Goal: Transaction & Acquisition: Purchase product/service

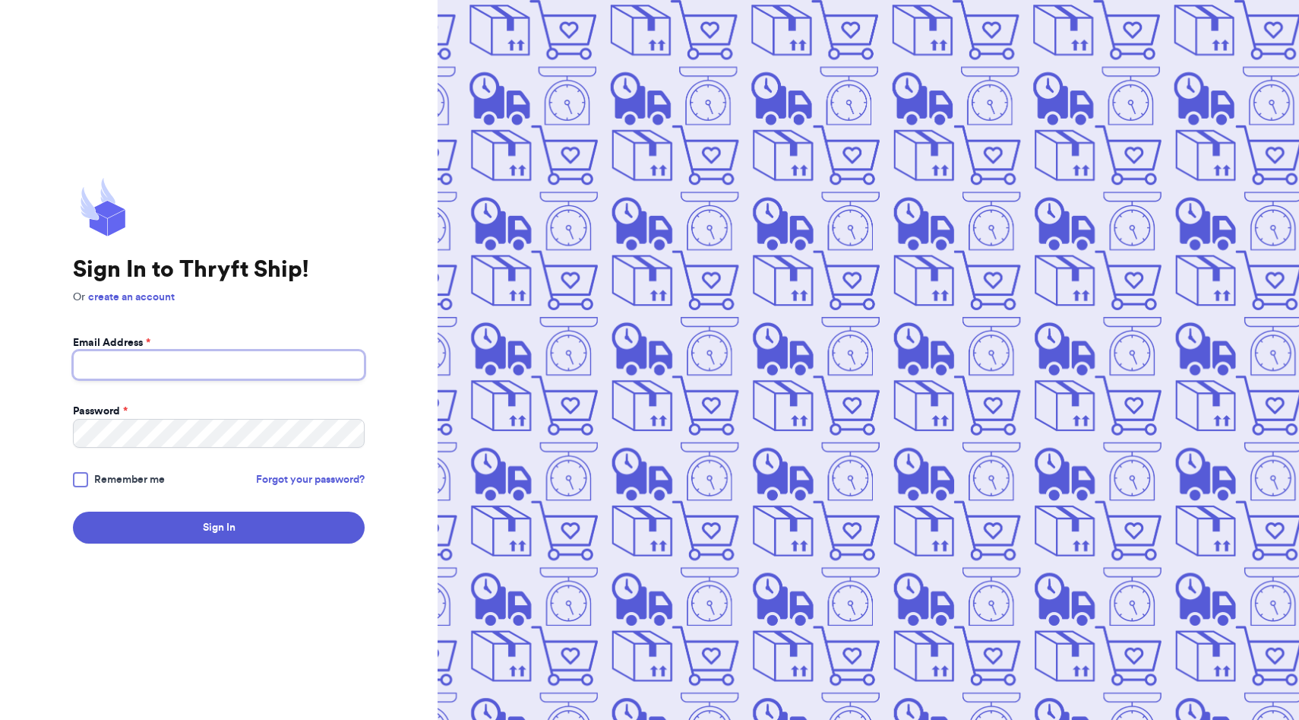
click at [174, 368] on input "Email Address *" at bounding box center [219, 364] width 292 height 29
type input "[EMAIL_ADDRESS][DOMAIN_NAME]"
click at [73, 511] on button "Sign In" at bounding box center [219, 527] width 292 height 32
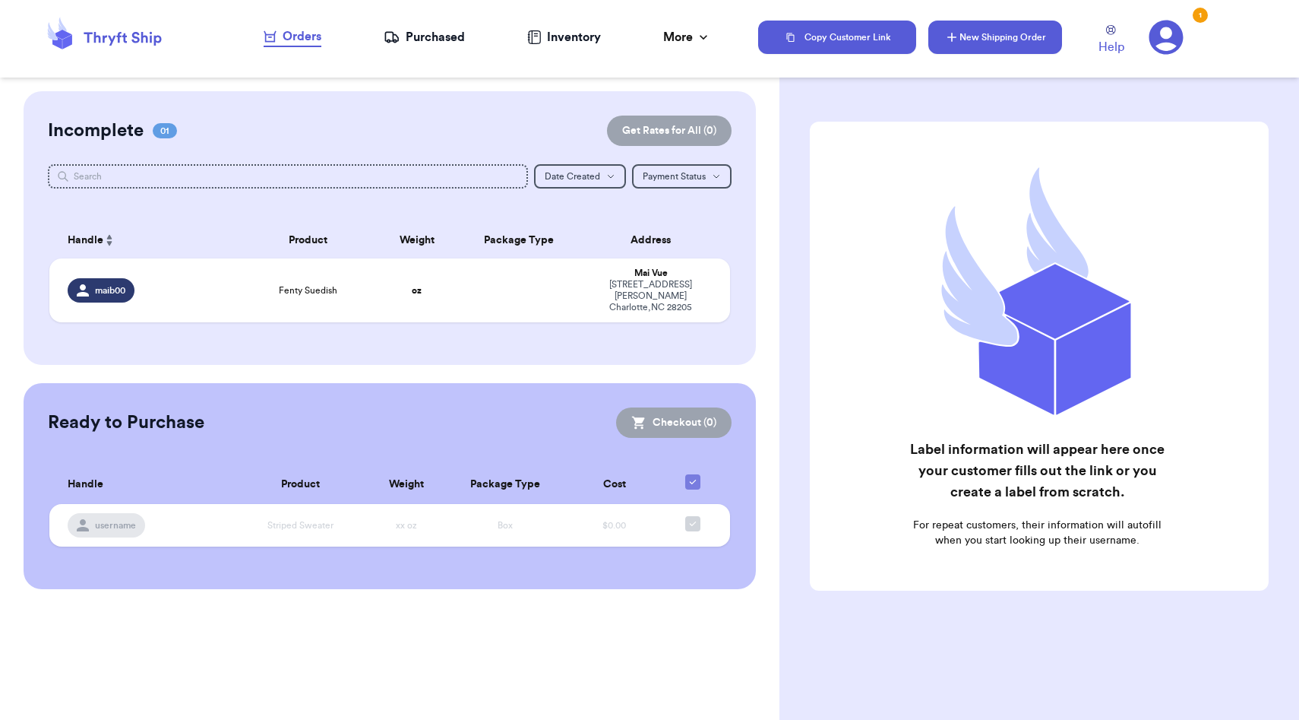
click at [983, 21] on button "New Shipping Order" at bounding box center [995, 37] width 134 height 33
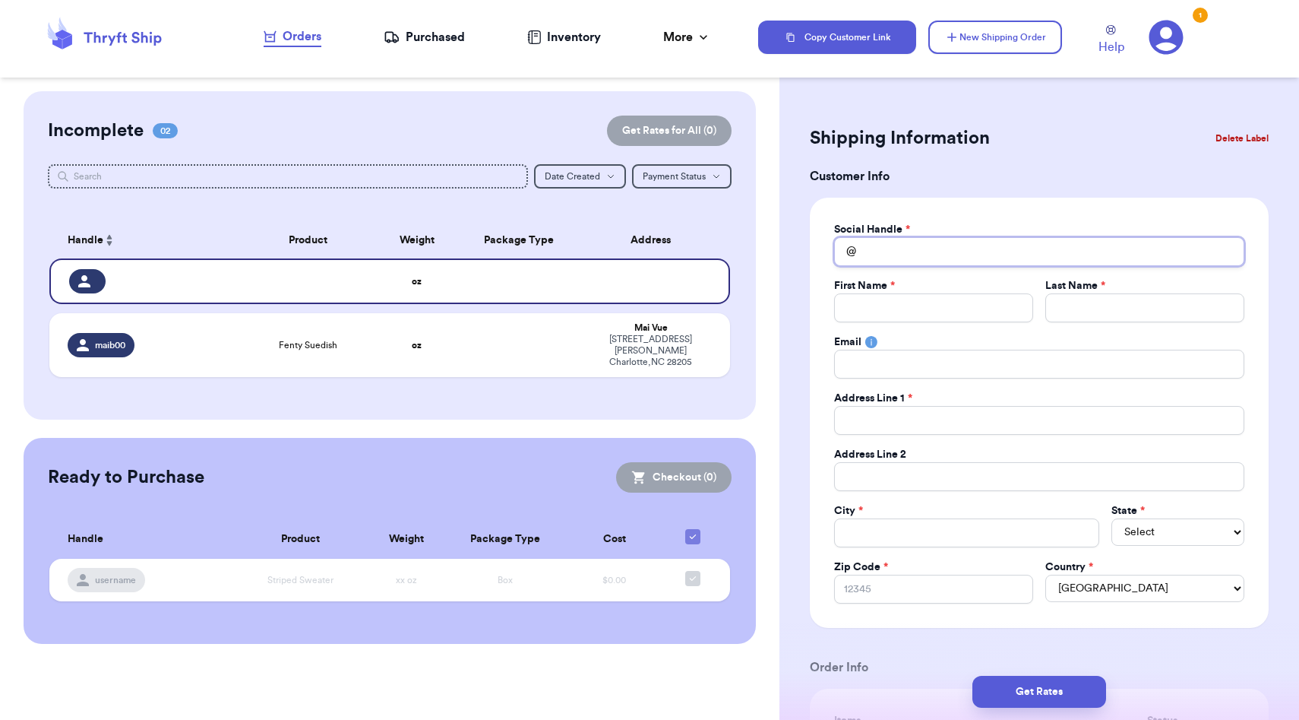
click at [926, 251] on input "Total Amount Paid" at bounding box center [1039, 251] width 410 height 29
type input "L"
type input "Lc"
type input "Lcc"
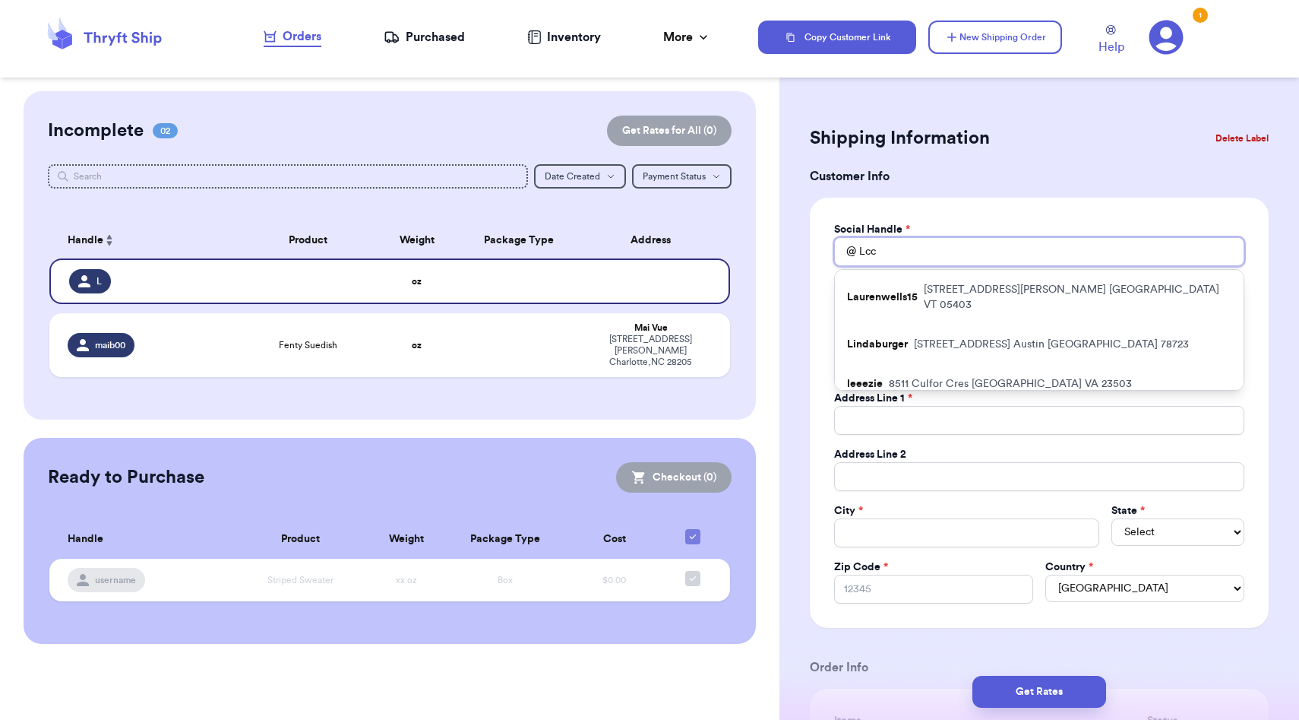
type input "Lcci"
type input "Lccil"
type input "LccilA"
type input "LccilAA"
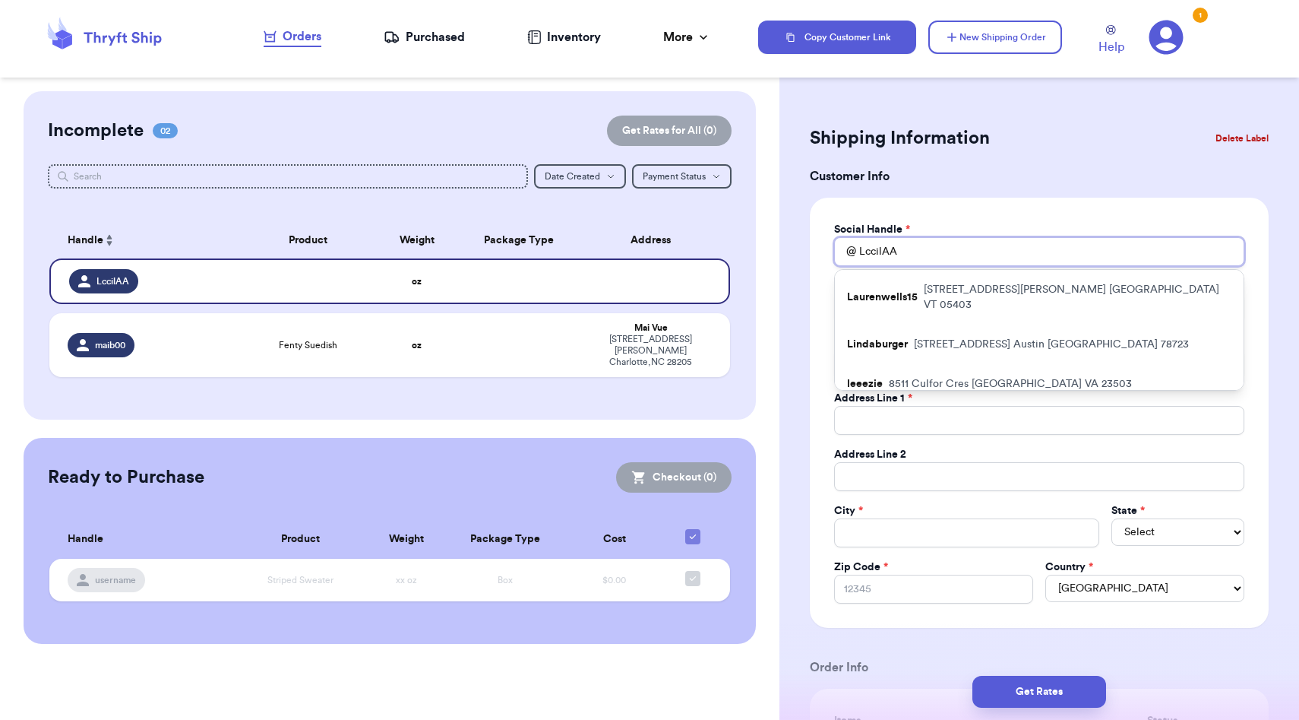
type input "LccilA"
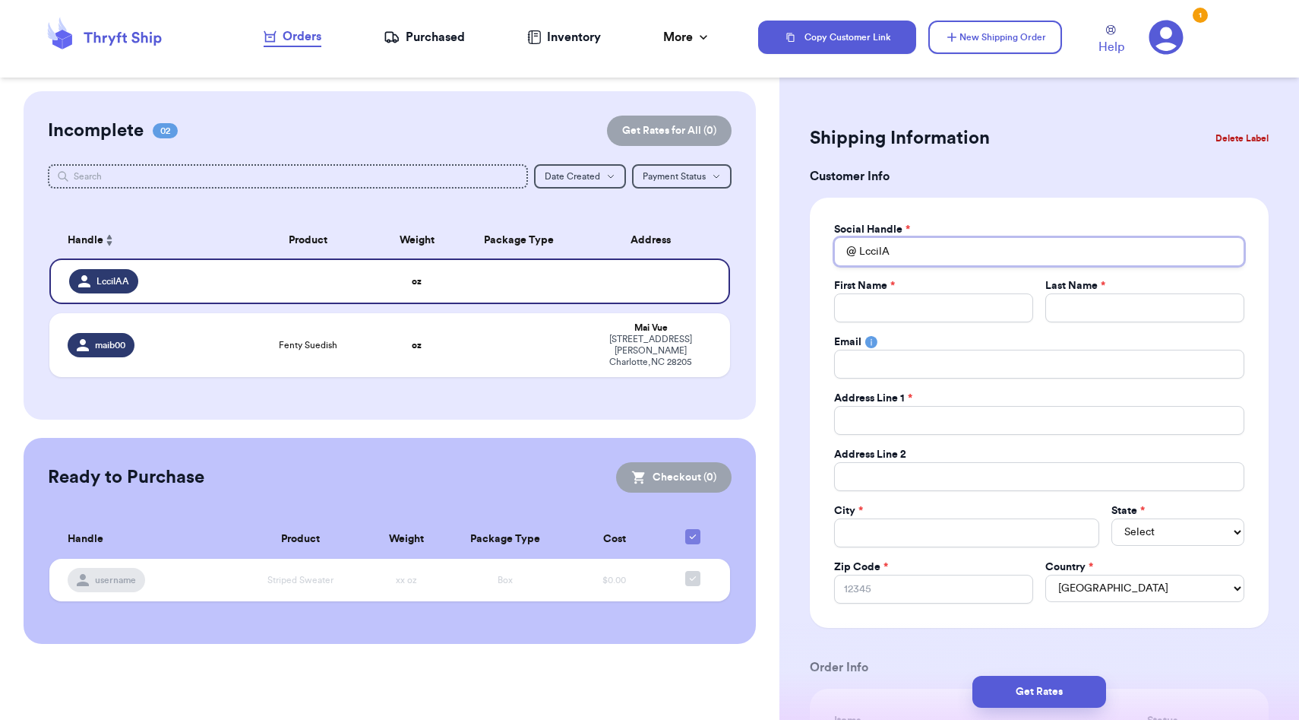
type input "Lccil"
type input "Lcci"
type input "Lcc"
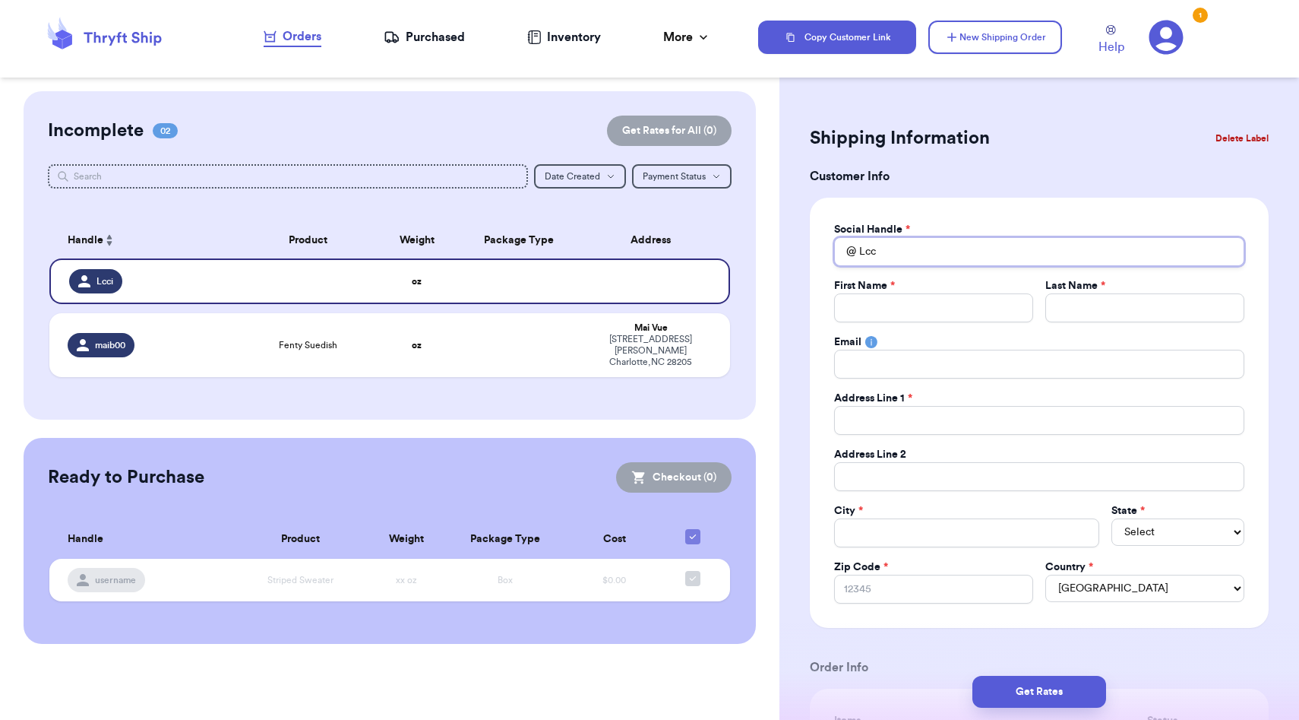
type input "Lc"
type input "L"
type input "l"
type input "la"
type input "lao"
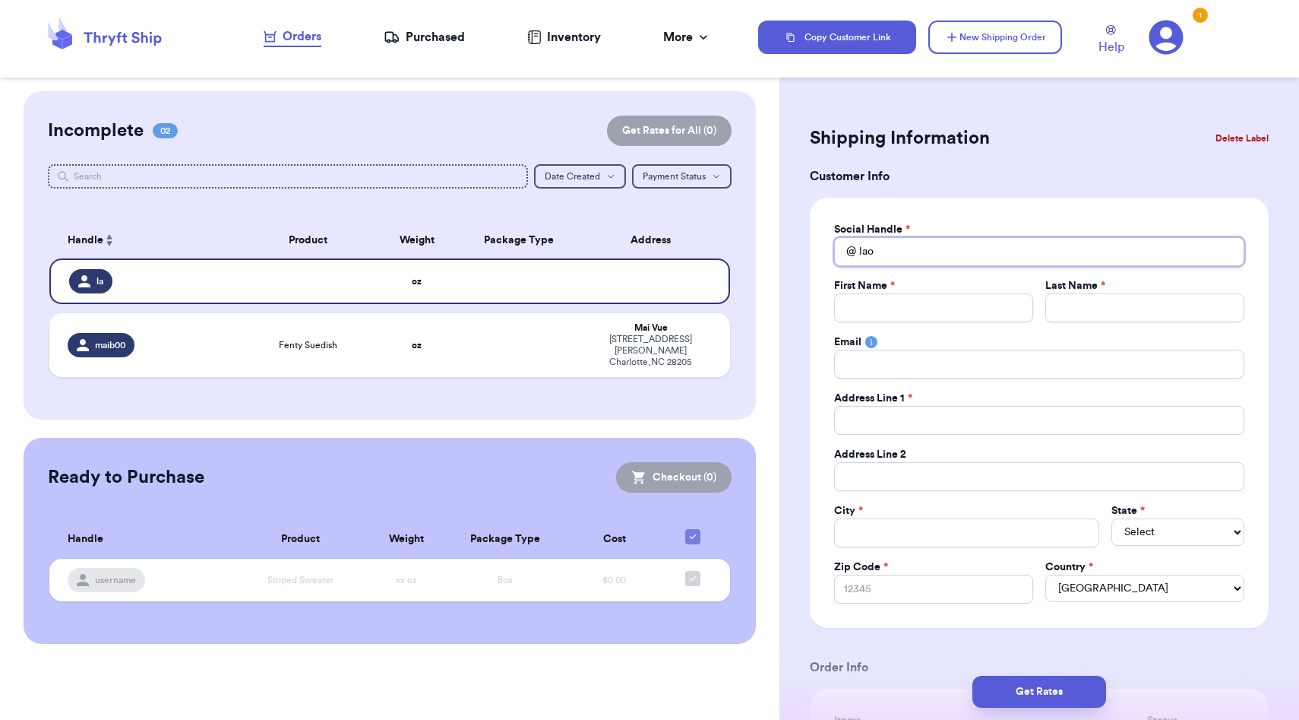
type input "laol"
type input "laola"
type input "laolao"
type input "laolaol"
type input "laolaolu"
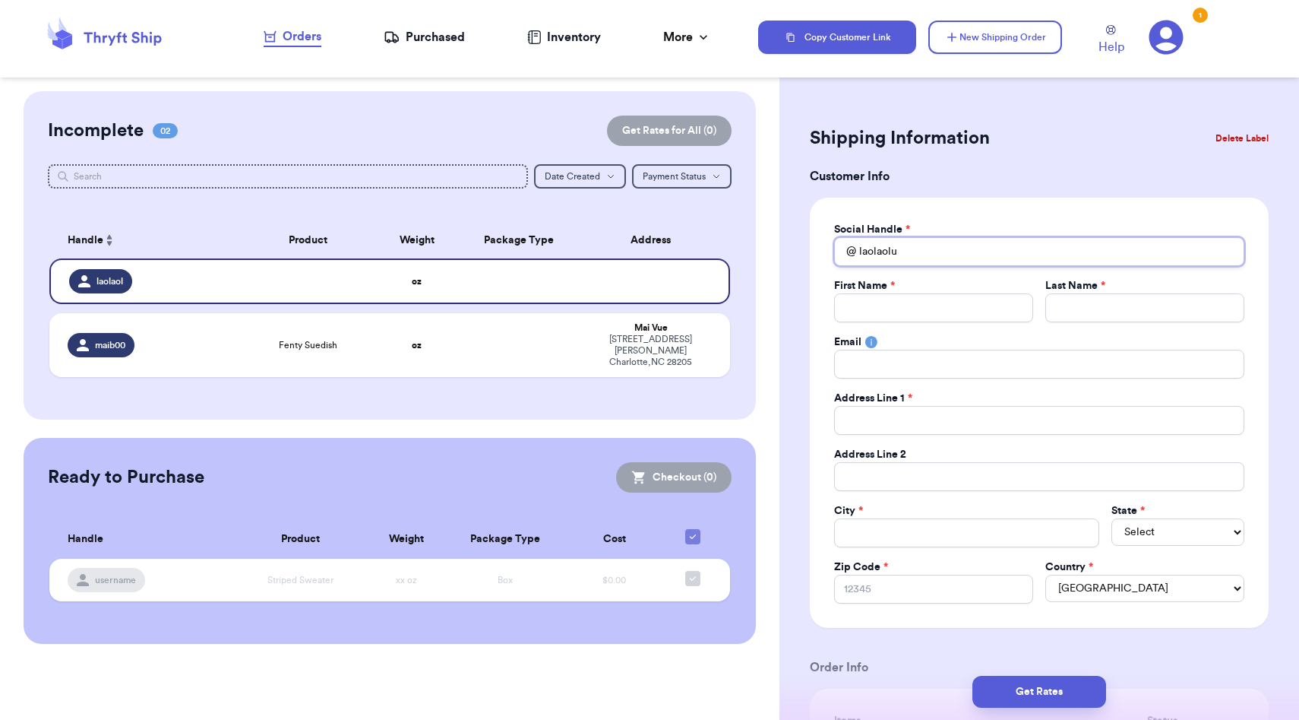
type input "laolaoluc"
type input "laolaolucy"
click at [897, 304] on input "Total Amount Paid" at bounding box center [933, 307] width 199 height 29
type input "L"
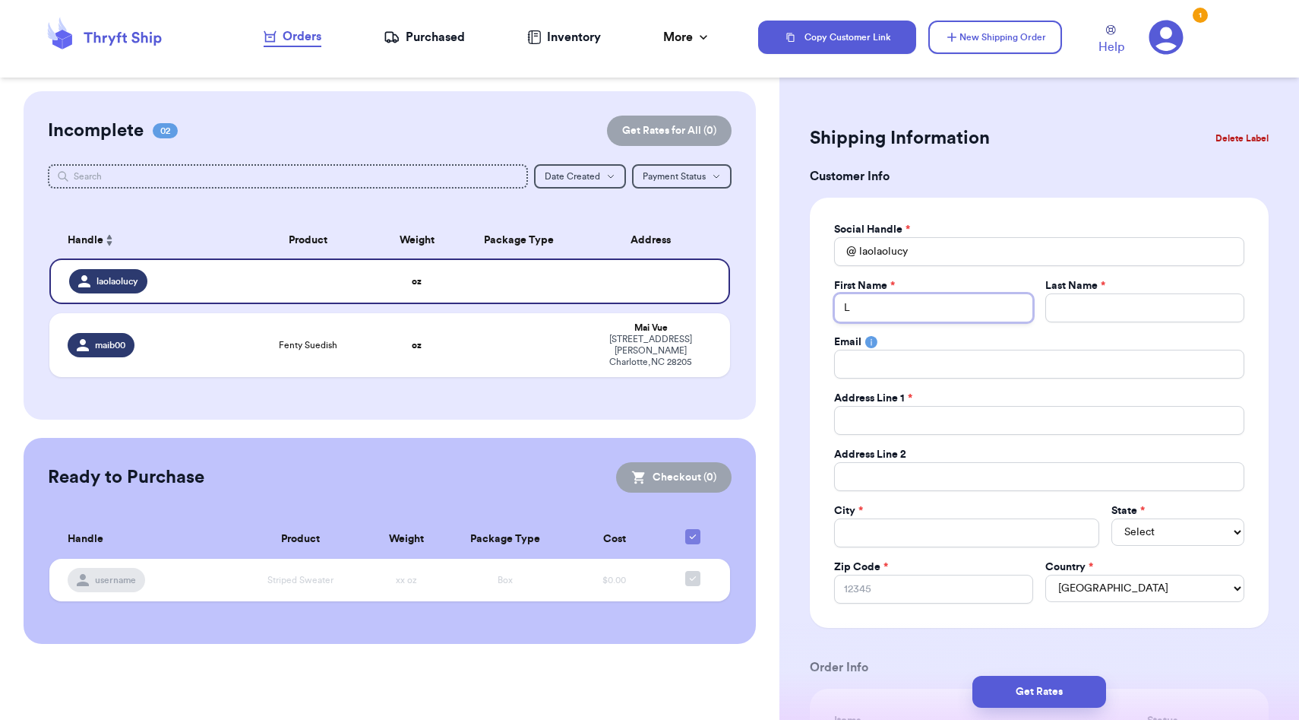
type input "Lu"
type input "Luc"
type input "[PERSON_NAME]"
type input "L"
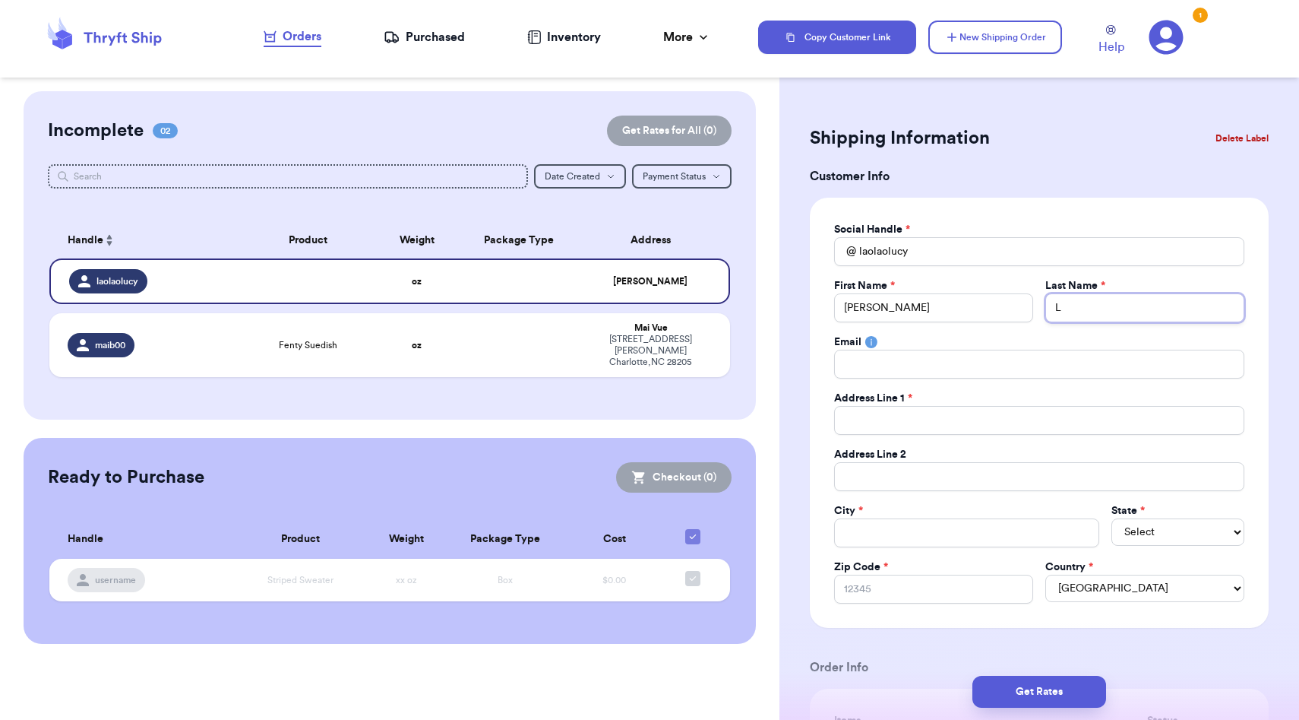
type input "Lo"
type input "Lor"
click at [868, 360] on input "Total Amount Paid" at bounding box center [1039, 363] width 410 height 29
click at [869, 420] on input "Total Amount Paid" at bounding box center [1039, 420] width 410 height 29
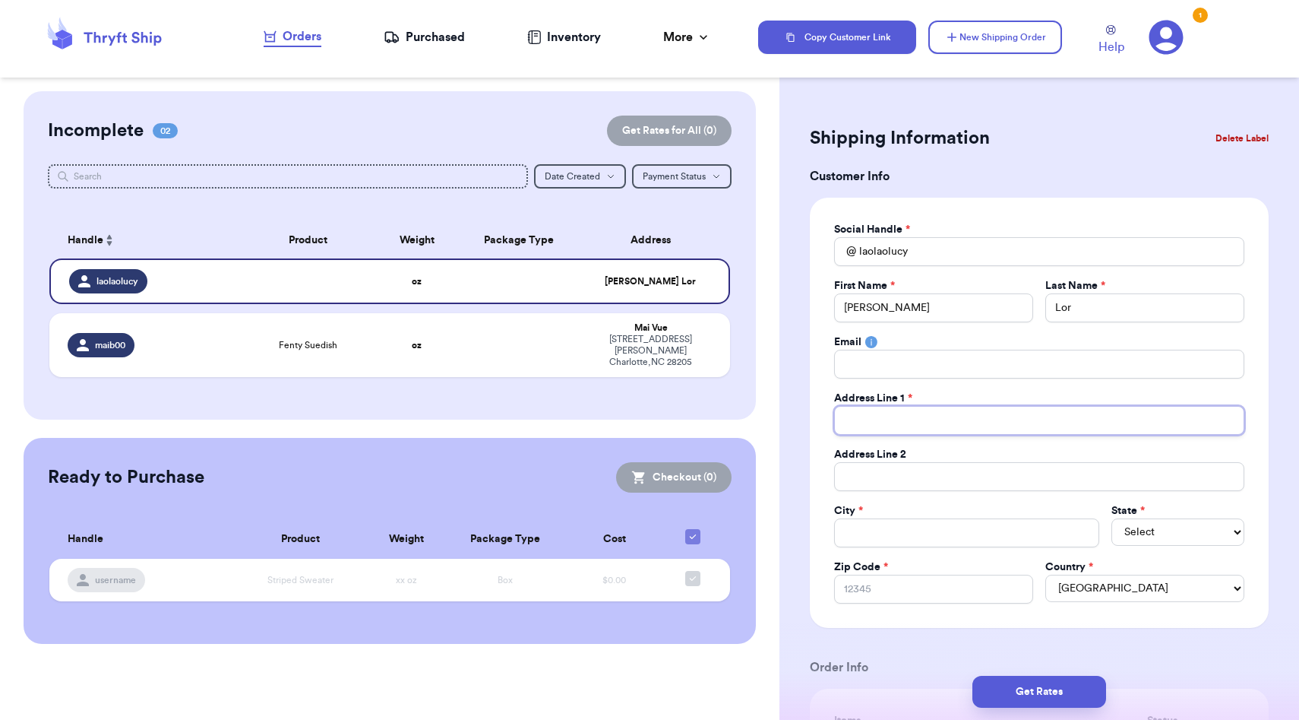
type input "4"
type input "45"
type input "452"
type input "4520"
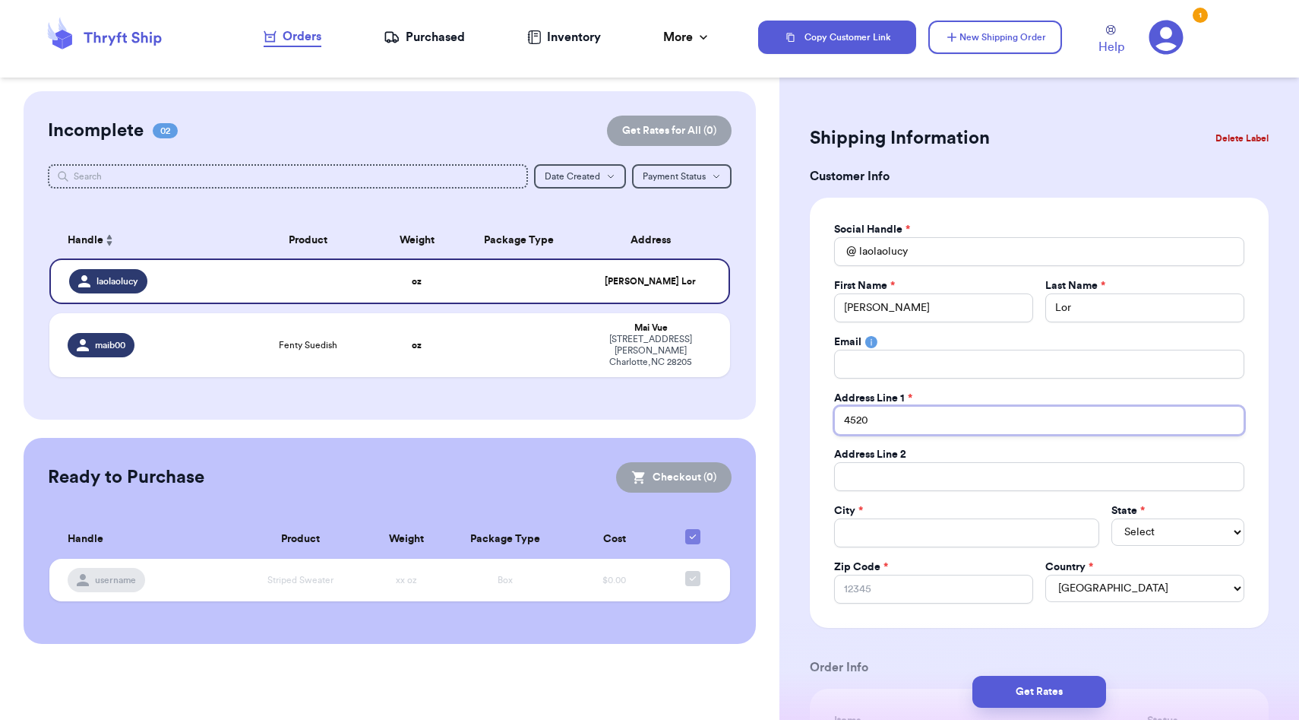
type input "4520 8"
type input "4520 83"
type input "4520 83r"
type input "4520 83rd"
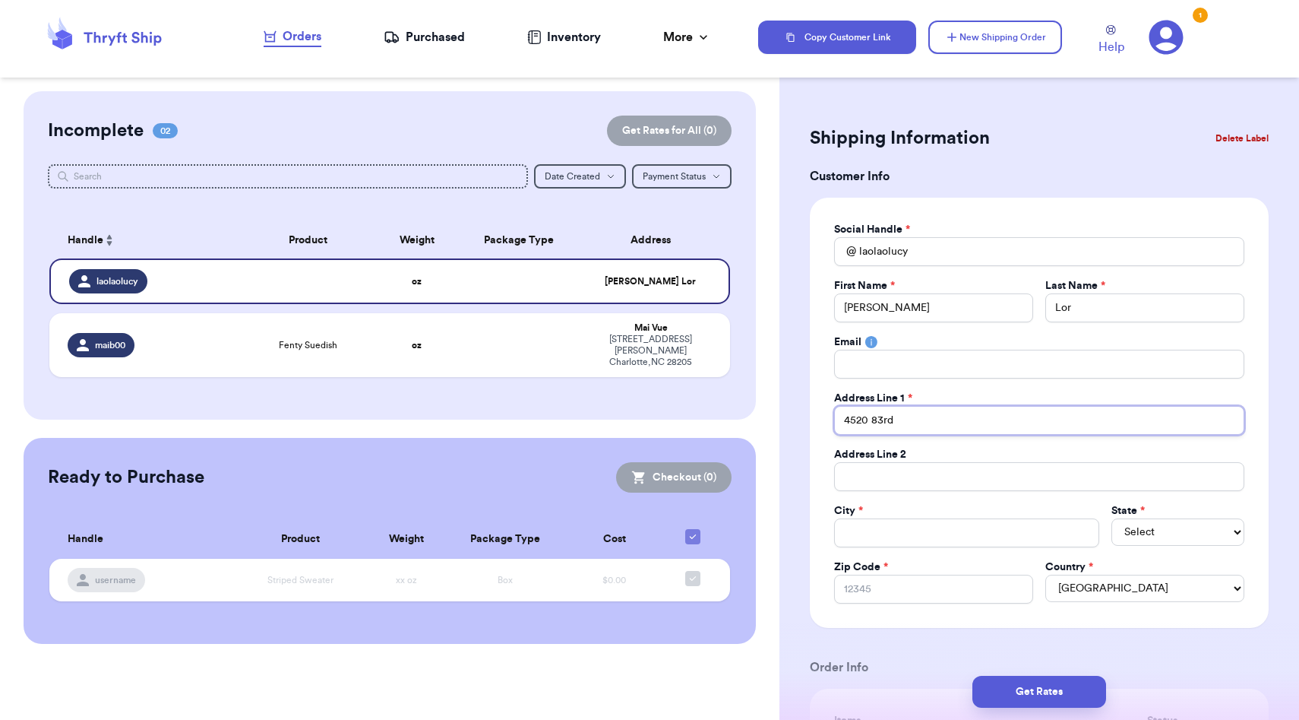
type input "4520 83rd C"
type input "4520 83rd Ci"
type input "[STREET_ADDRESS]"
type input "4520 83rd Circl"
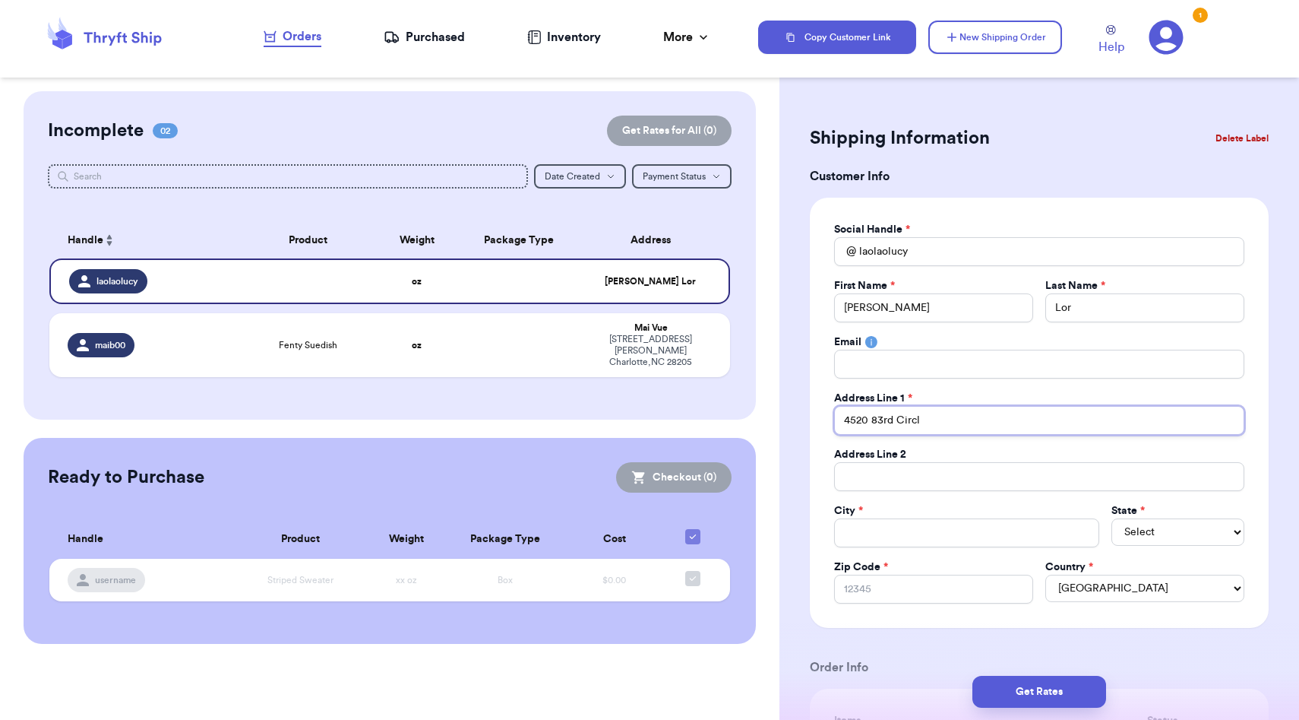
type input "[STREET_ADDRESS]"
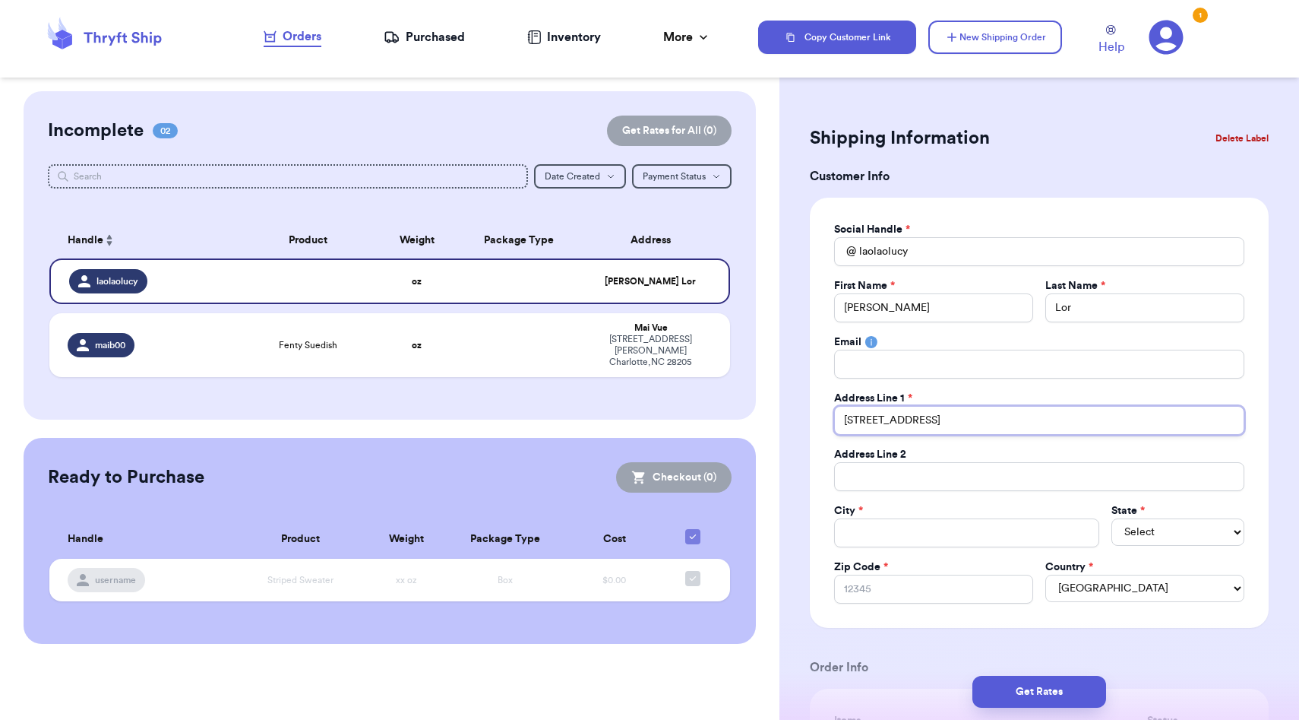
type input "[STREET_ADDRESS]"
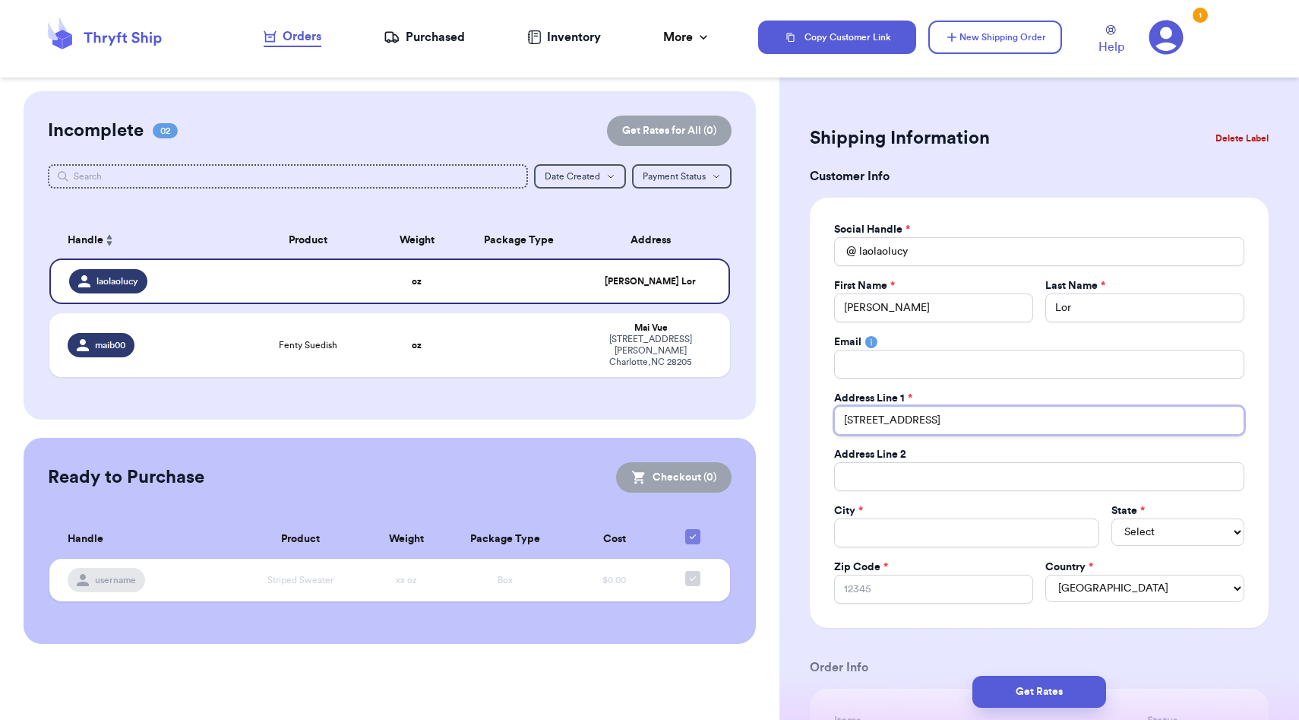
type input "[STREET_ADDRESS]"
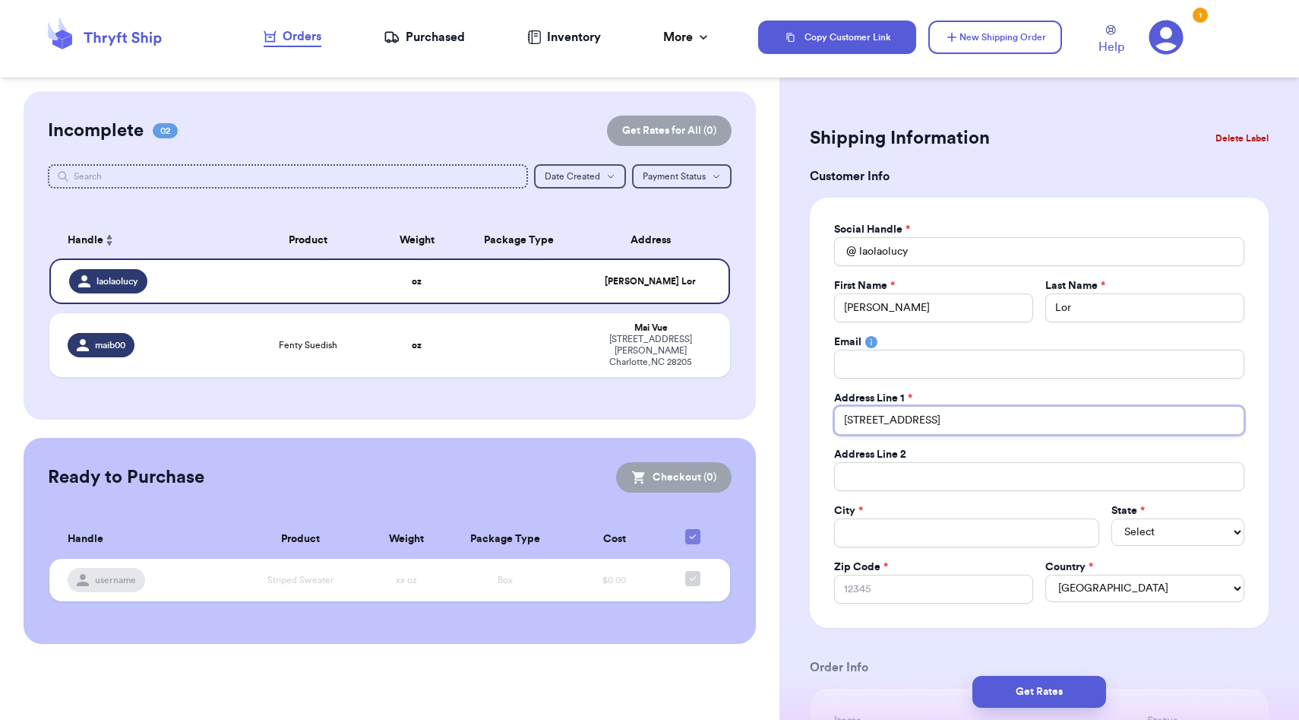
type input "[STREET_ADDRESS]"
type input "M"
type input "Mi"
type input "Min"
type input "Minn"
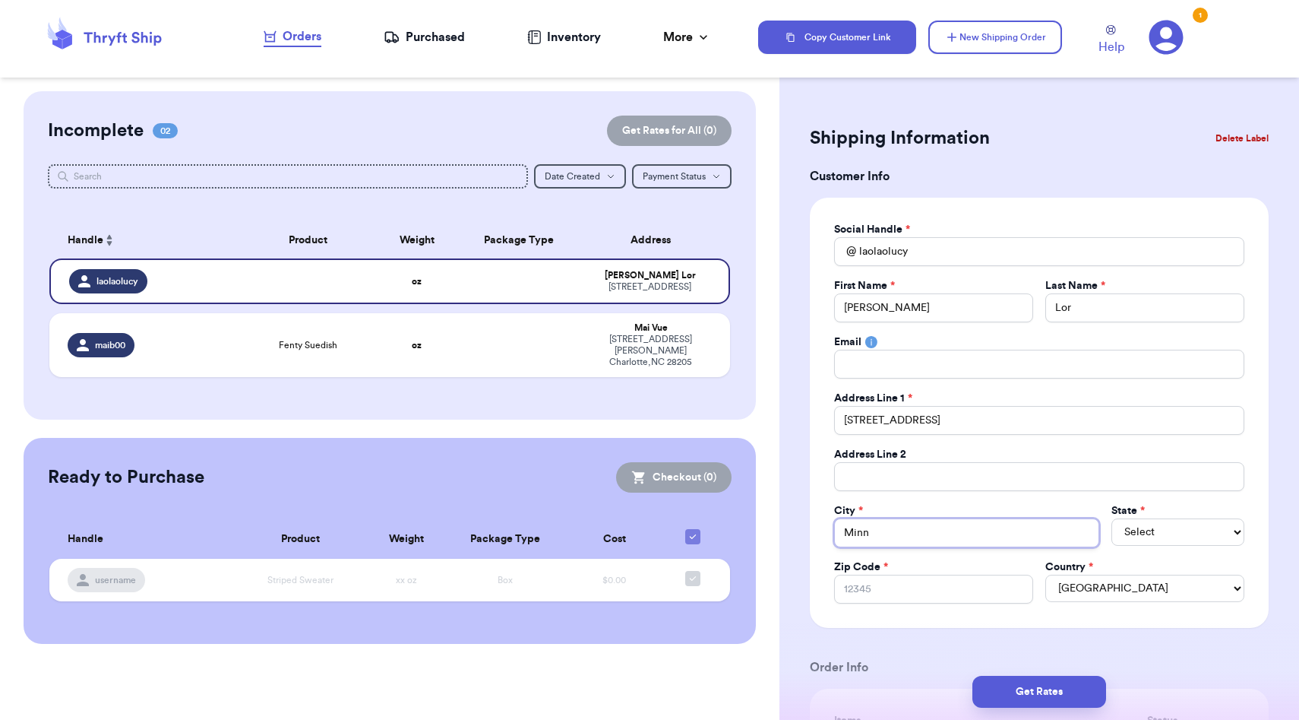
type input "Minne"
type input "Minnea"
type input "Minneap"
type input "Minneapo"
type input "Minneapol"
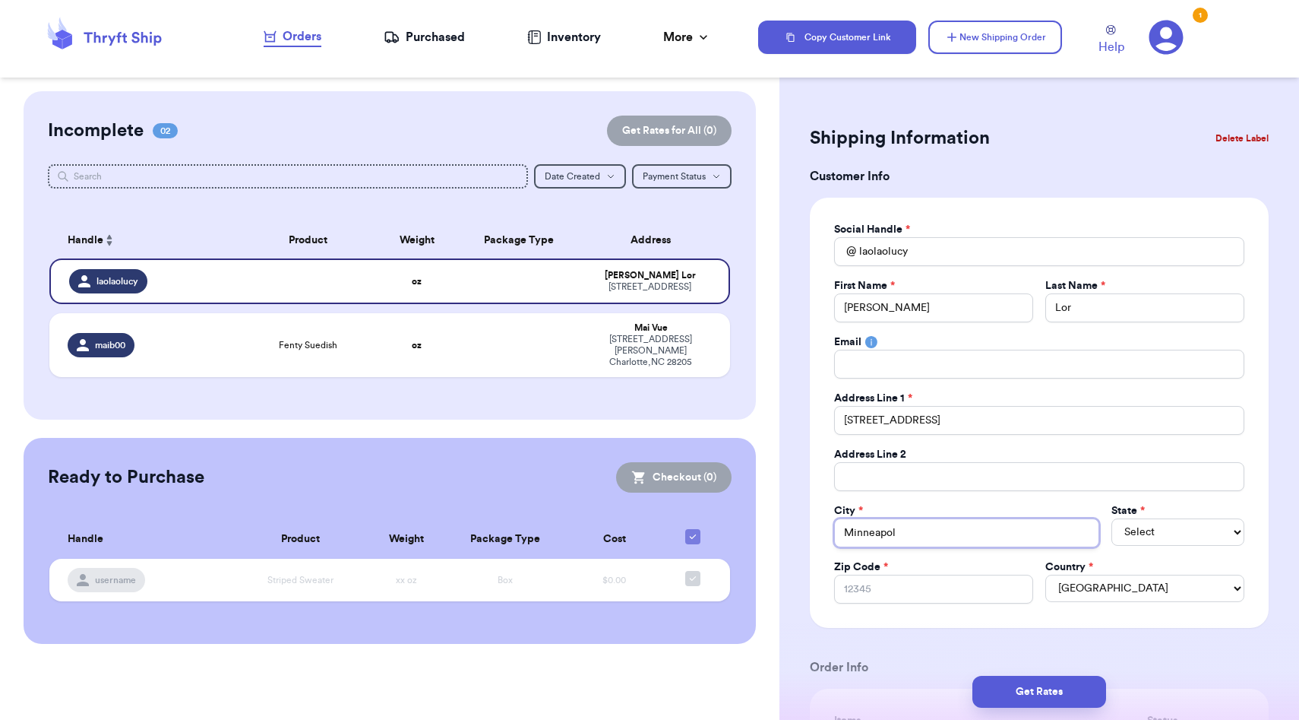
type input "Minneapoli"
type input "[GEOGRAPHIC_DATA]"
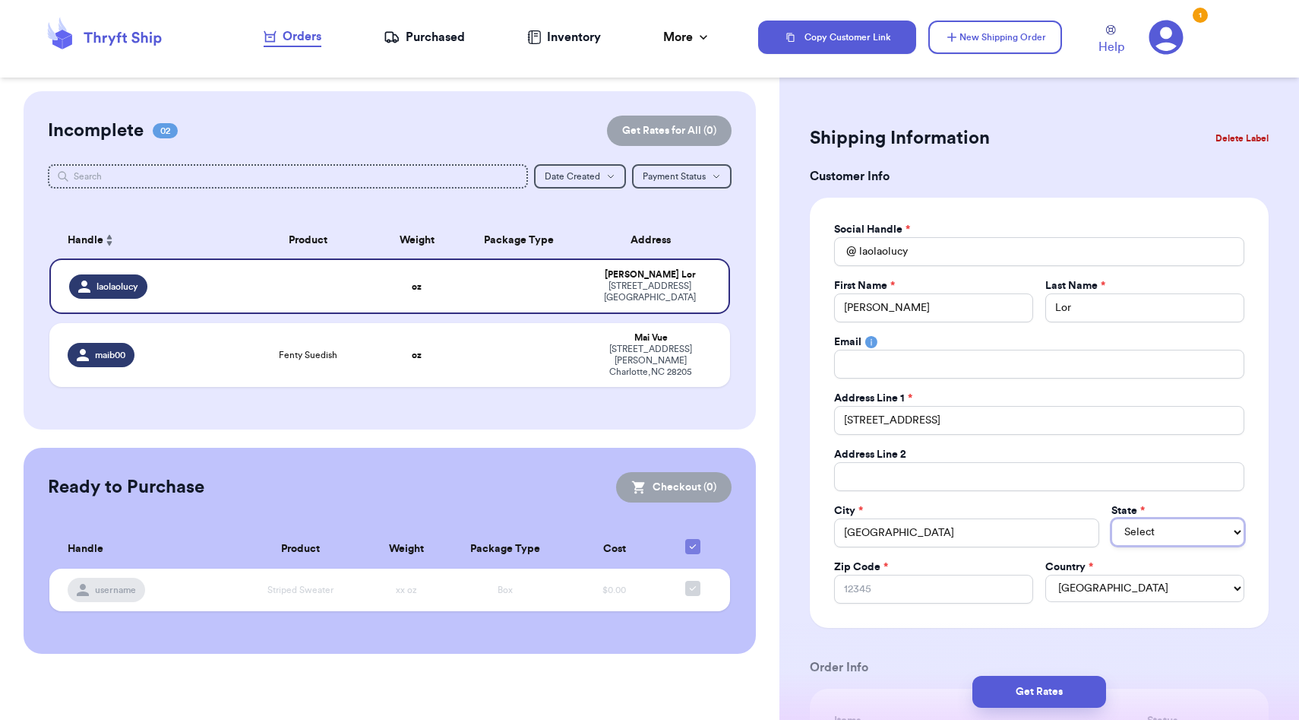
select select "ME"
select select "MN"
type input "5"
type input "55"
type input "554"
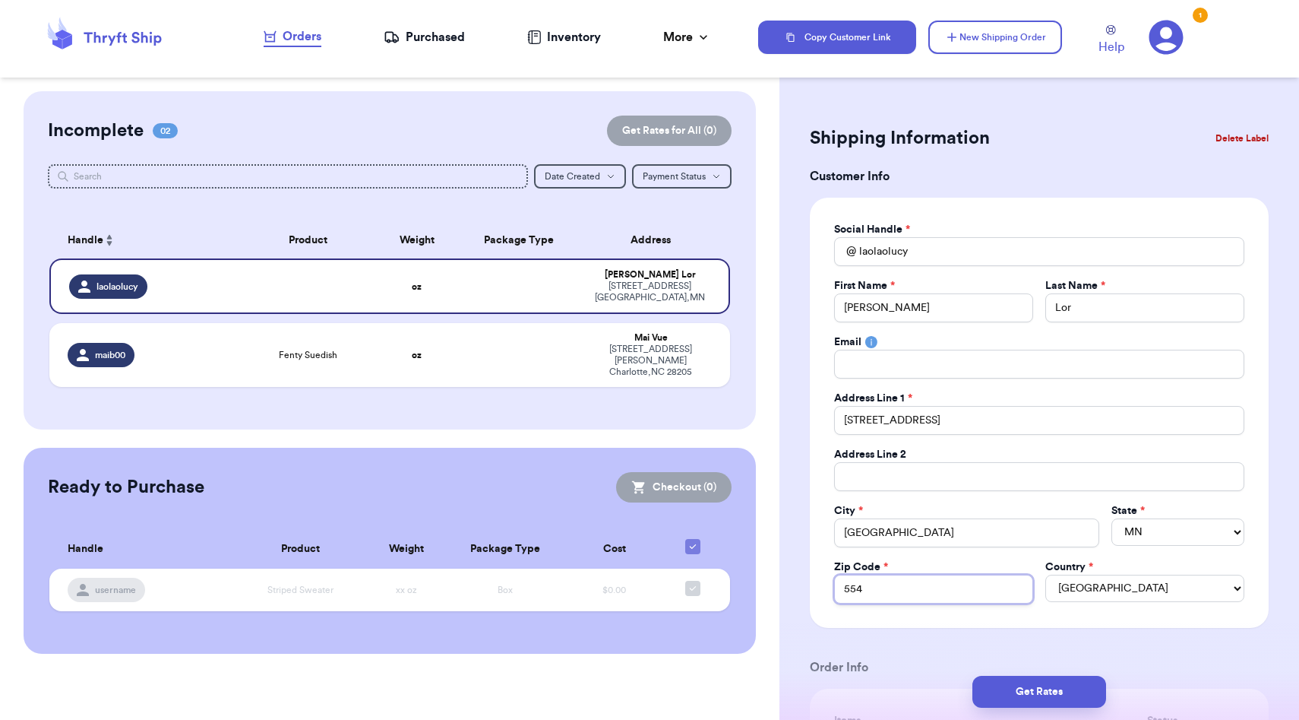
type input "5544"
type input "55443"
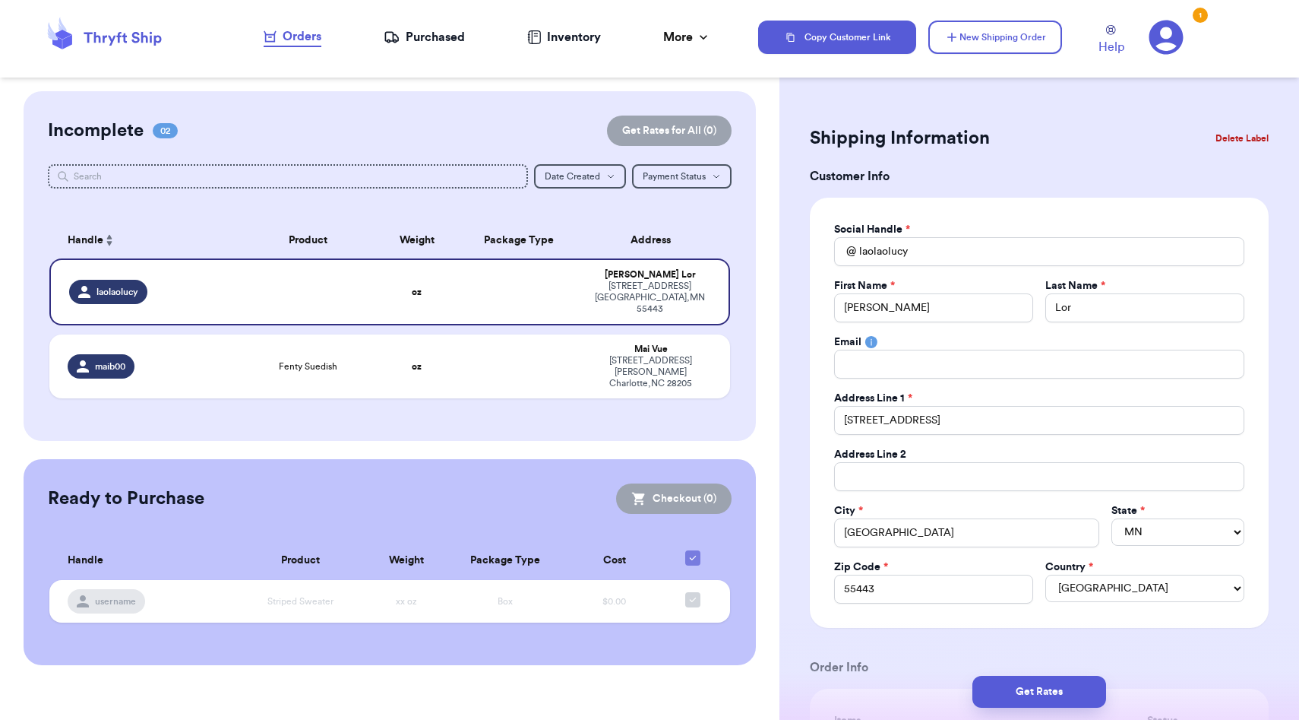
click at [820, 584] on div "Social Handle * @ laolaolucy First Name * [PERSON_NAME] Last Name * [PERSON_NAM…" at bounding box center [1039, 413] width 459 height 430
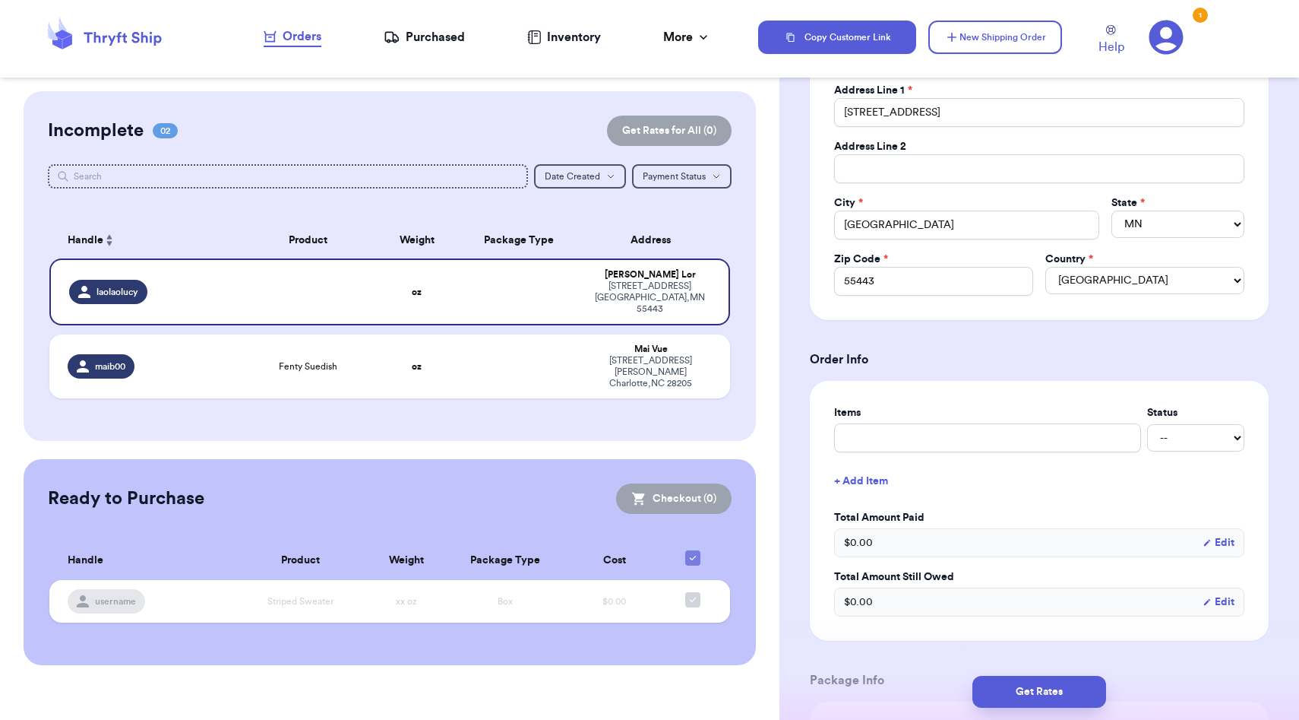
scroll to position [370, 0]
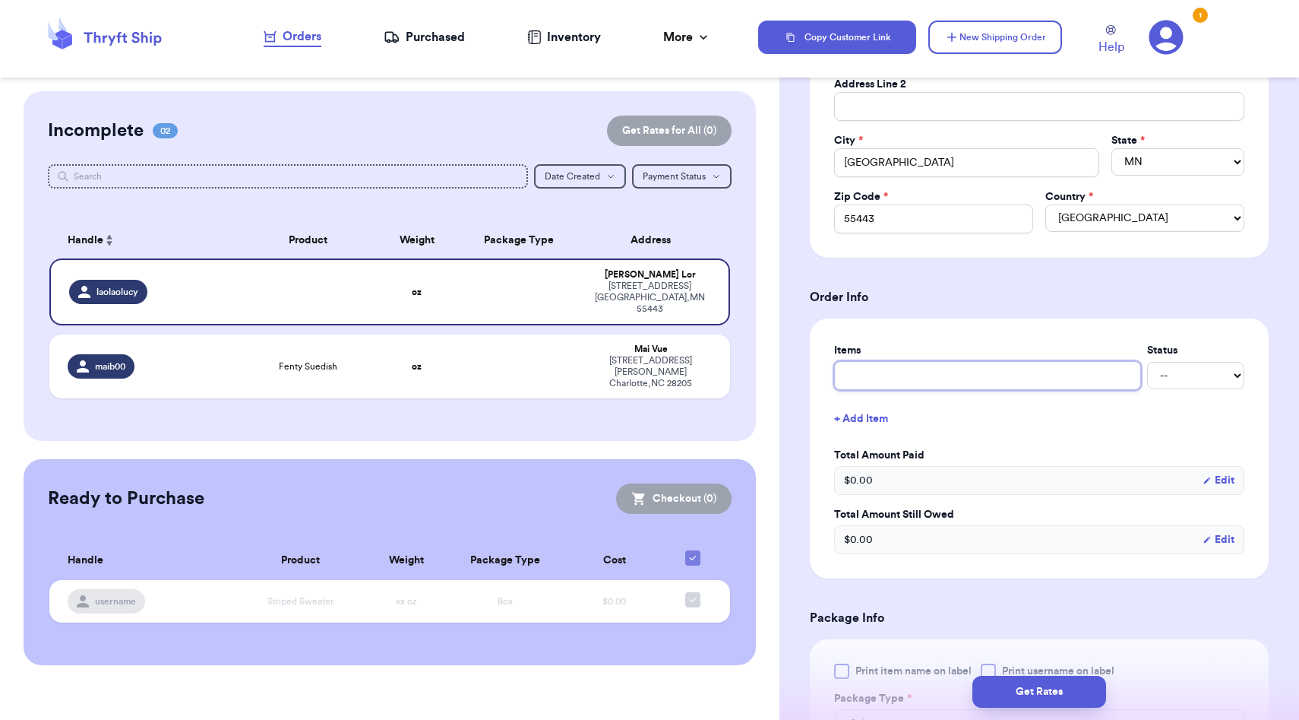
click at [919, 390] on input "text" at bounding box center [987, 375] width 307 height 29
type input "s"
type input "sh"
type input "sho"
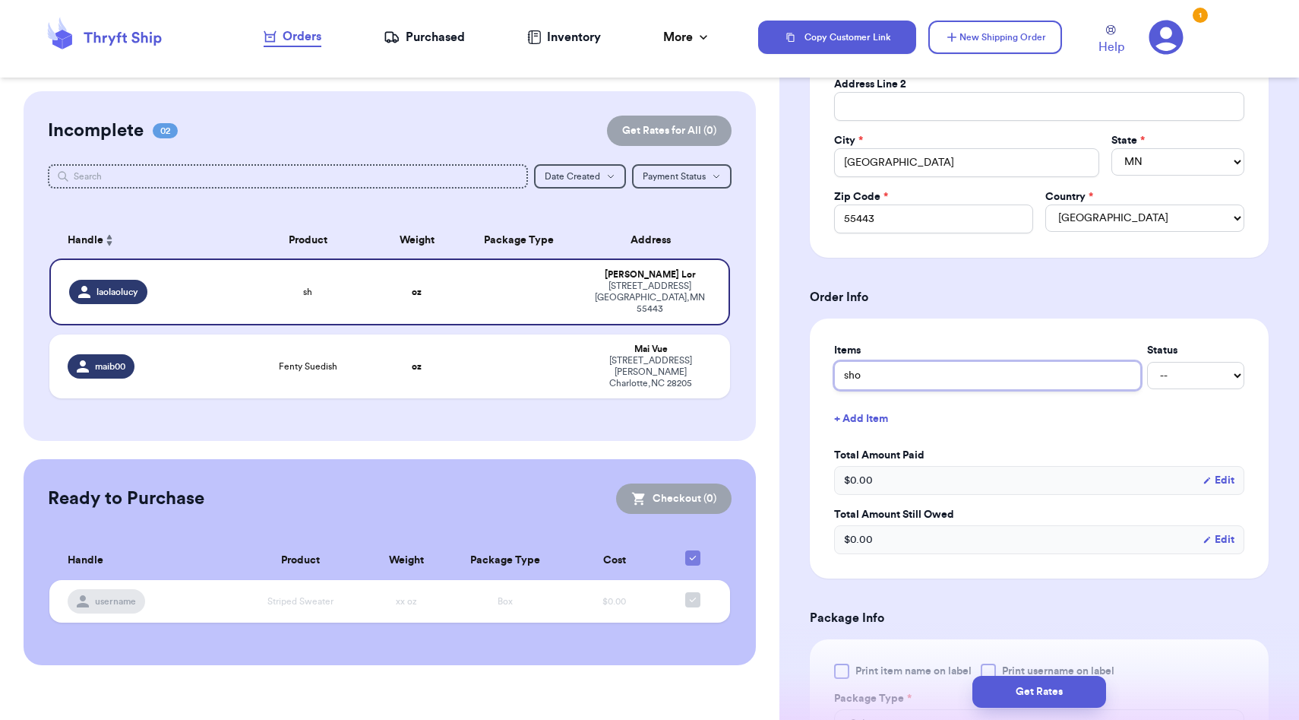
type input "shoe"
type input "shoes"
click at [928, 596] on form "Shipping Information Delete Label Customer Info Social Handle * @ laolaolucy Fi…" at bounding box center [1039, 445] width 459 height 1387
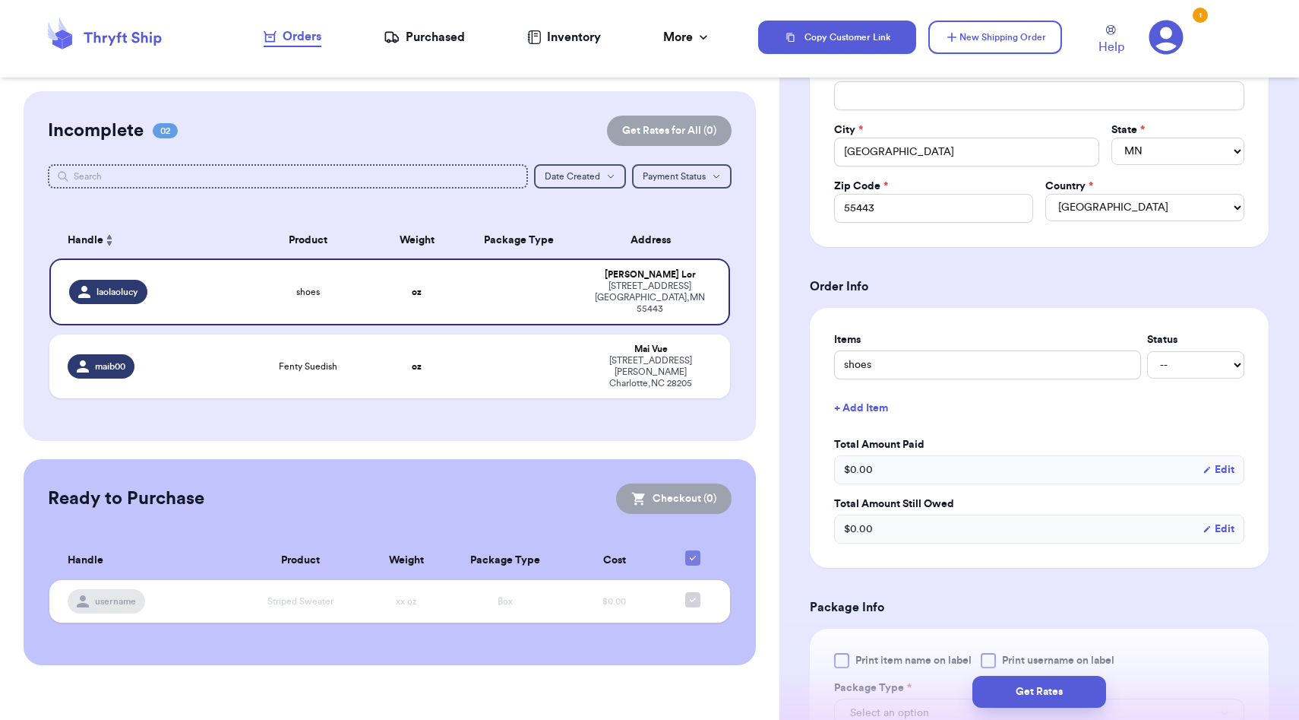
scroll to position [386, 0]
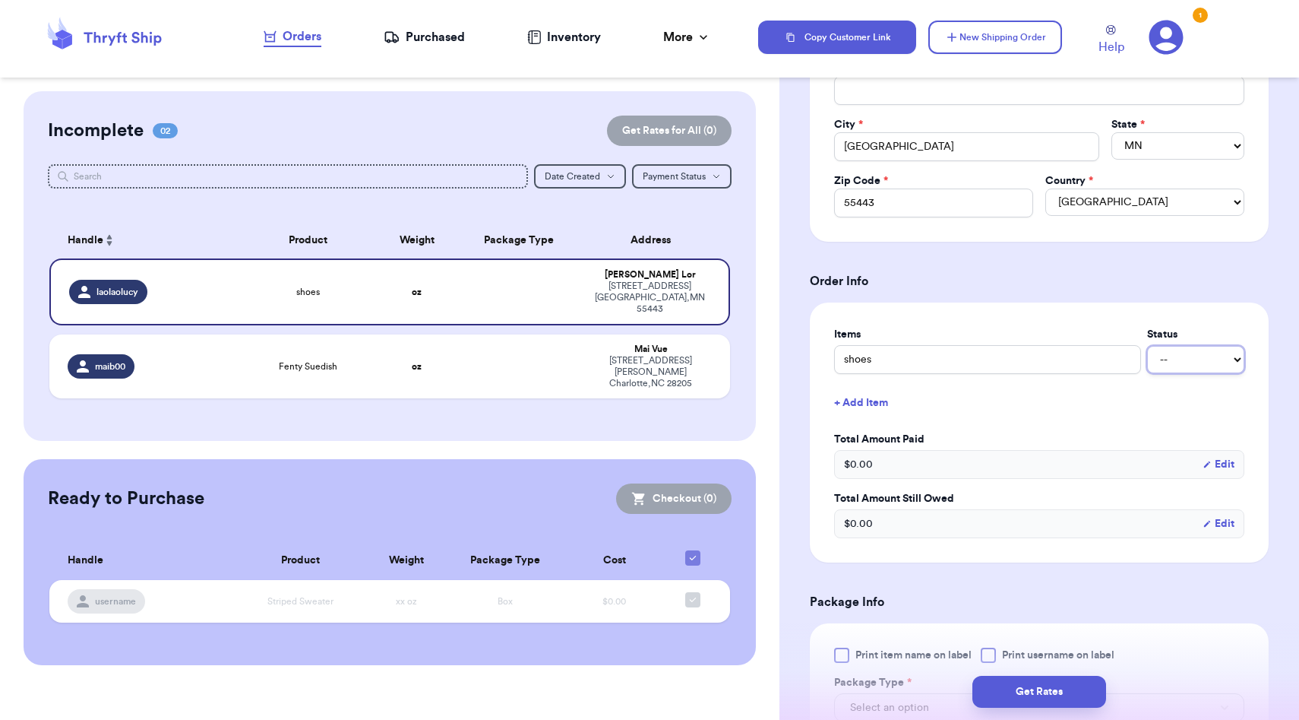
click at [1187, 362] on select "-- Paid Owes" at bounding box center [1195, 359] width 97 height 27
select select "paid"
click at [1147, 346] on select "-- Paid Owes" at bounding box center [1195, 359] width 97 height 27
click at [788, 523] on div "Shipping Information Delete Label Customer Info Social Handle * @ laolaolucy Fi…" at bounding box center [1040, 467] width 520 height 1524
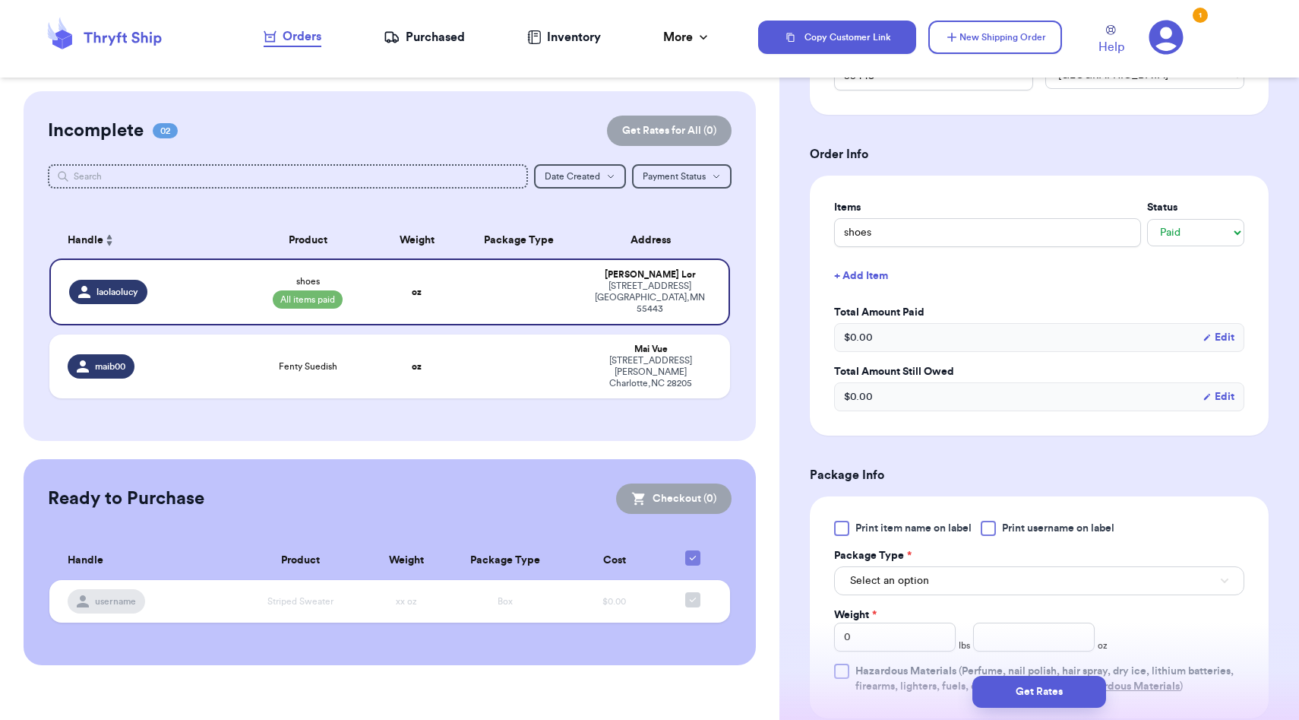
scroll to position [542, 0]
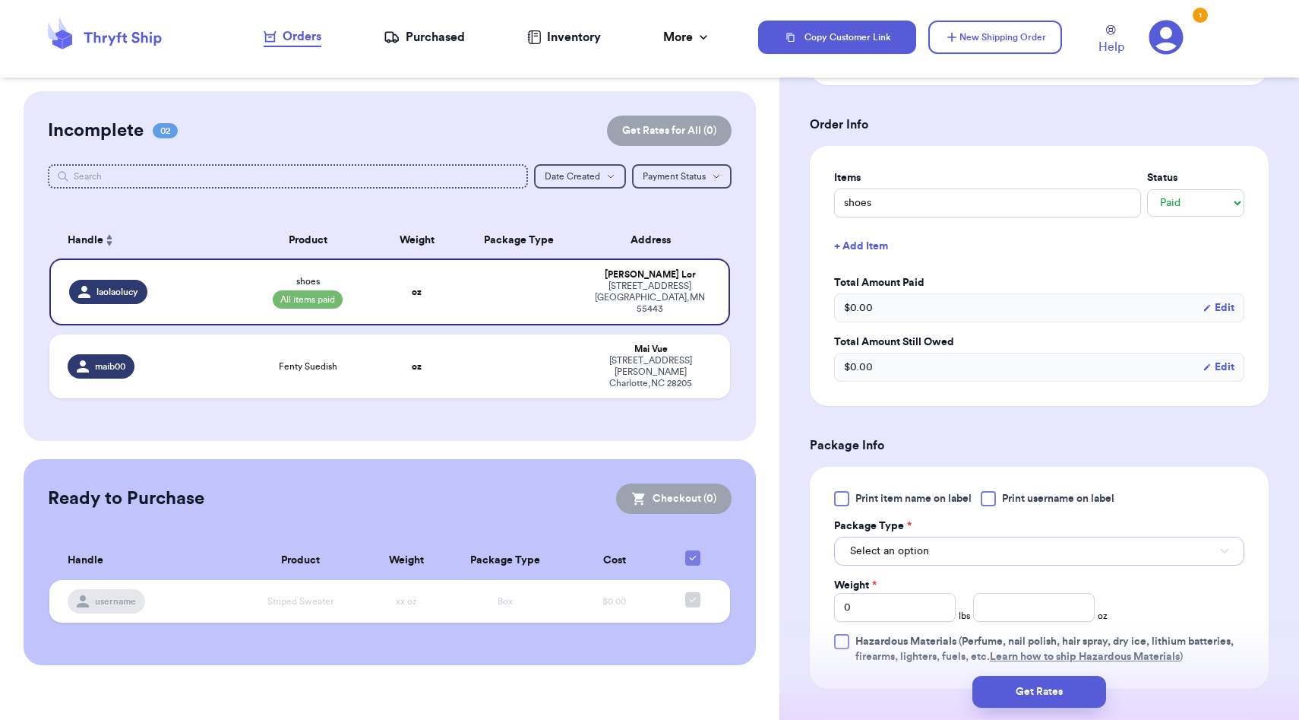
click at [908, 548] on span "Select an option" at bounding box center [889, 550] width 79 height 15
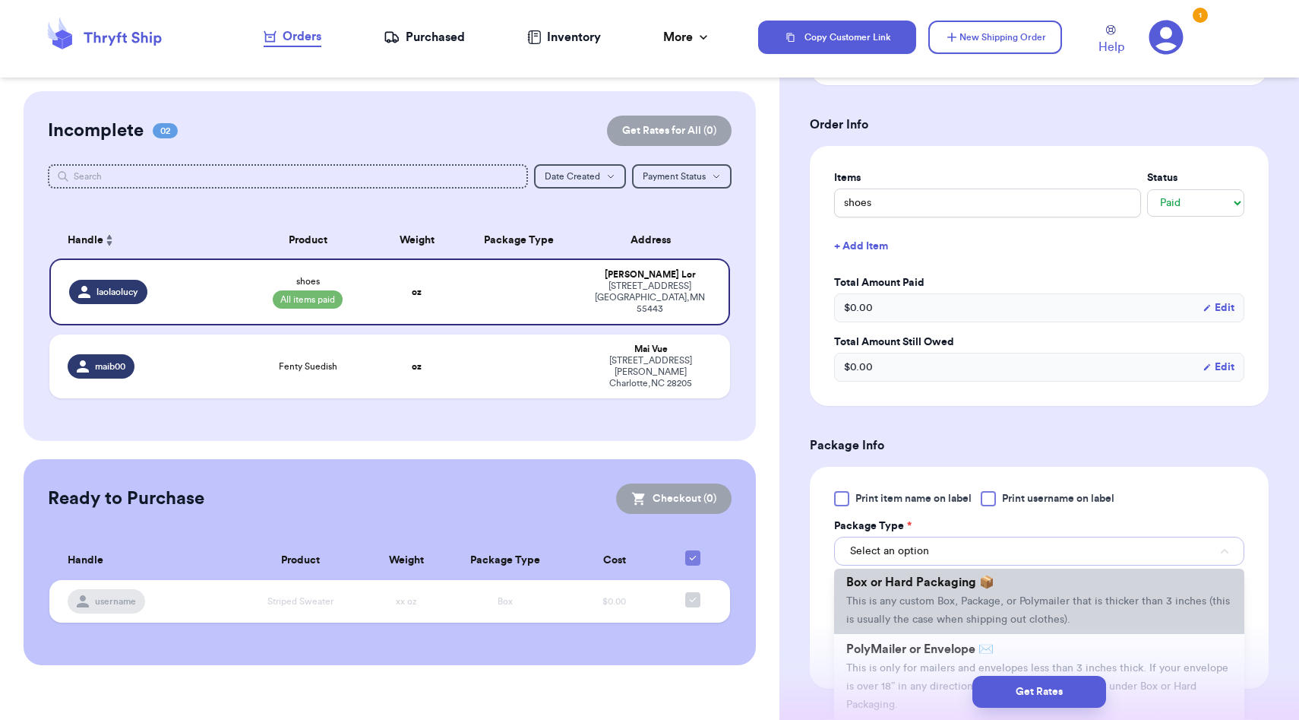
scroll to position [33, 0]
click at [920, 606] on span "This is any custom Box, Package, or Polymailer that is thicker than 3 inches (t…" at bounding box center [1038, 609] width 384 height 29
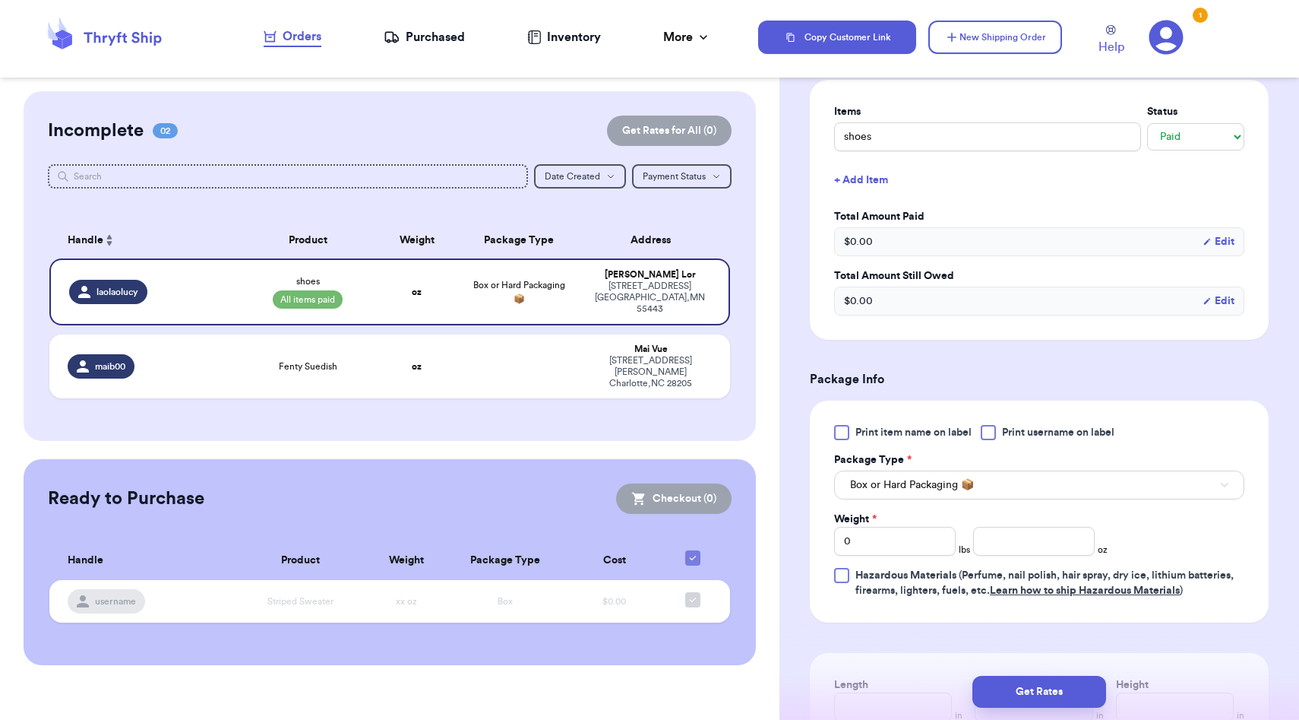
scroll to position [664, 0]
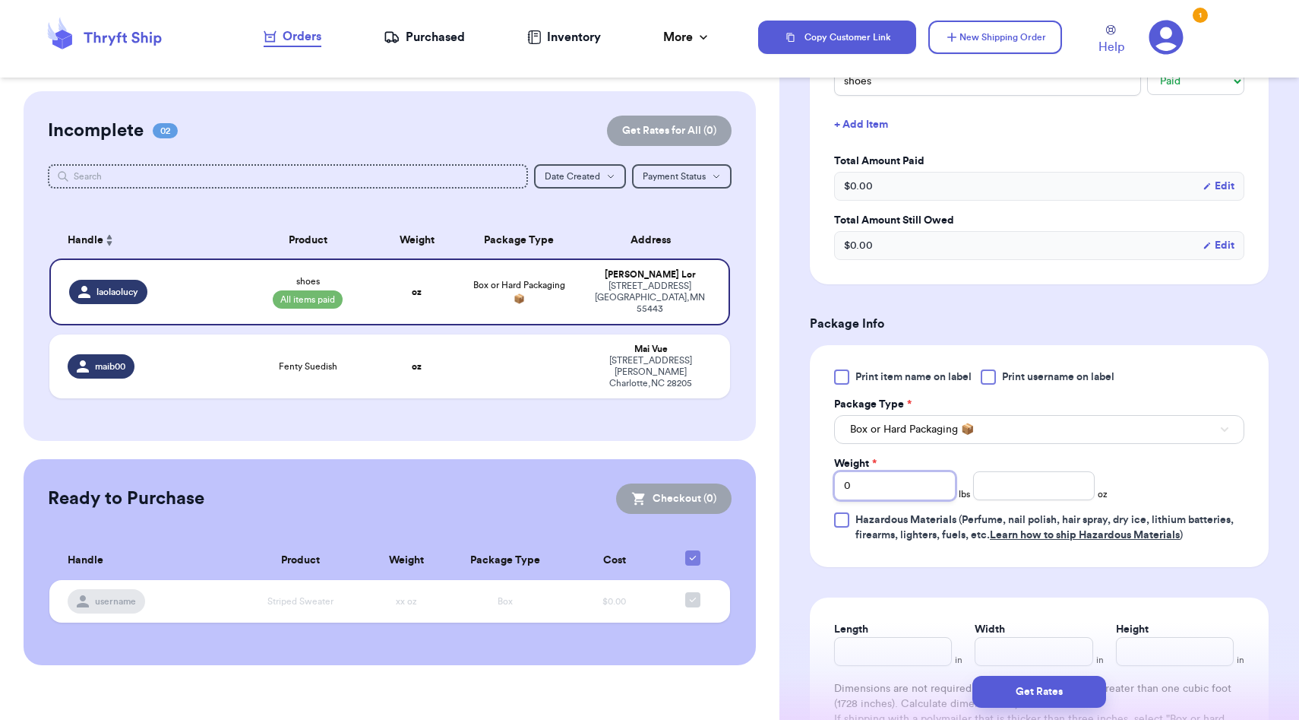
click at [912, 495] on input "0" at bounding box center [895, 485] width 122 height 29
click at [952, 433] on span "Box or Hard Packaging 📦" at bounding box center [912, 429] width 124 height 15
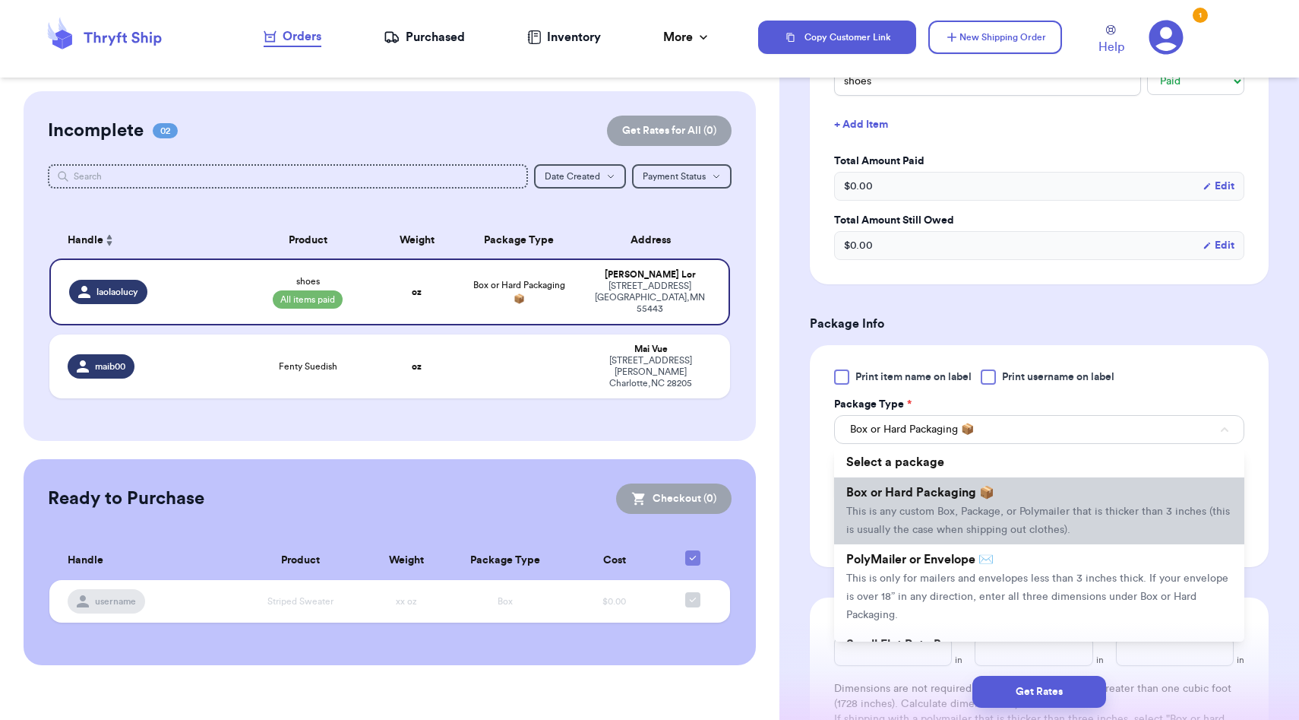
click at [935, 515] on span "This is any custom Box, Package, or Polymailer that is thicker than 3 inches (t…" at bounding box center [1038, 520] width 384 height 29
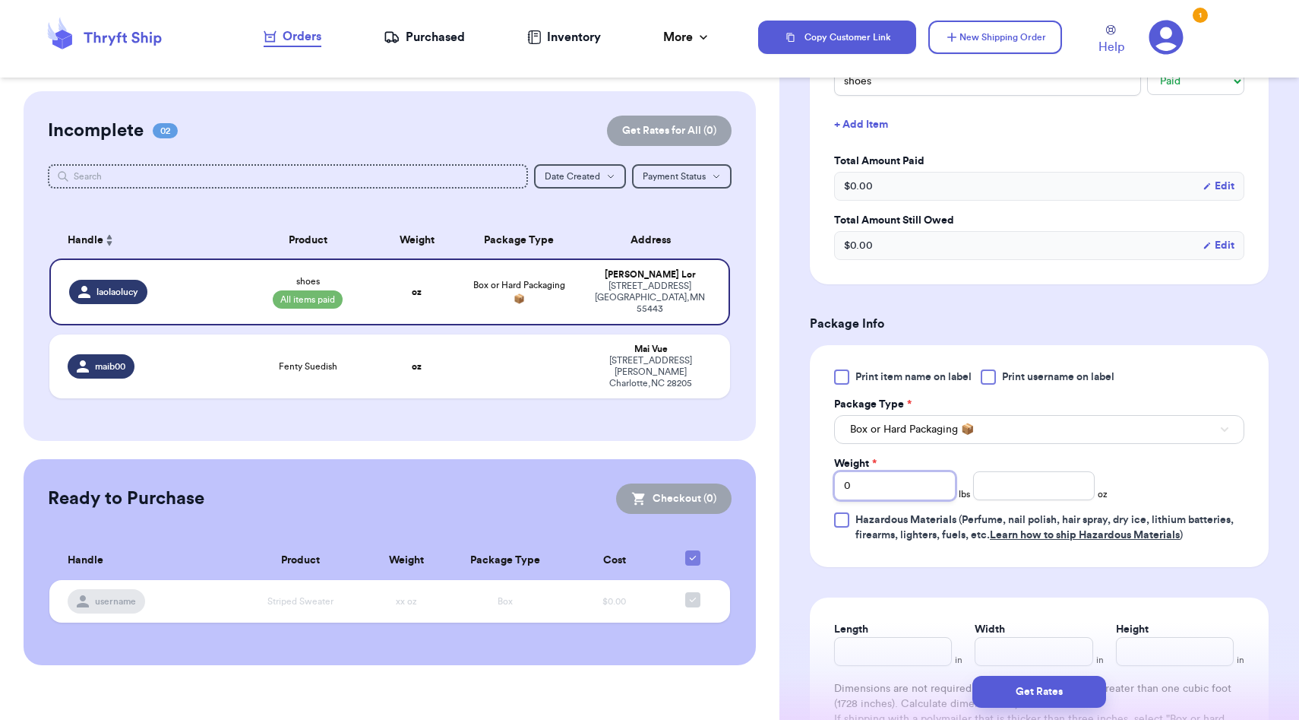
click at [888, 491] on input "0" at bounding box center [895, 485] width 122 height 29
type input "3"
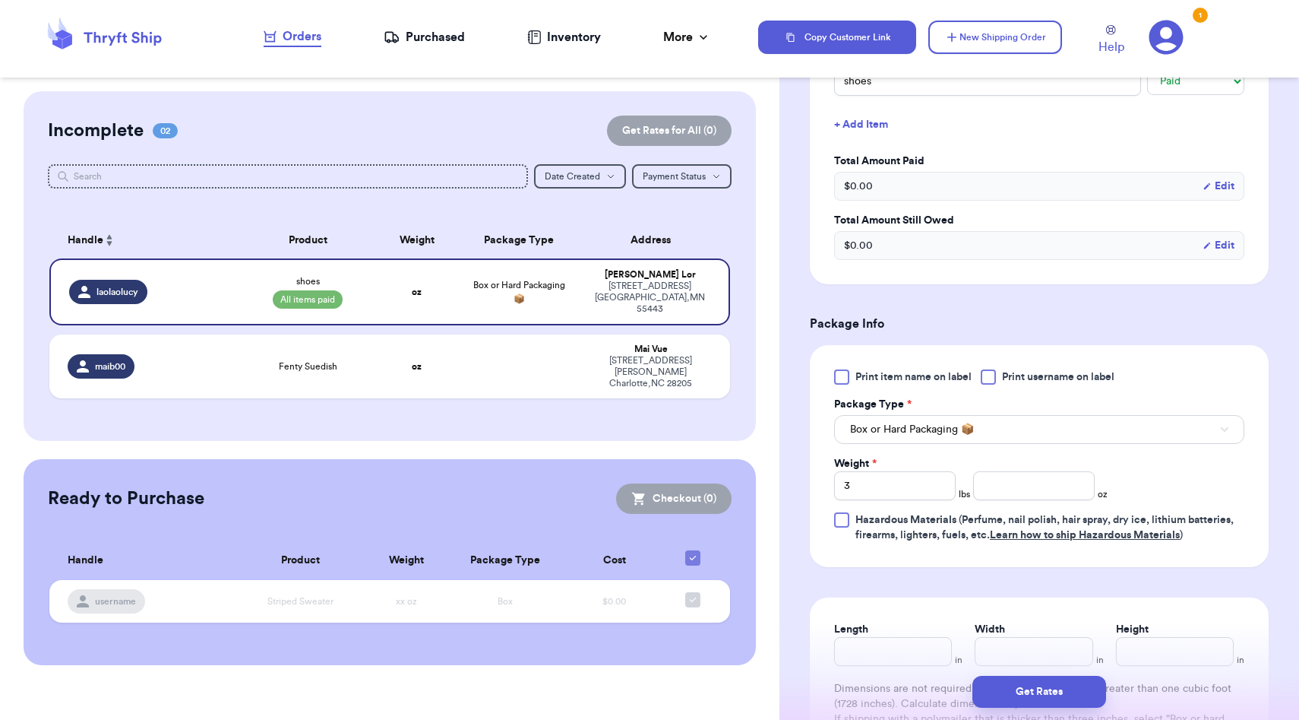
click at [1020, 505] on div "Print item name on label Print username on label Package Type * Box or Hard Pac…" at bounding box center [1039, 455] width 410 height 173
click at [1027, 492] on input "number" at bounding box center [1034, 485] width 122 height 29
type input "4.0"
click at [1209, 498] on div "Print item name on label Print username on label Package Type * Box or Hard Pac…" at bounding box center [1039, 455] width 410 height 173
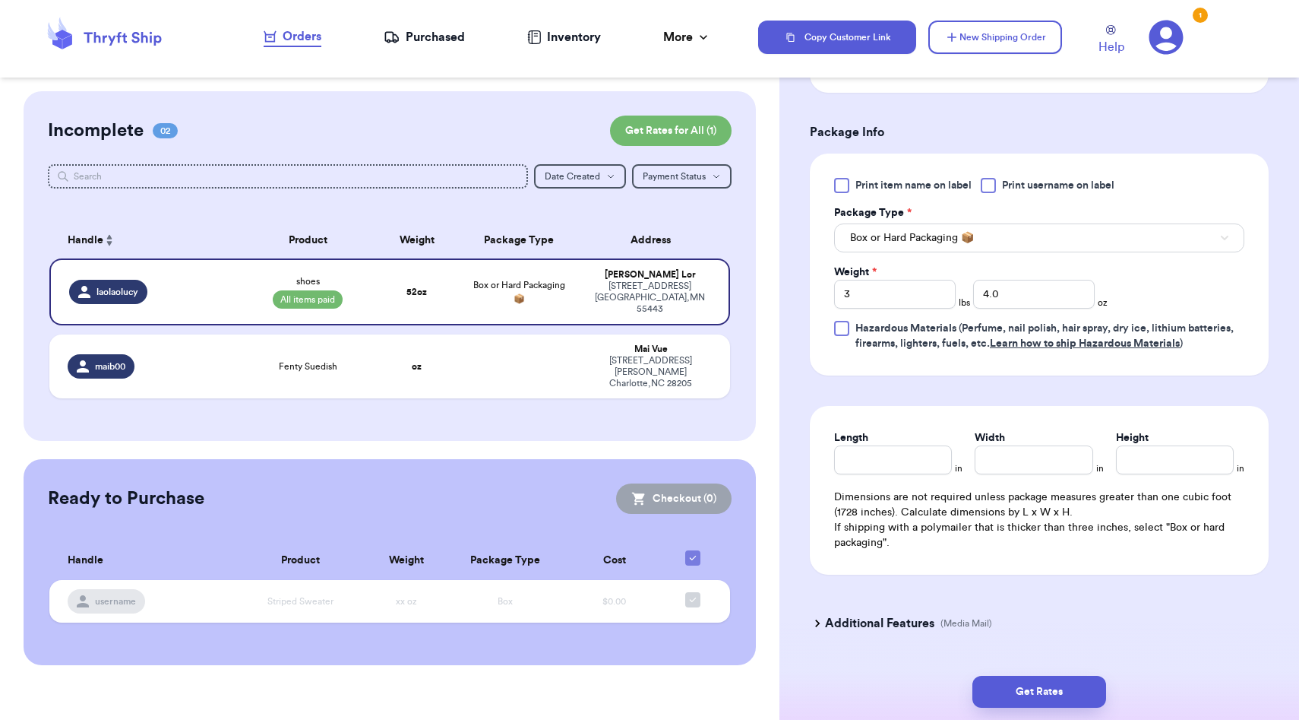
scroll to position [859, 0]
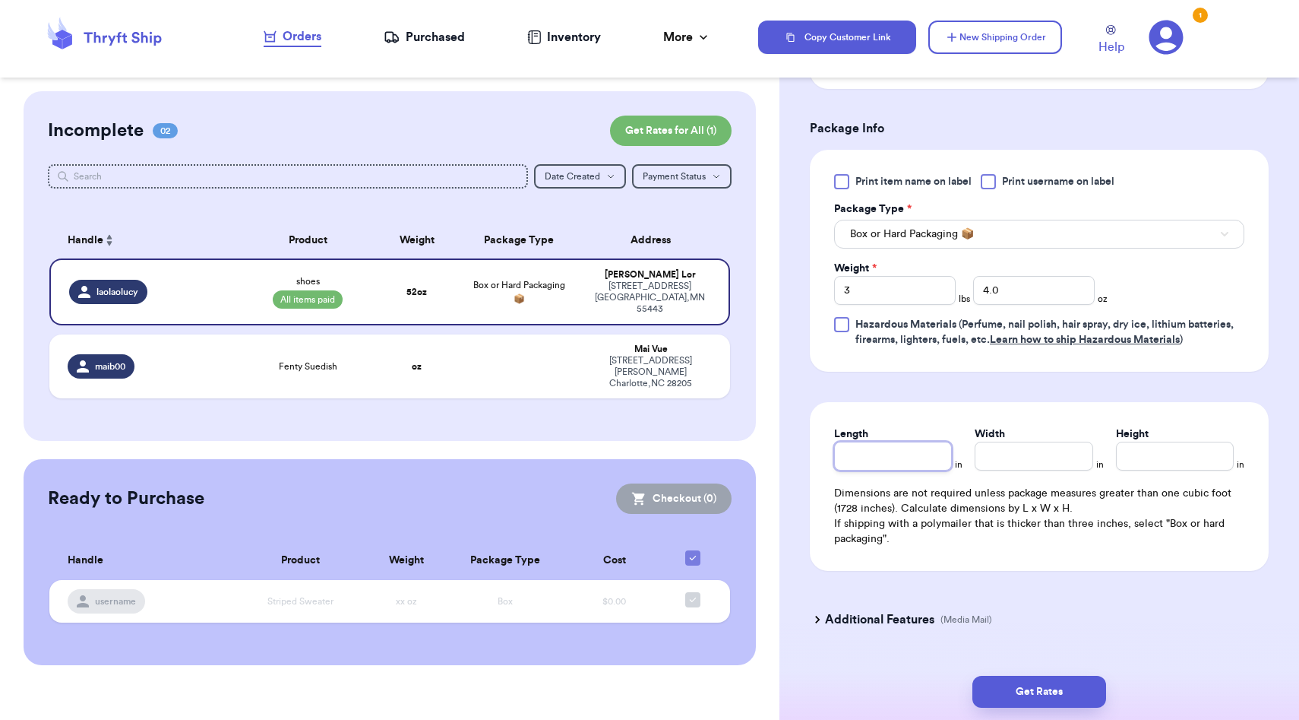
click at [943, 466] on input "Length" at bounding box center [893, 455] width 118 height 29
click at [1146, 470] on input "Height" at bounding box center [1175, 455] width 118 height 29
type input "4"
click at [1032, 467] on input "Width *" at bounding box center [1034, 455] width 118 height 29
click at [897, 460] on input "Length *" at bounding box center [893, 455] width 118 height 29
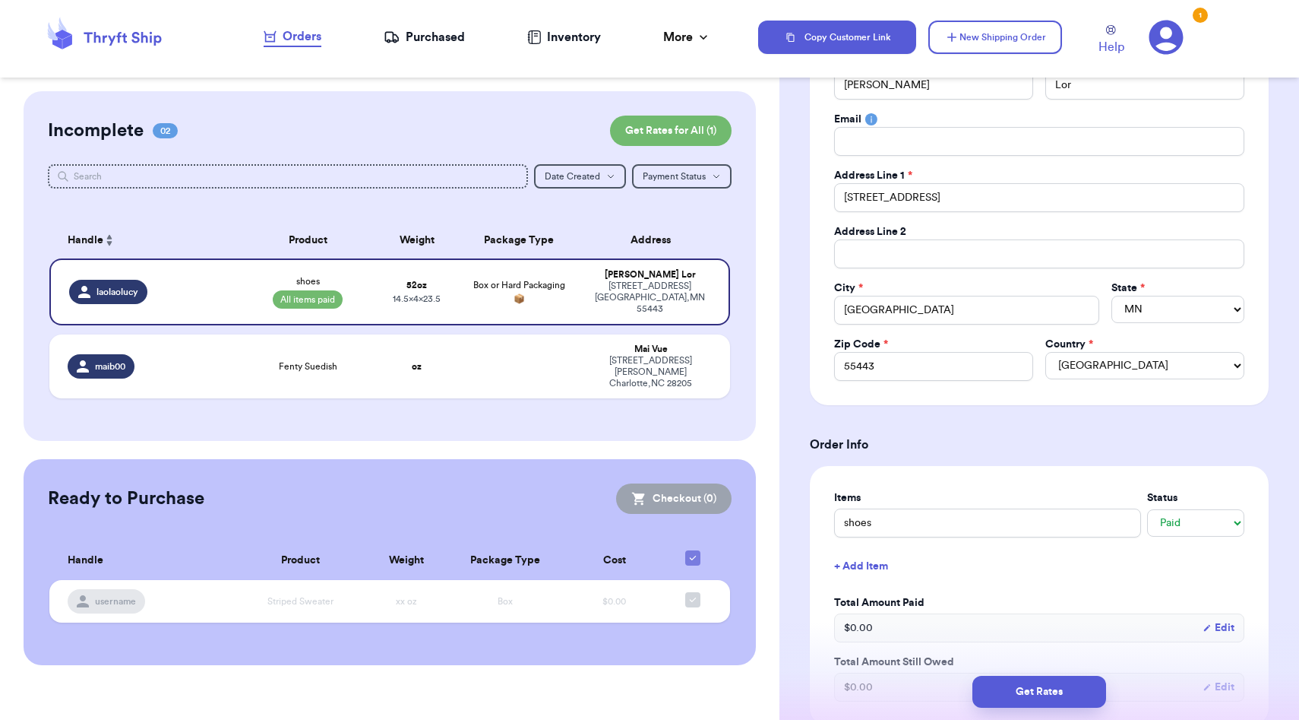
scroll to position [172, 0]
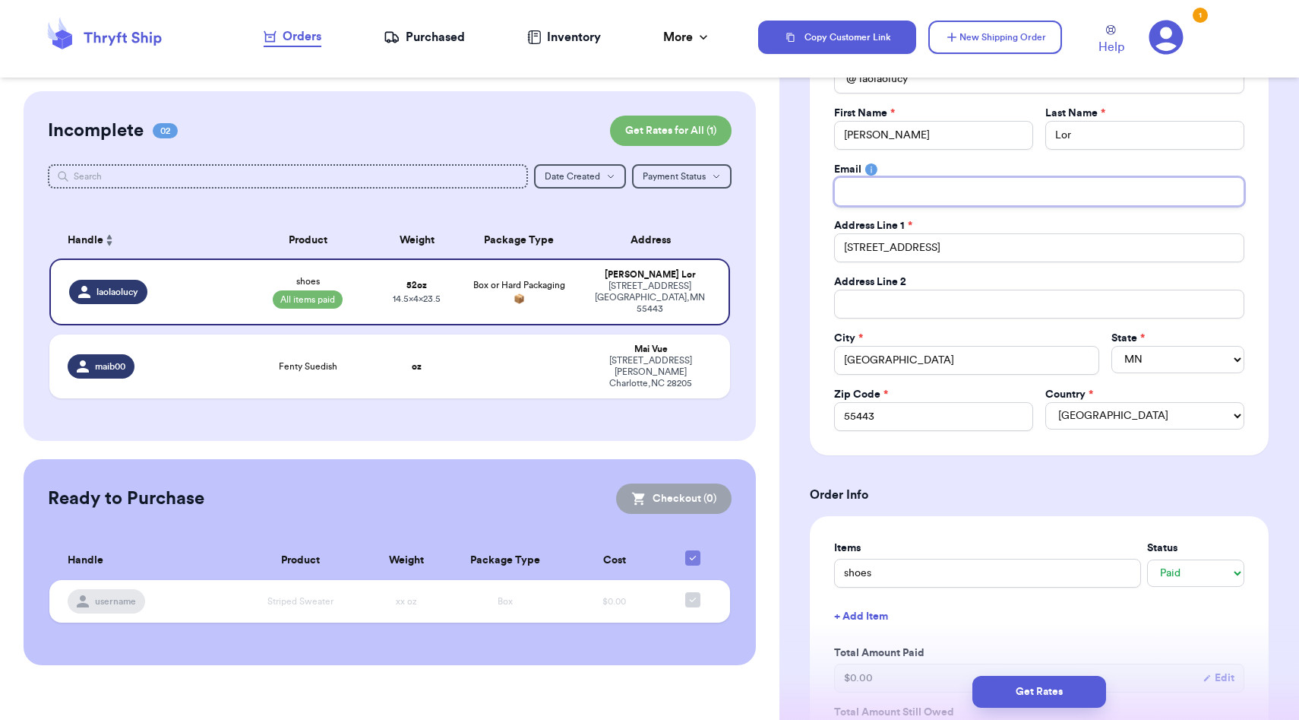
click at [892, 179] on input "Total Amount Paid" at bounding box center [1039, 191] width 410 height 29
click at [894, 286] on label "Address Line 2" at bounding box center [870, 281] width 72 height 15
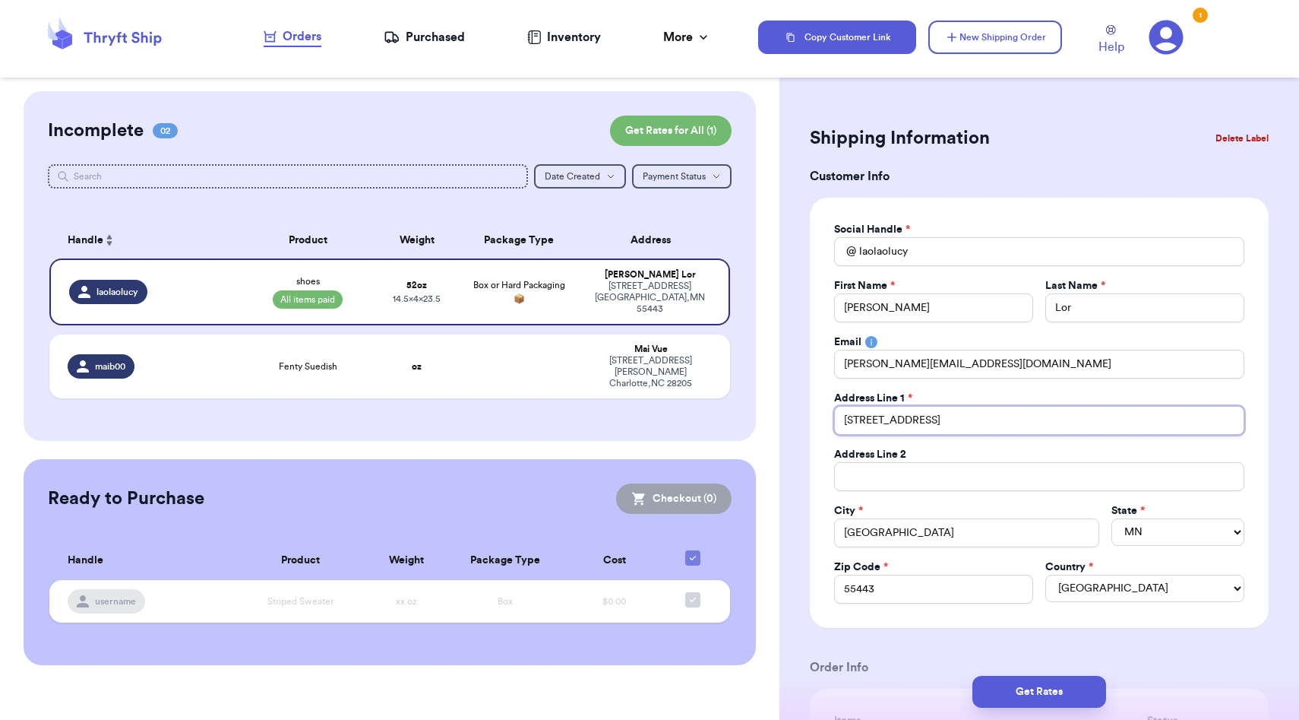
click at [923, 426] on input "[STREET_ADDRESS]" at bounding box center [1039, 420] width 410 height 29
click at [994, 422] on input "[STREET_ADDRESS]" at bounding box center [1039, 420] width 410 height 29
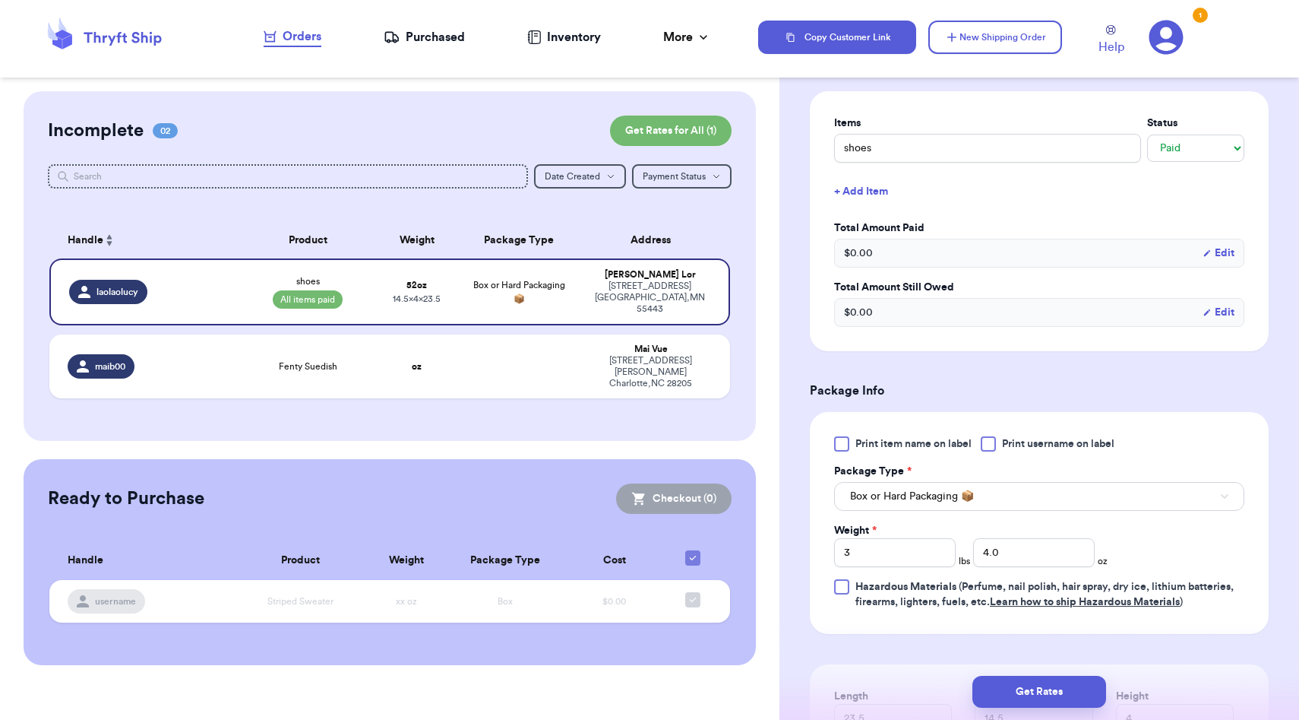
scroll to position [605, 0]
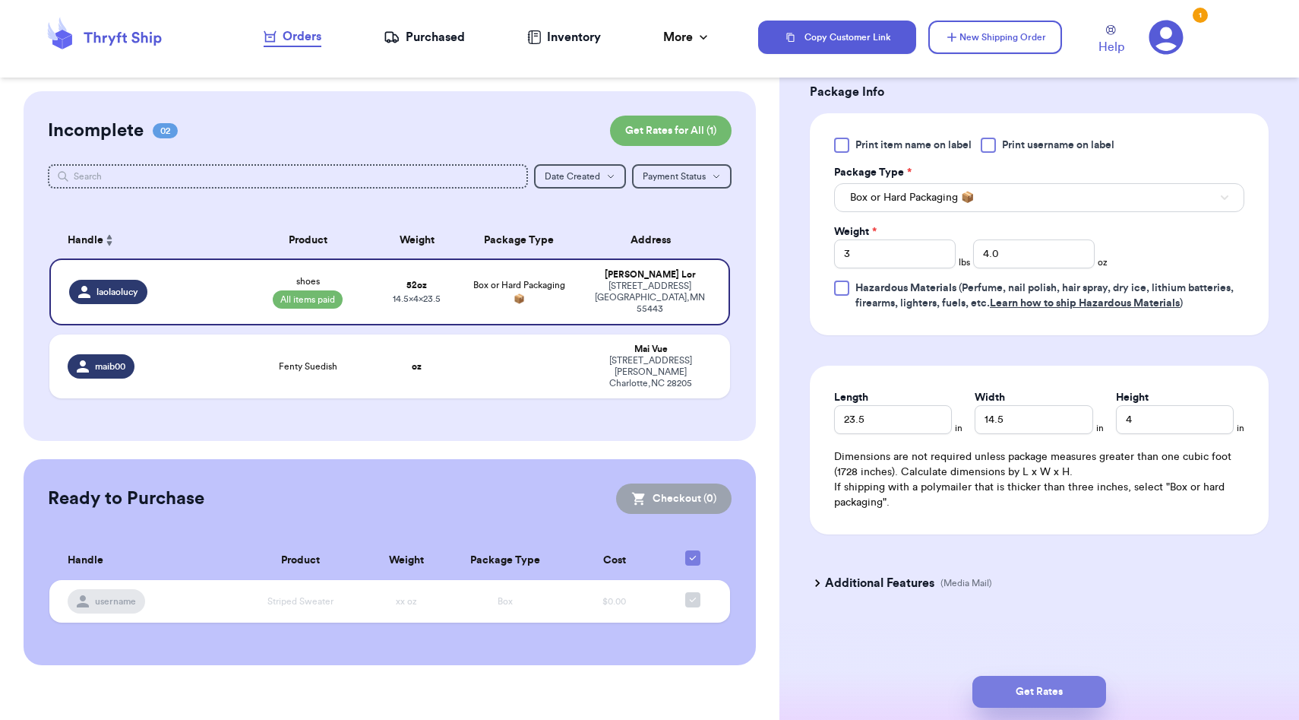
click at [1017, 698] on button "Get Rates" at bounding box center [1040, 691] width 134 height 32
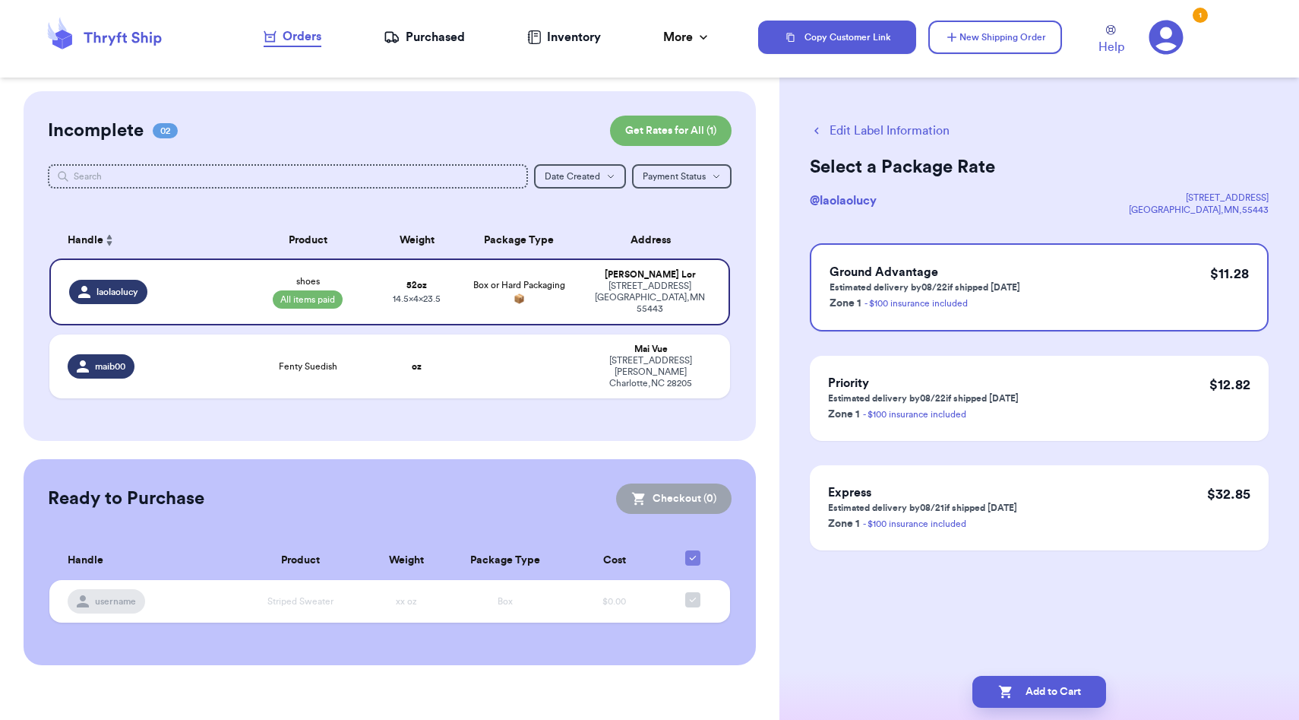
scroll to position [0, 0]
click at [1052, 682] on button "Add to Cart" at bounding box center [1040, 691] width 134 height 32
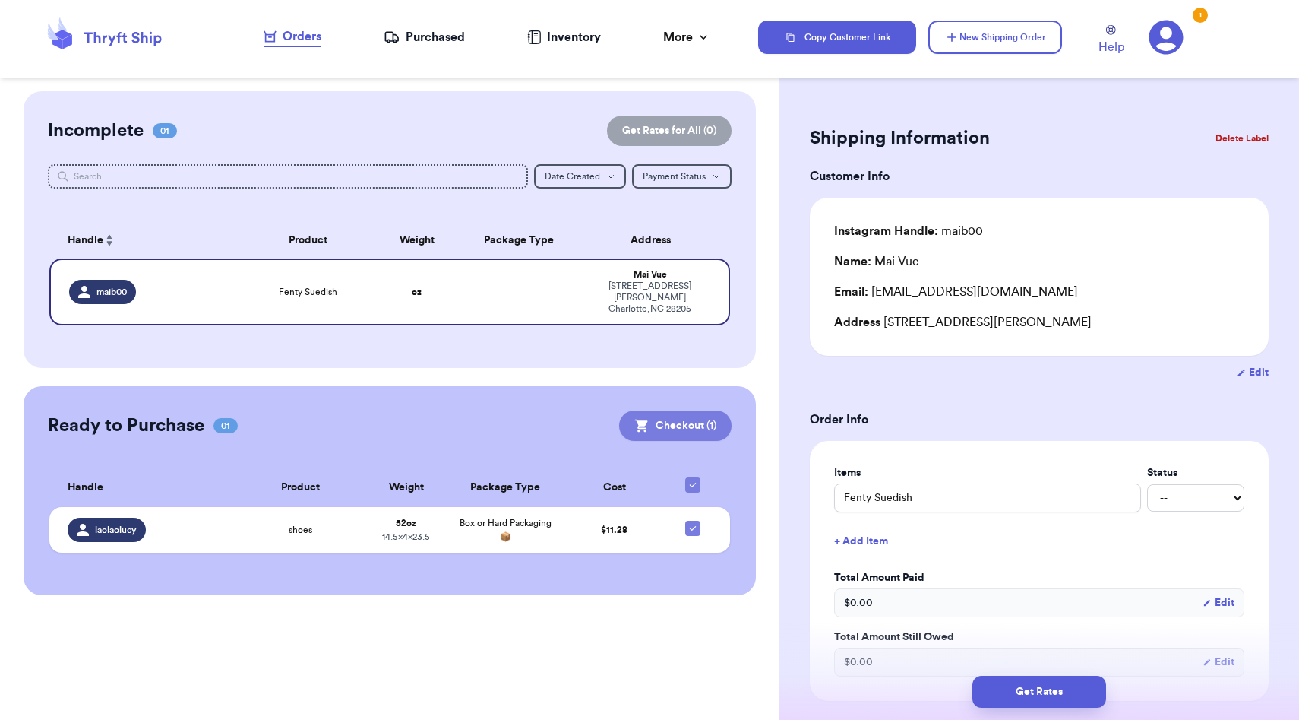
click at [678, 417] on button "Checkout ( 1 )" at bounding box center [675, 425] width 112 height 30
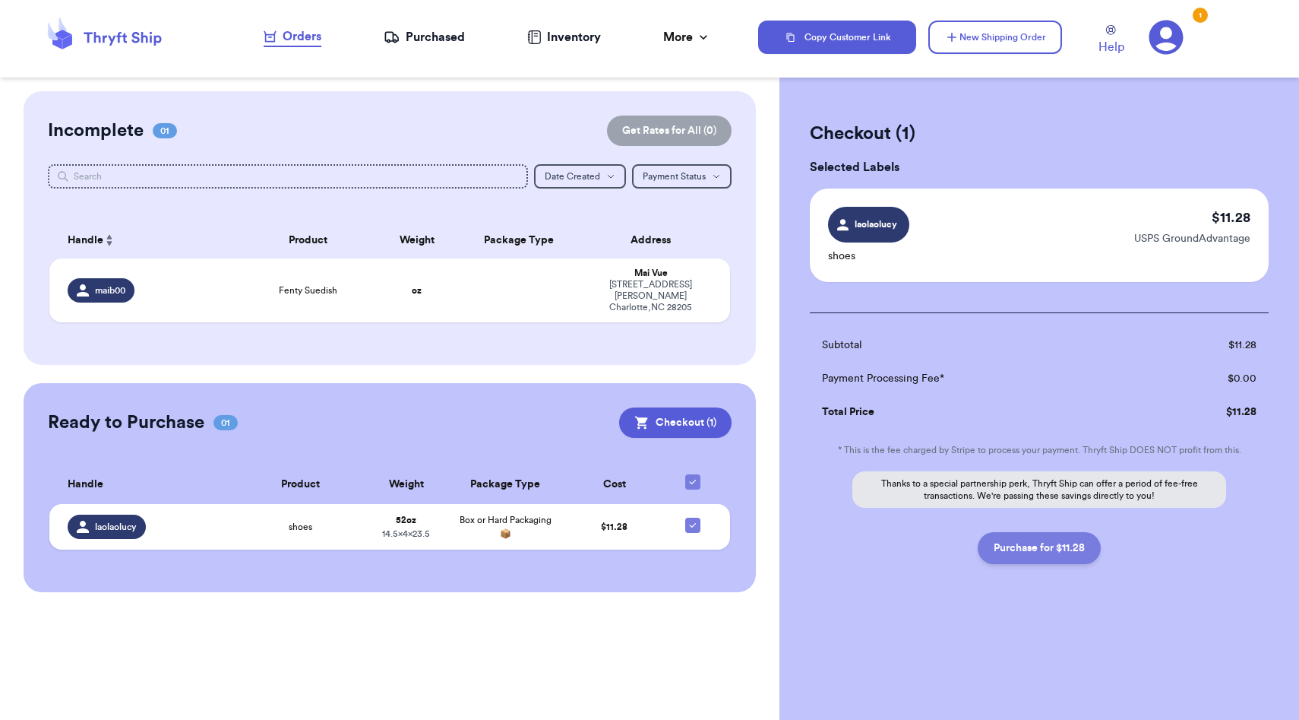
click at [1004, 556] on button "Purchase for $11.28" at bounding box center [1039, 548] width 123 height 32
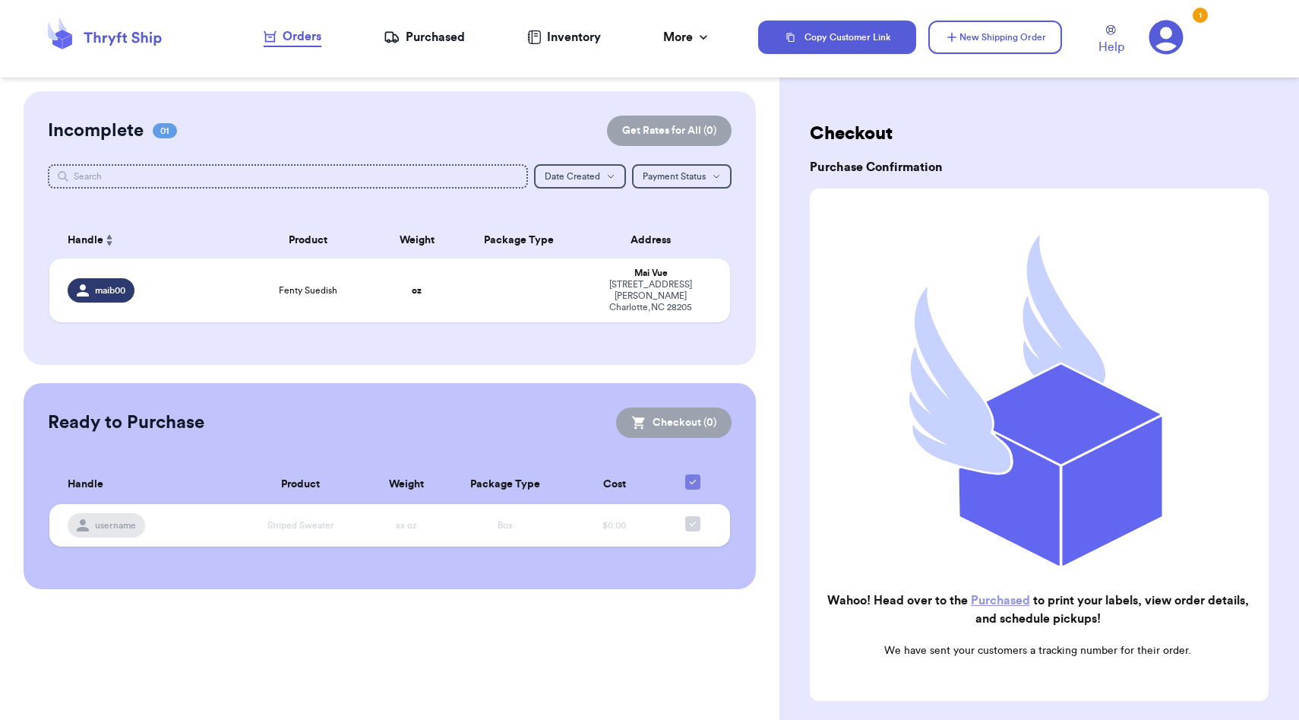
click at [458, 40] on div "Purchased" at bounding box center [424, 37] width 81 height 18
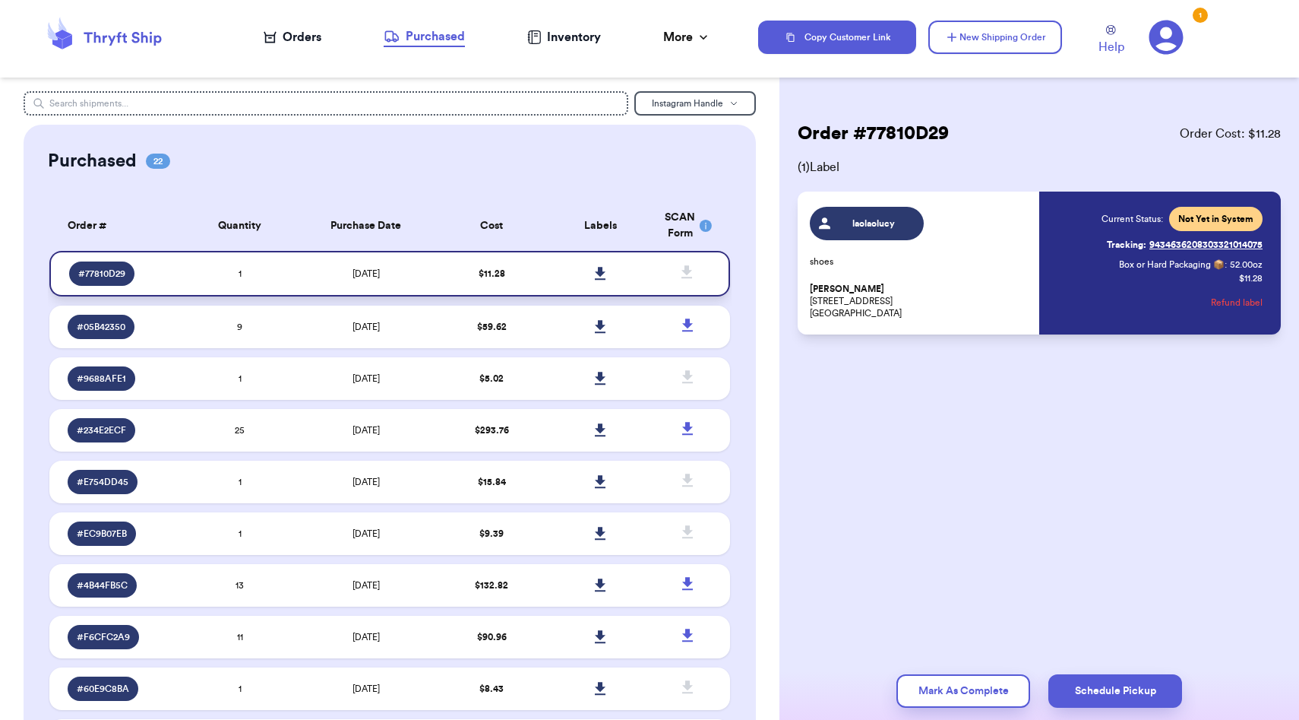
click at [608, 274] on link at bounding box center [600, 273] width 33 height 33
click at [1235, 304] on button "Refund label" at bounding box center [1237, 302] width 52 height 33
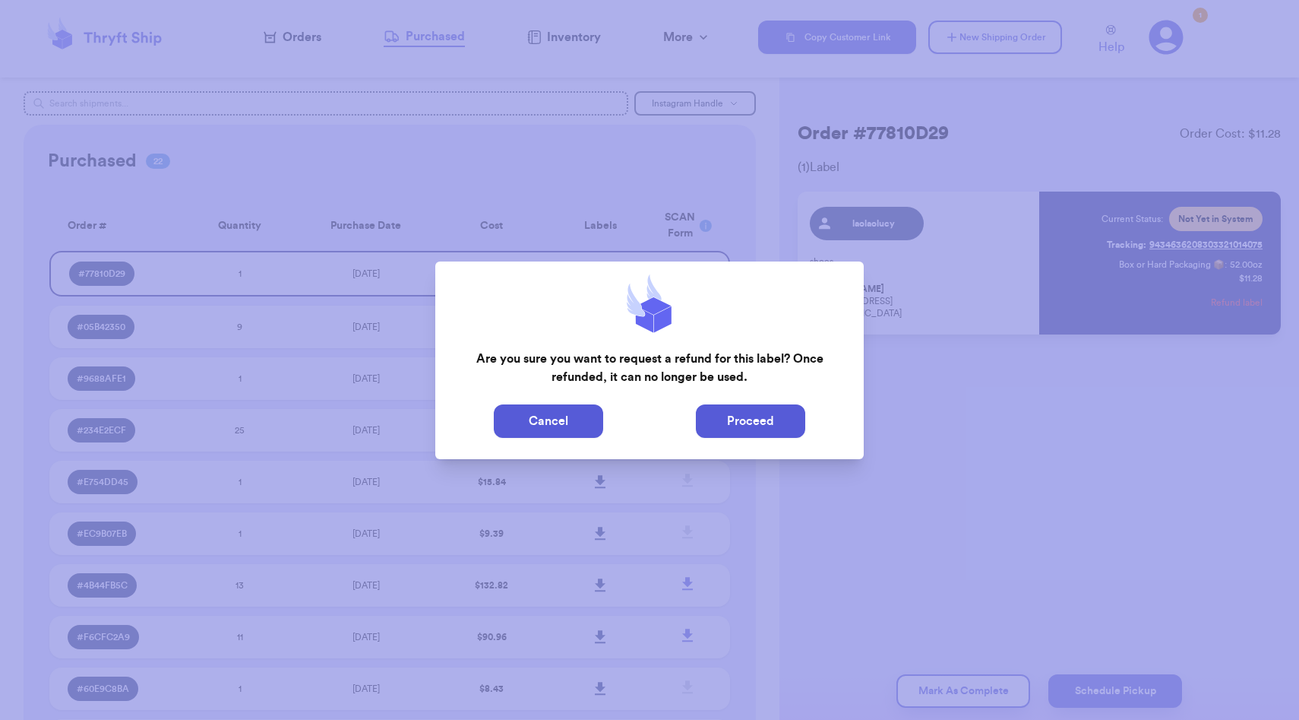
click at [735, 426] on button "Proceed" at bounding box center [750, 420] width 109 height 33
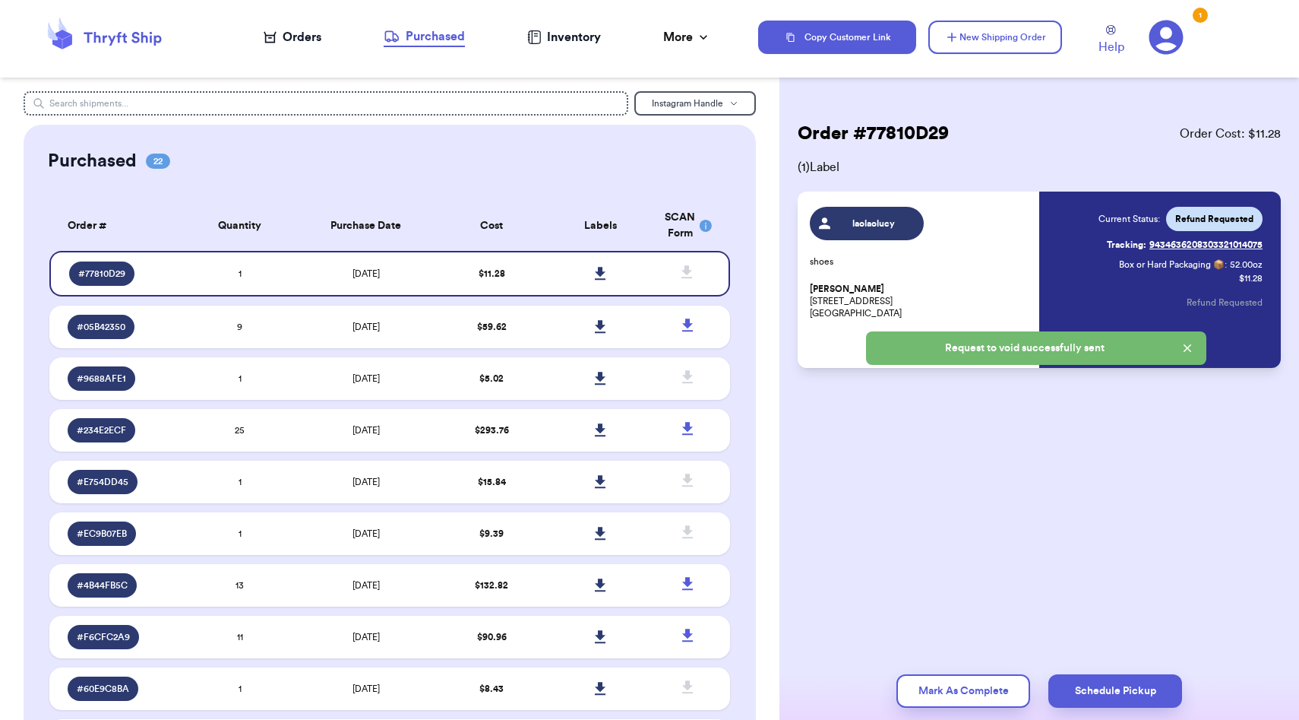
click at [1165, 40] on icon at bounding box center [1166, 38] width 34 height 34
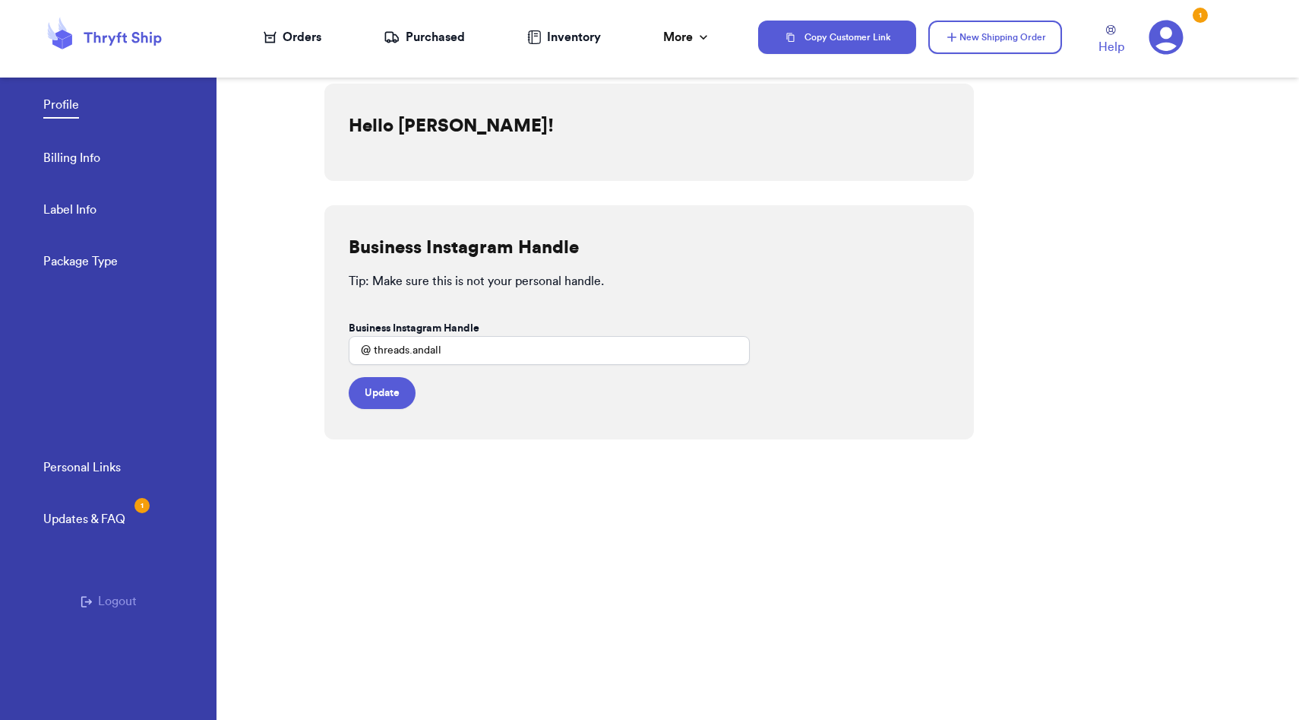
click at [79, 210] on link "Label Info" at bounding box center [69, 211] width 53 height 21
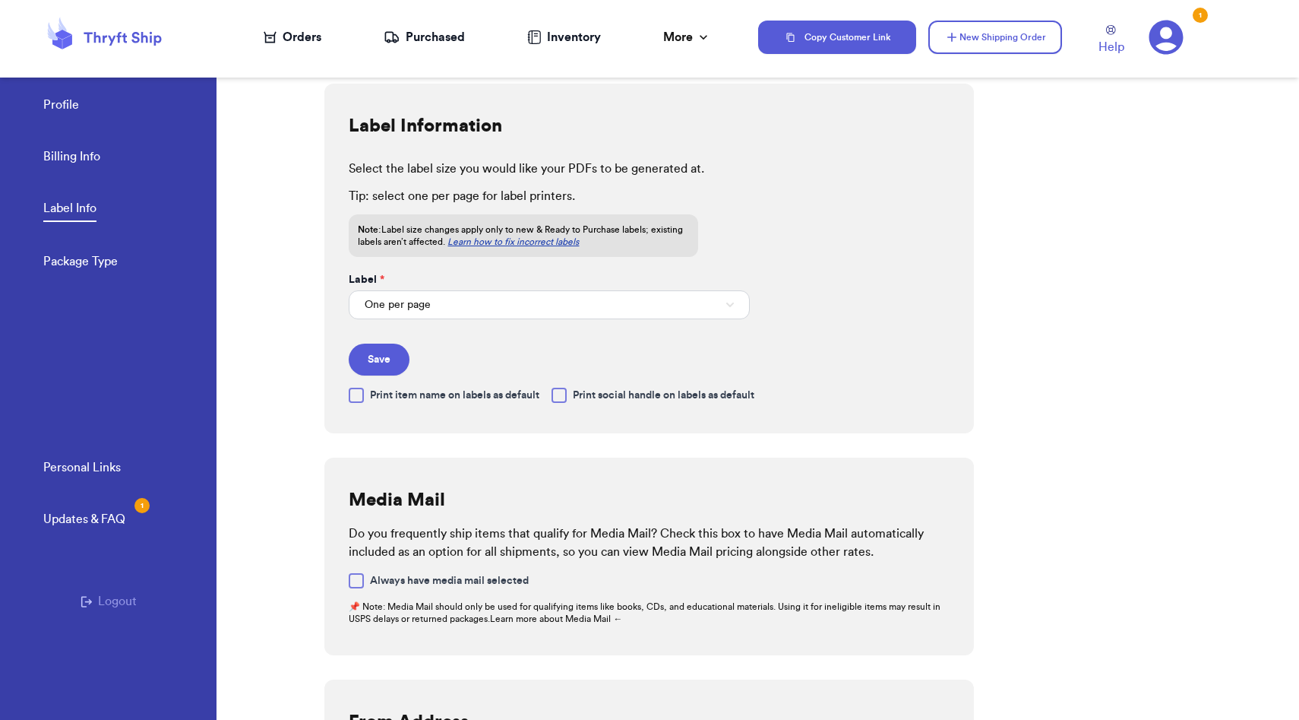
click at [81, 157] on link "Billing Info" at bounding box center [71, 157] width 57 height 21
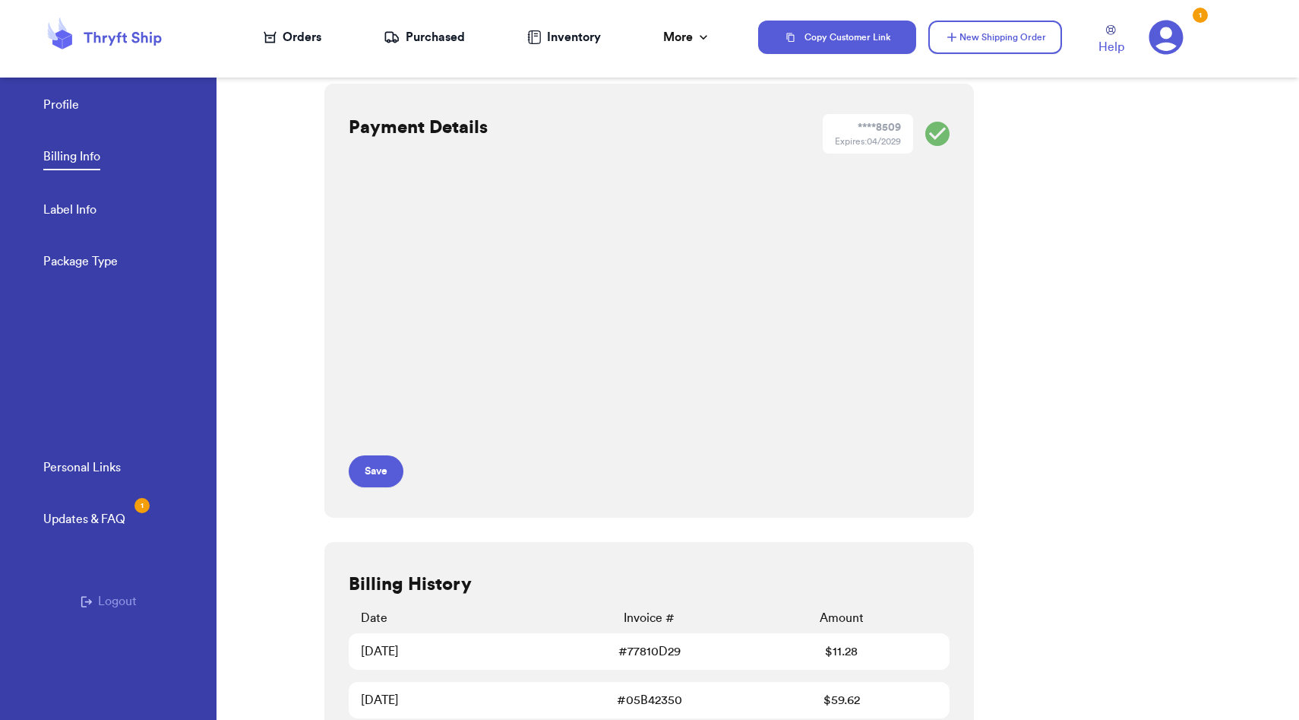
click at [65, 93] on div "Profile Billing Info Label Info Package Type" at bounding box center [129, 178] width 173 height 251
click at [65, 103] on link "Profile" at bounding box center [61, 106] width 36 height 21
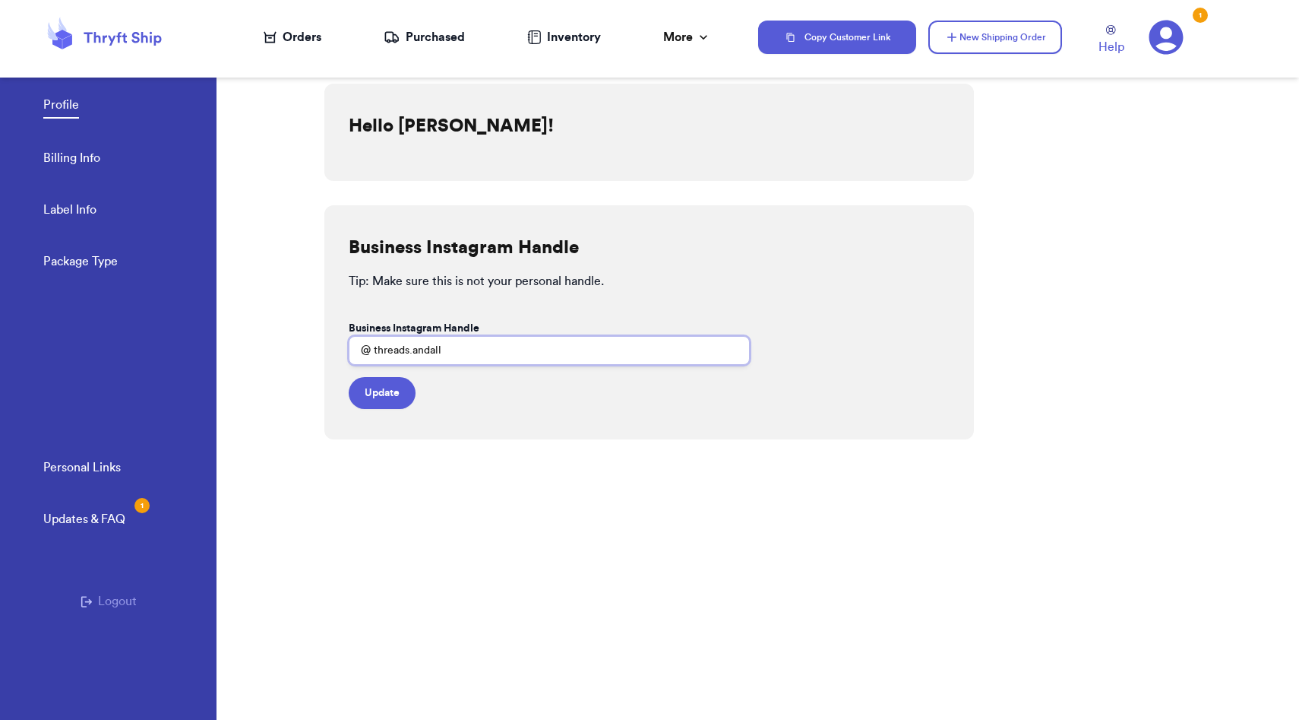
click at [426, 346] on input "threads.andall" at bounding box center [549, 350] width 400 height 29
click at [381, 397] on button "Update" at bounding box center [382, 393] width 67 height 32
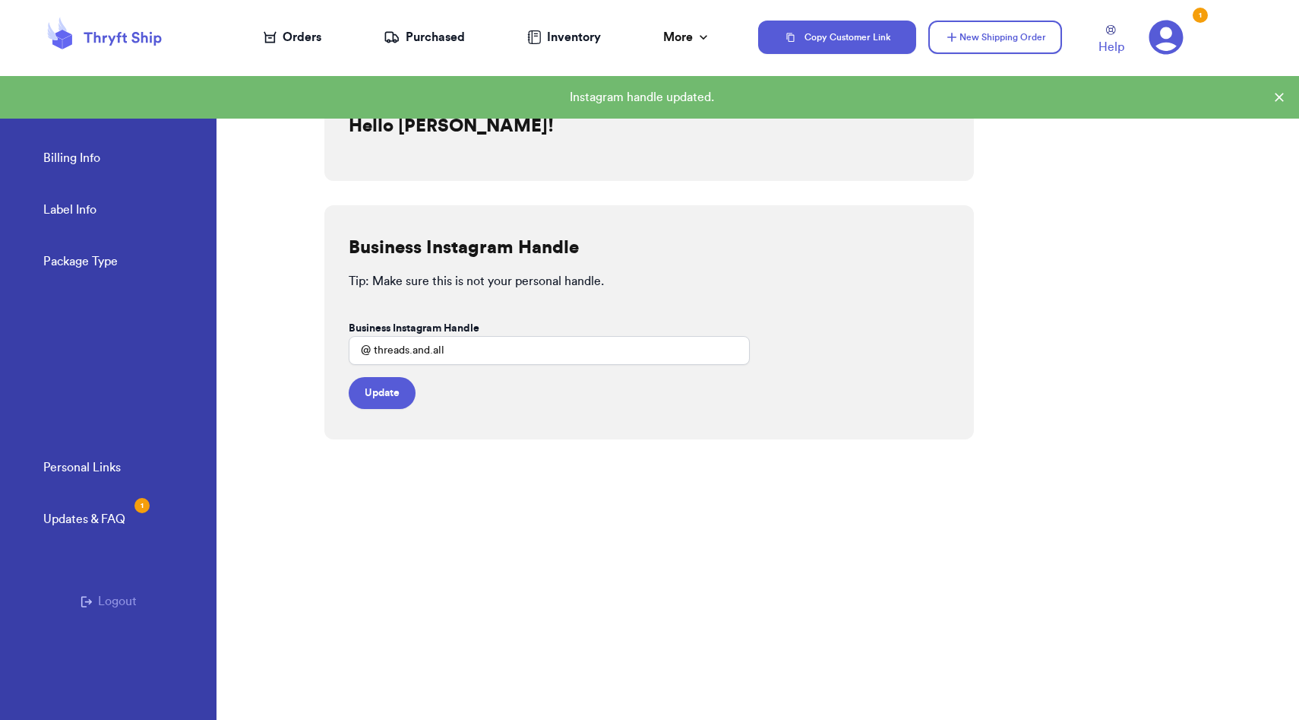
click at [87, 177] on div "Profile Billing Info Label Info Package Type" at bounding box center [129, 178] width 173 height 251
click at [85, 158] on link "Billing Info" at bounding box center [71, 159] width 57 height 21
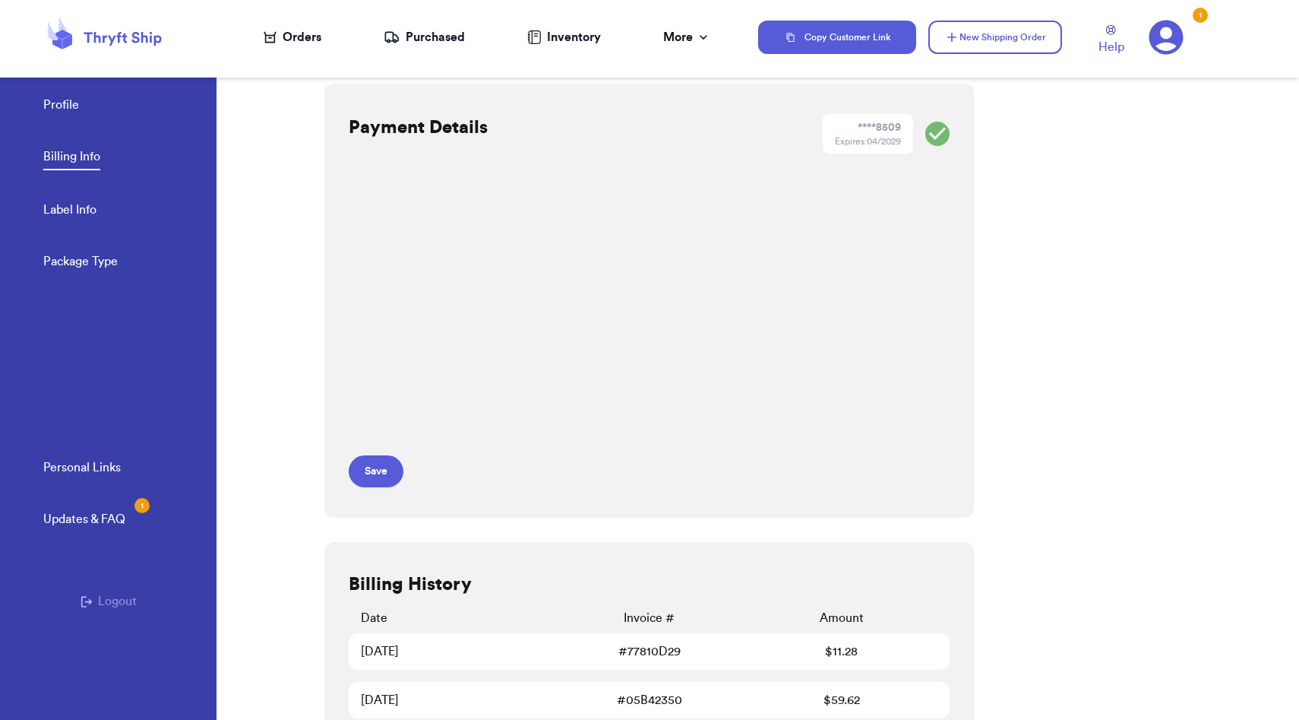
click at [84, 201] on link "Label Info" at bounding box center [69, 211] width 53 height 21
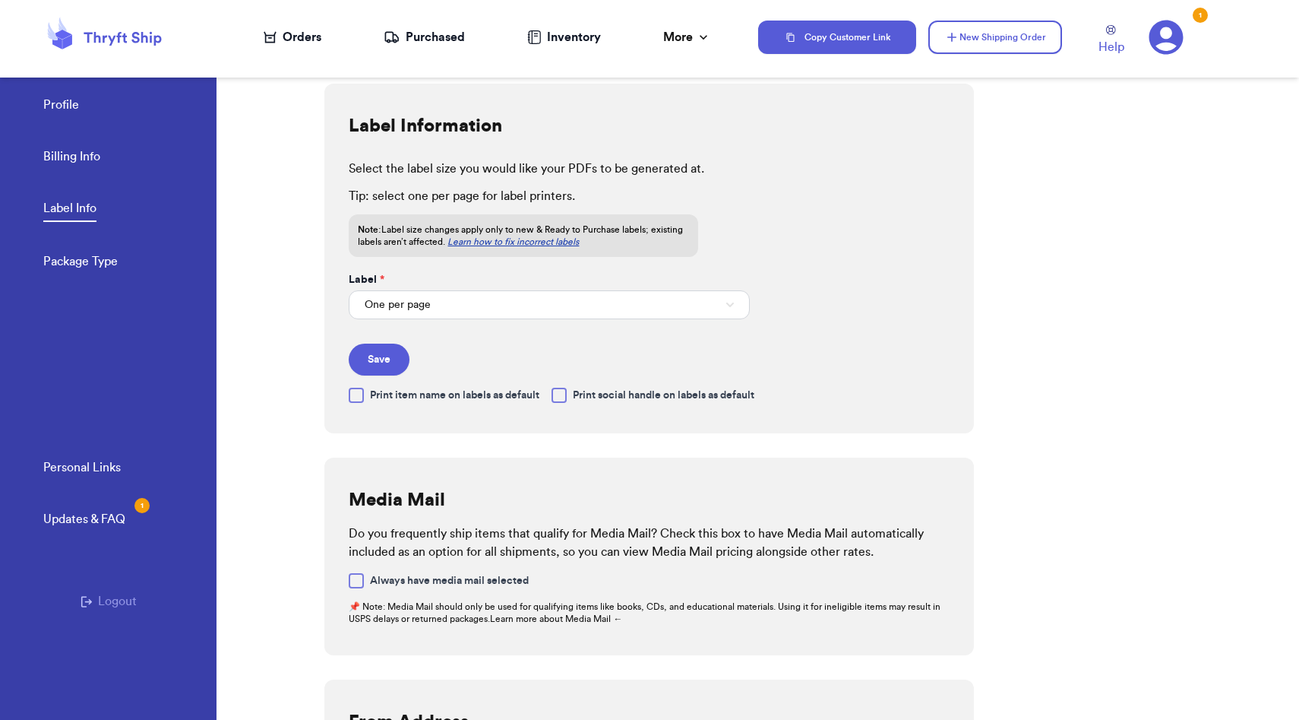
scroll to position [483, 0]
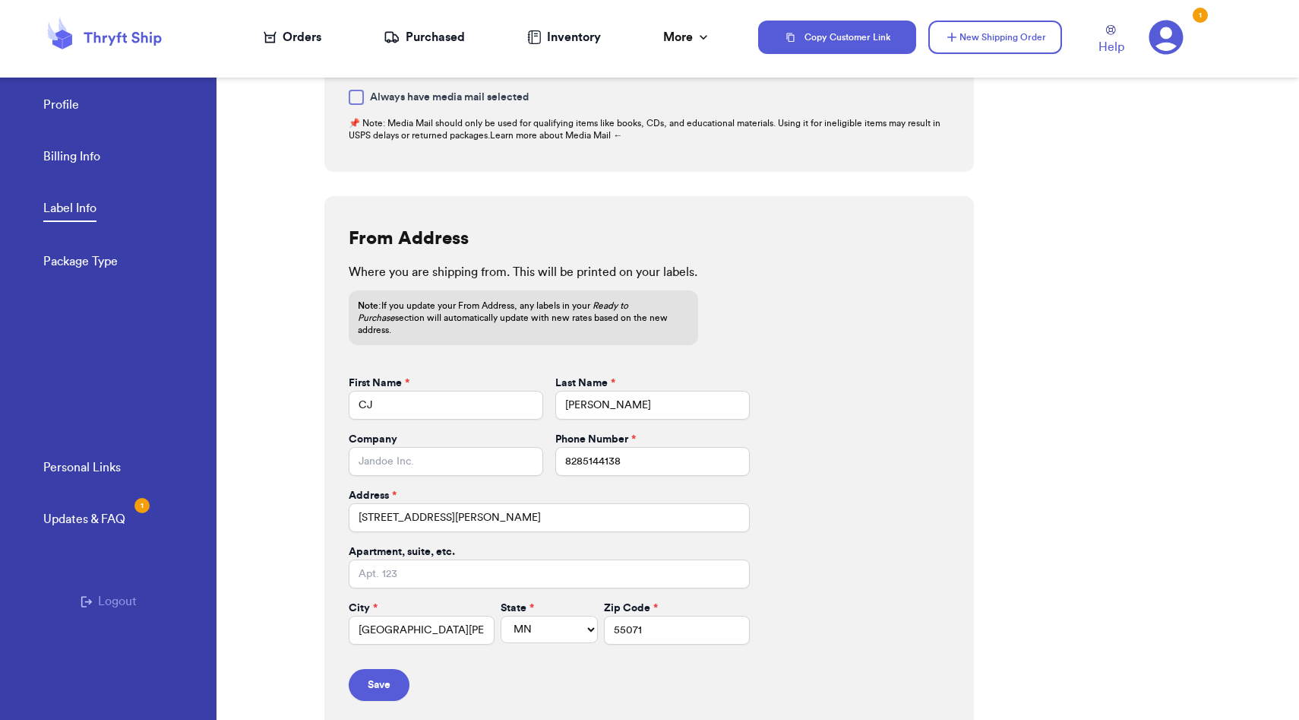
click at [429, 507] on input "[STREET_ADDRESS][PERSON_NAME]" at bounding box center [549, 517] width 400 height 29
click at [432, 447] on input "1992" at bounding box center [446, 461] width 195 height 29
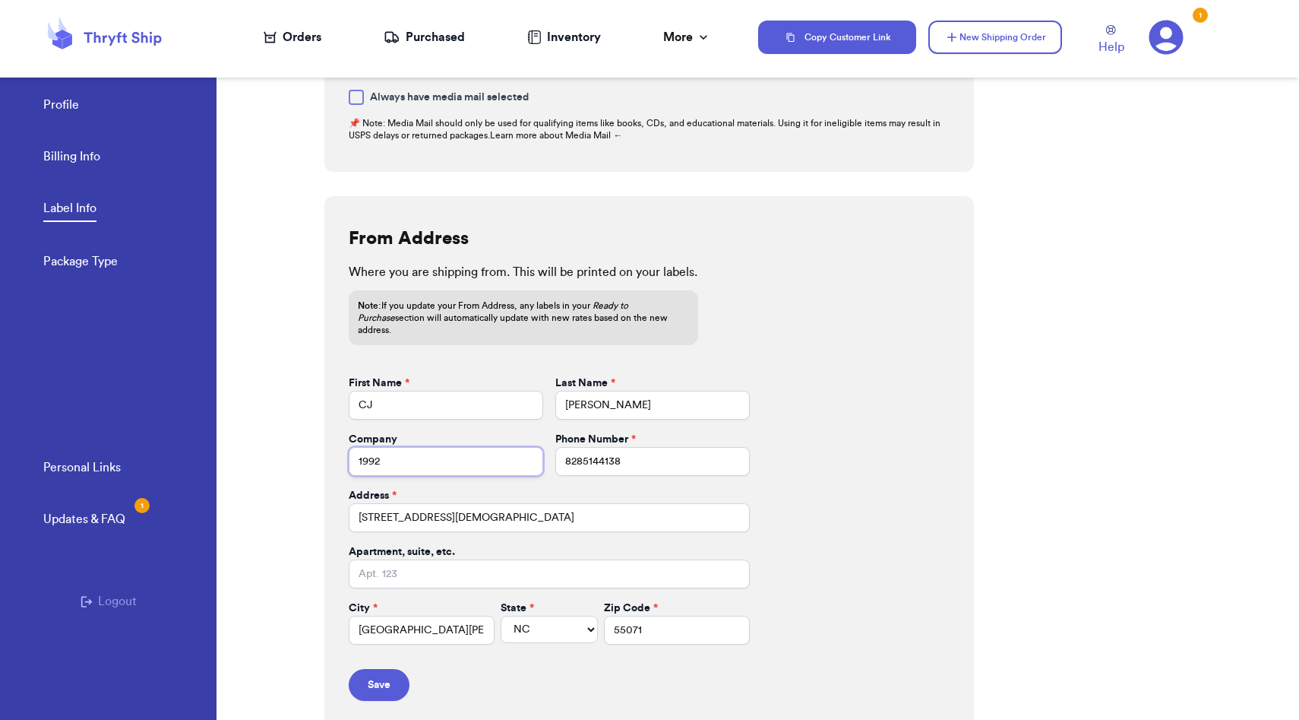
click at [432, 447] on input "1992" at bounding box center [446, 461] width 195 height 29
click at [435, 623] on input "[GEOGRAPHIC_DATA][PERSON_NAME]" at bounding box center [422, 629] width 146 height 29
click at [832, 533] on div "From Address Where you are shipping from. This will be printed on your labels. …" at bounding box center [649, 463] width 650 height 535
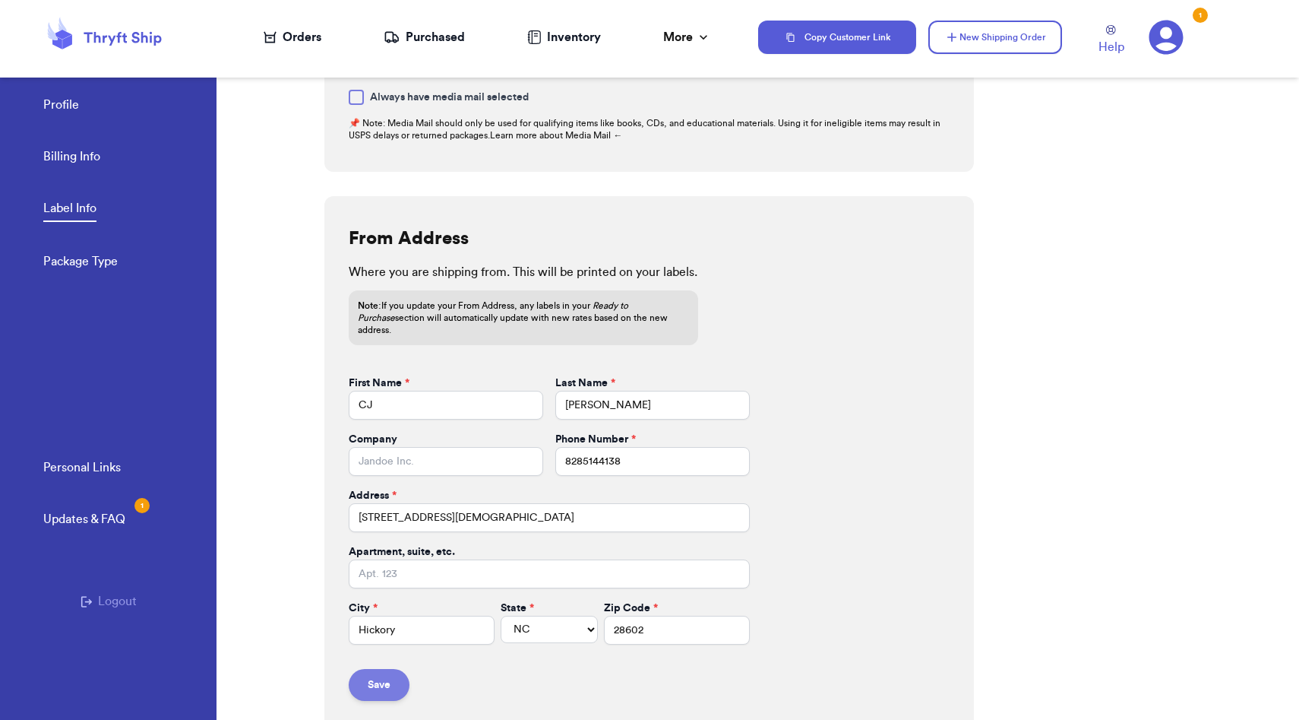
click at [387, 672] on button "Save" at bounding box center [379, 685] width 61 height 32
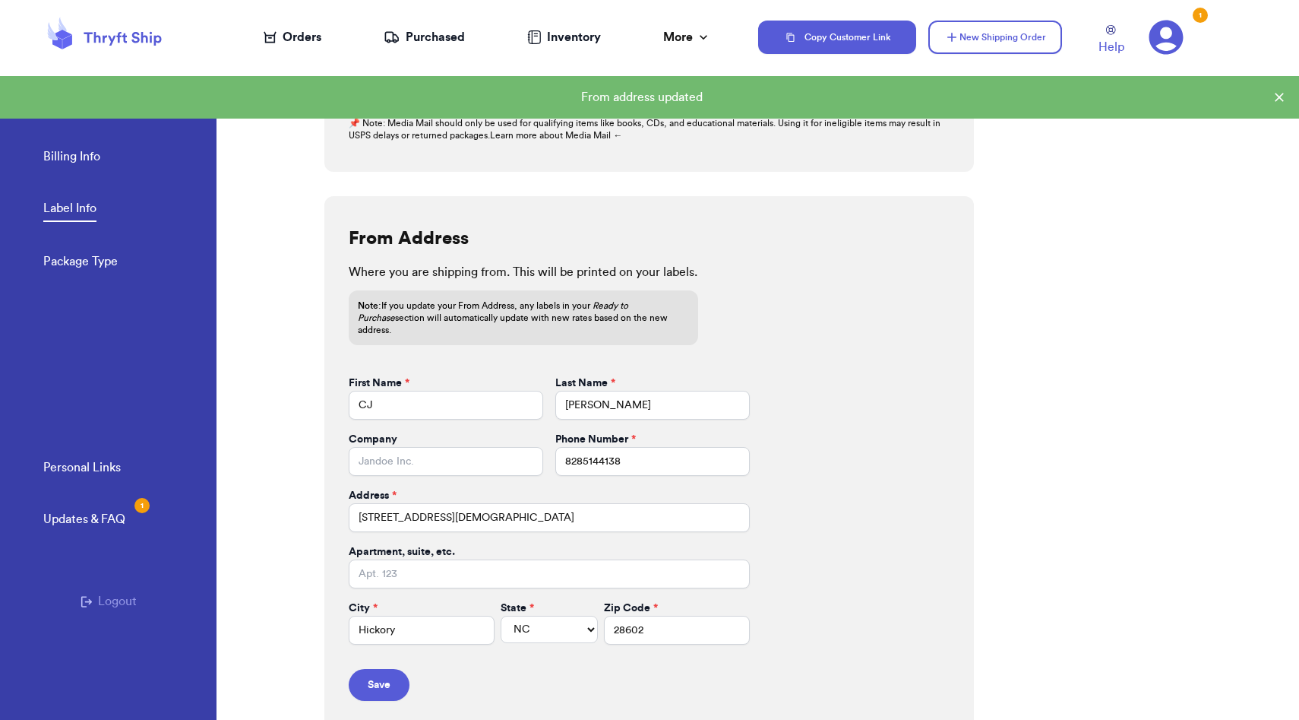
click at [286, 36] on div "Orders" at bounding box center [293, 37] width 58 height 18
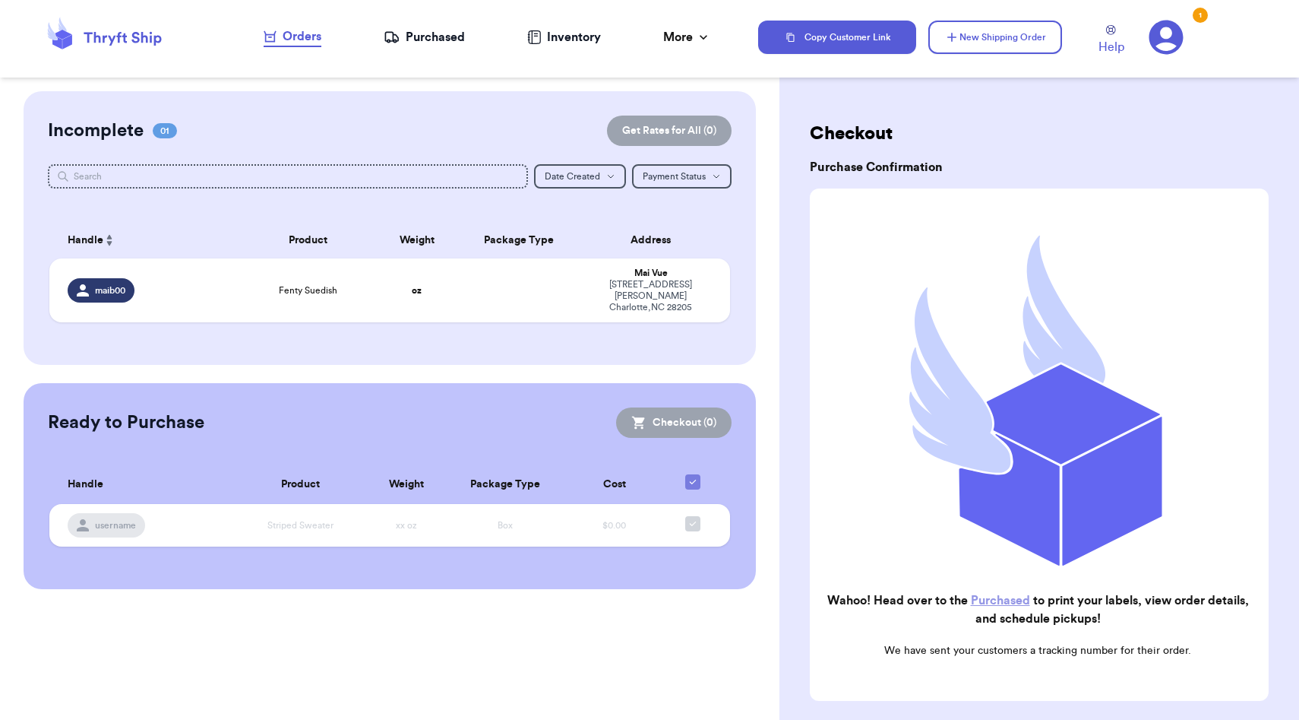
click at [420, 39] on div "Purchased" at bounding box center [424, 37] width 81 height 18
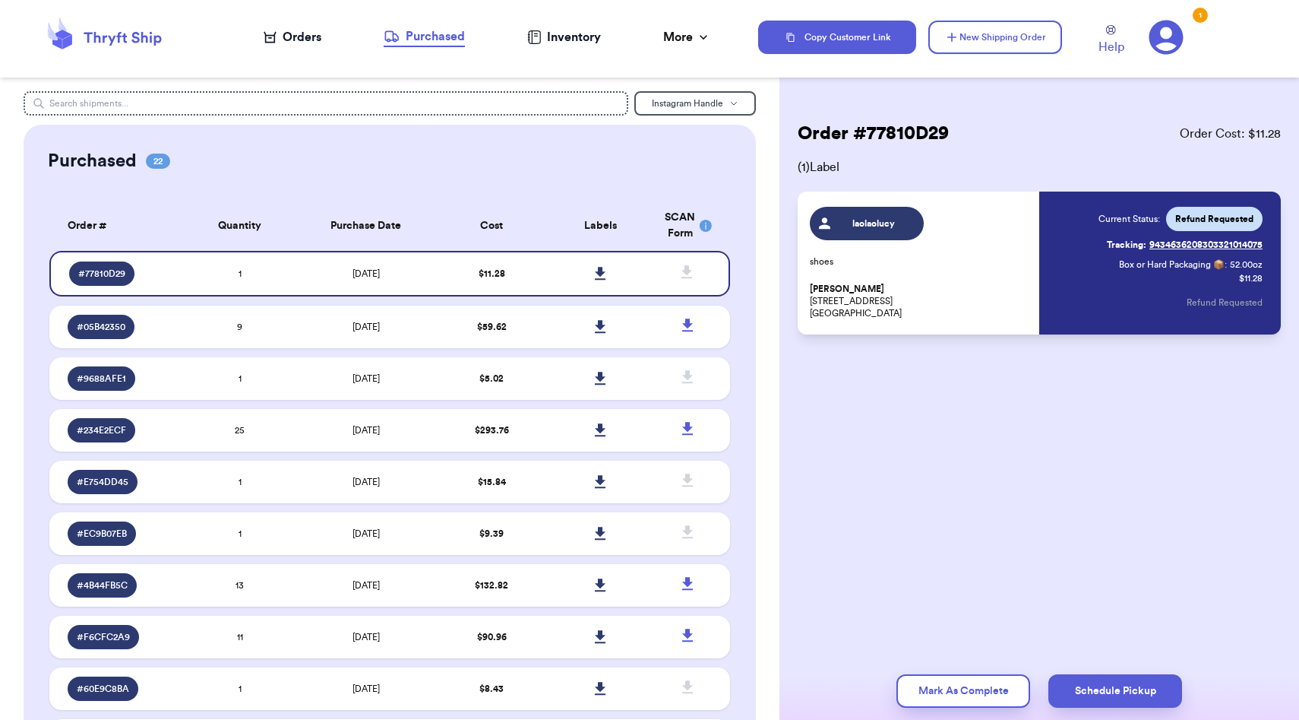
click at [300, 36] on div "Orders" at bounding box center [293, 37] width 58 height 18
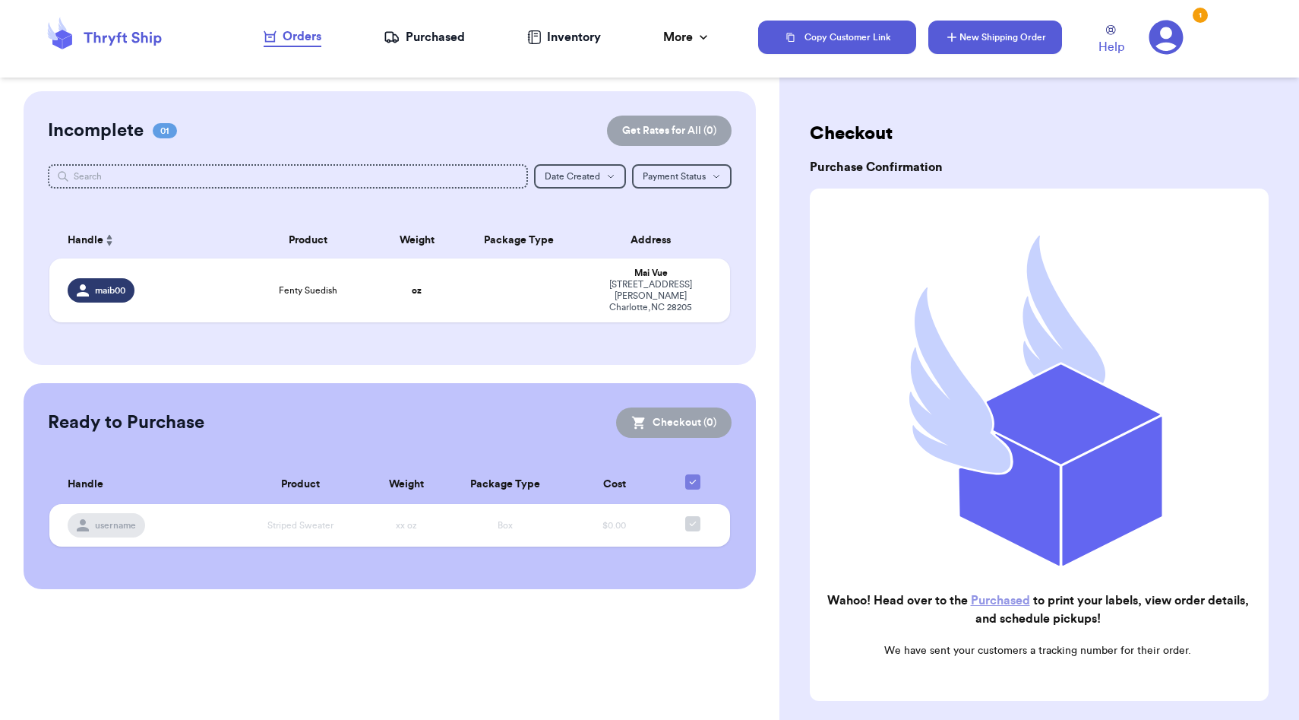
click at [993, 46] on button "New Shipping Order" at bounding box center [995, 37] width 134 height 33
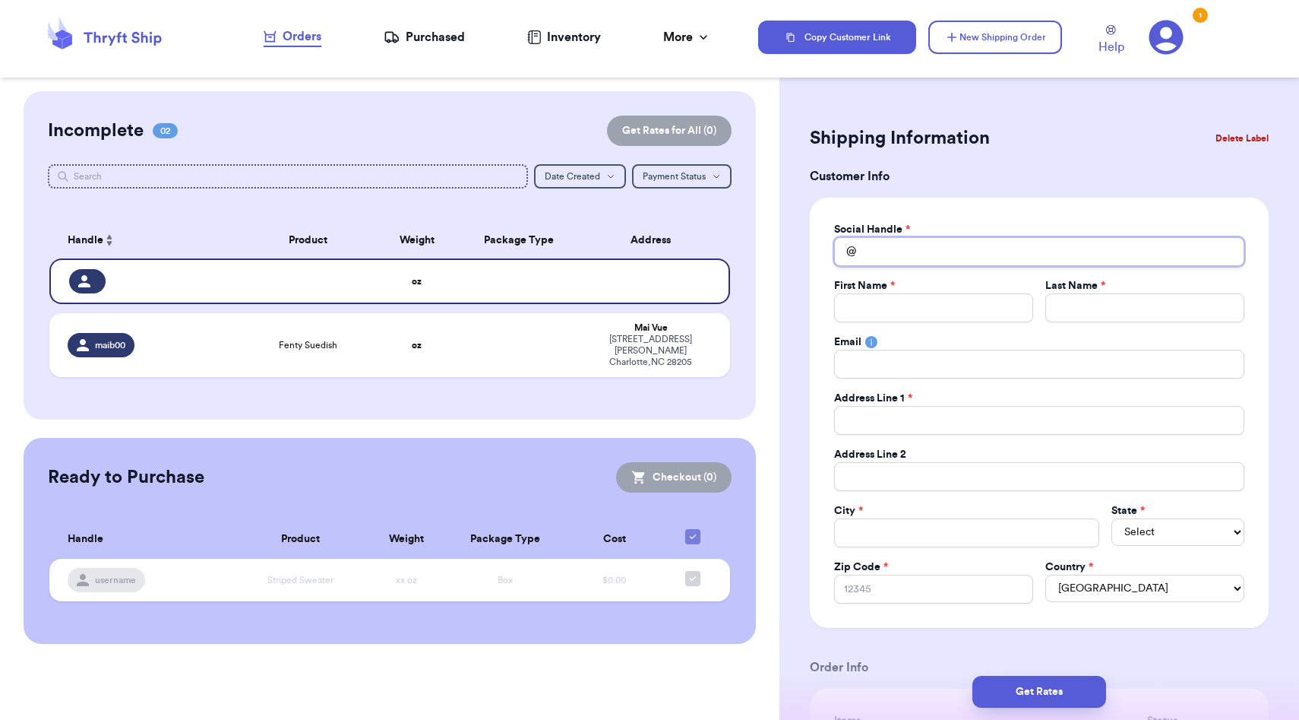
click at [1004, 245] on input "Total Amount Paid" at bounding box center [1039, 251] width 410 height 29
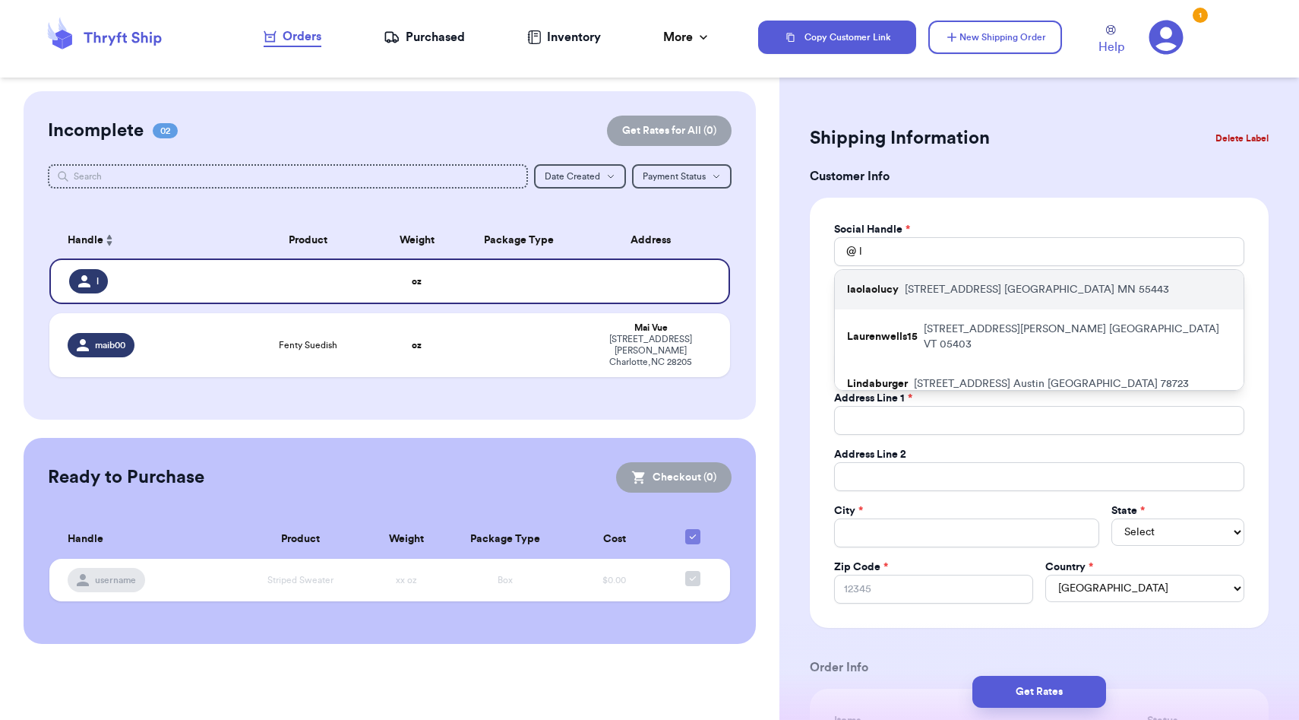
click at [998, 288] on p "[STREET_ADDRESS]" at bounding box center [1037, 289] width 264 height 15
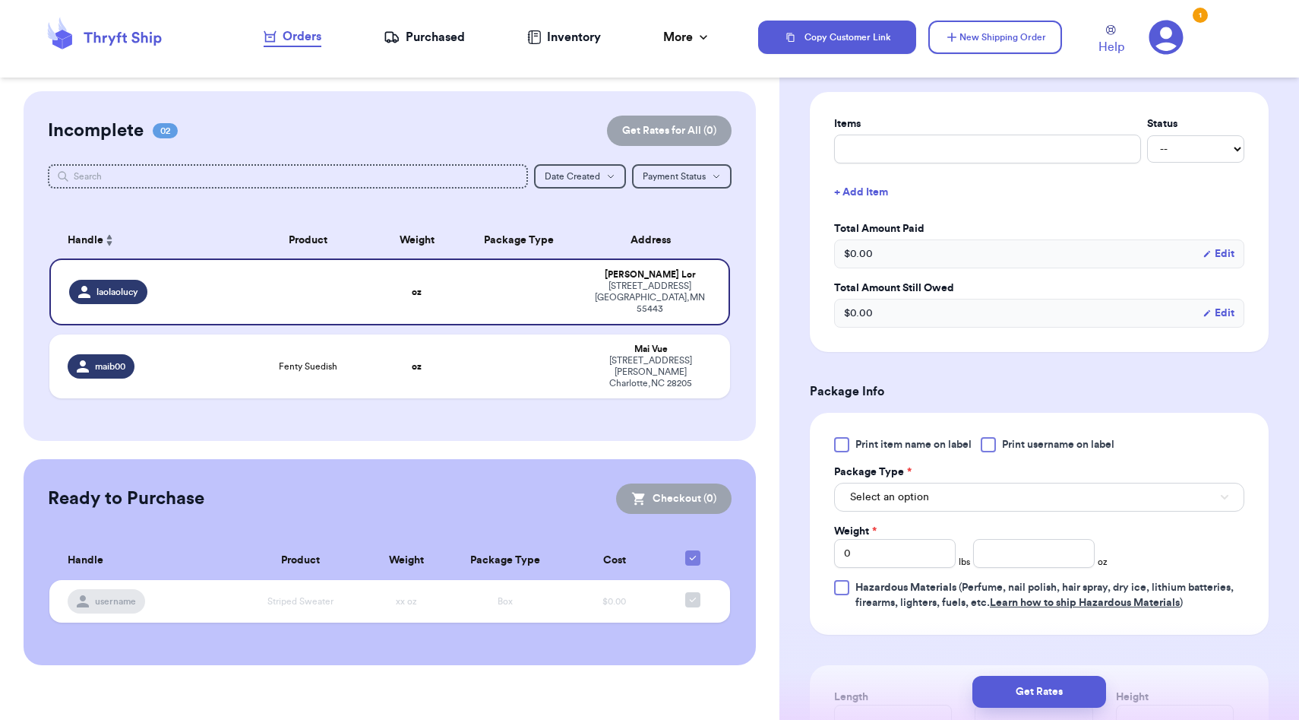
scroll to position [561, 0]
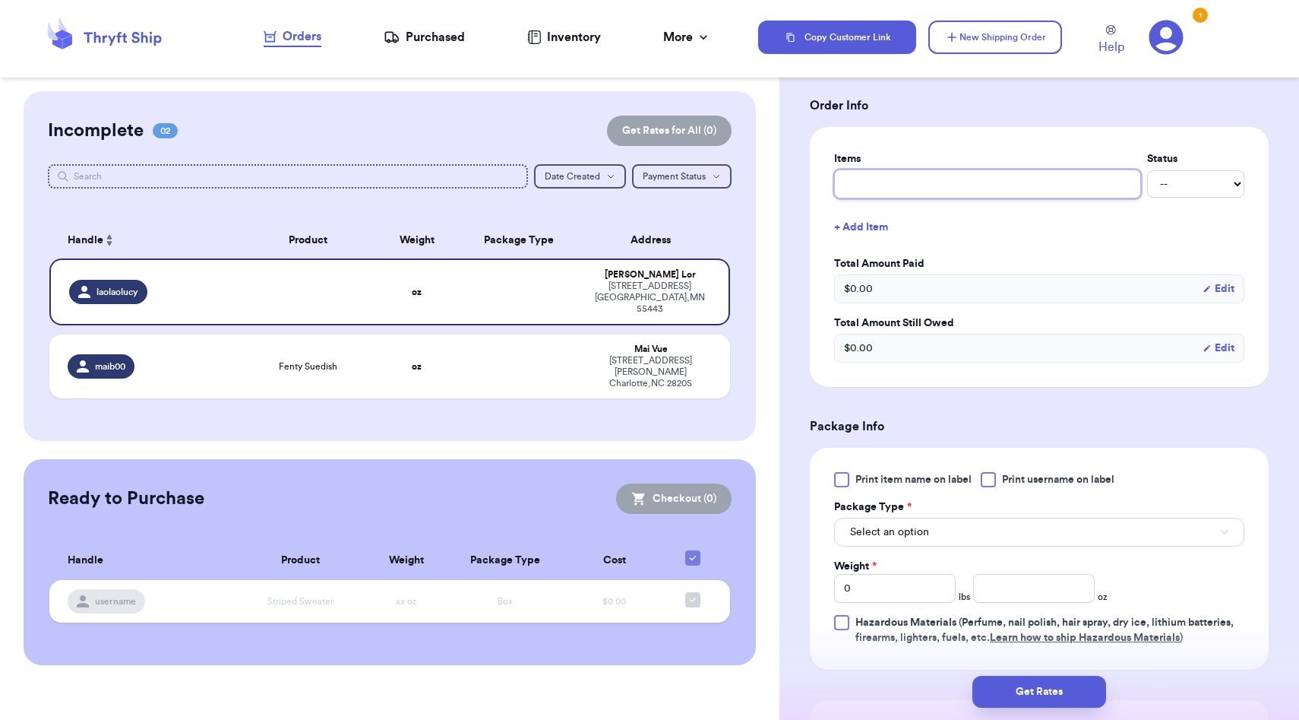
click at [897, 178] on input "text" at bounding box center [987, 183] width 307 height 29
click at [1157, 185] on select "-- Paid Owes" at bounding box center [1195, 183] width 97 height 27
click at [1147, 171] on select "-- Paid Owes" at bounding box center [1195, 183] width 97 height 27
click at [916, 544] on button "Select an option" at bounding box center [1039, 531] width 410 height 29
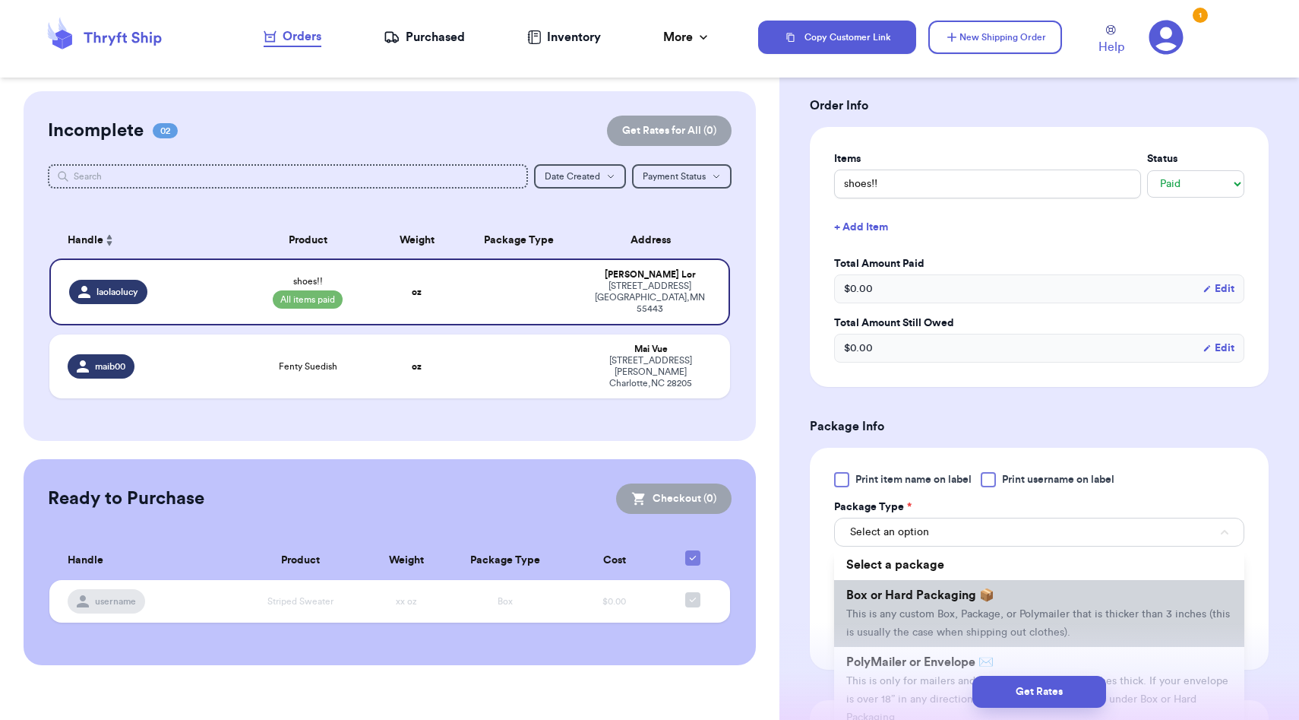
click at [919, 609] on span "This is any custom Box, Package, or Polymailer that is thicker than 3 inches (t…" at bounding box center [1038, 623] width 384 height 29
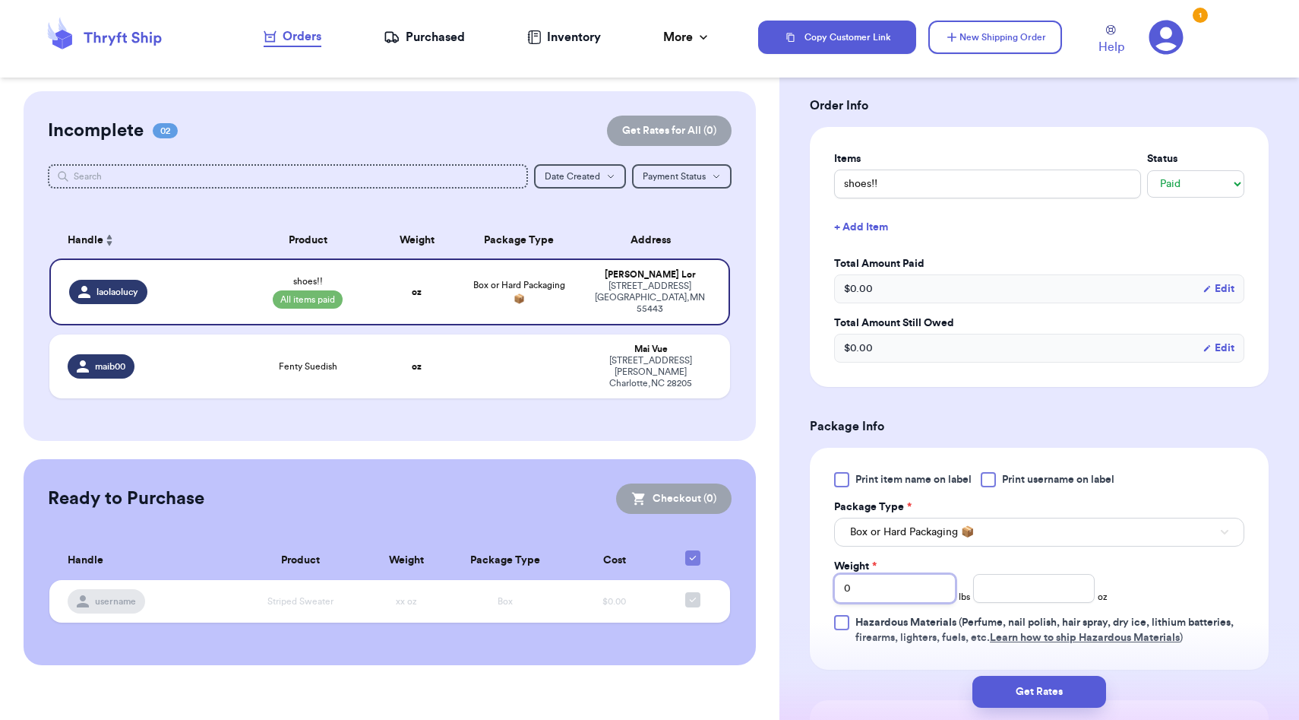
click at [900, 593] on input "0" at bounding box center [895, 588] width 122 height 29
click at [1004, 582] on input "number" at bounding box center [1034, 588] width 122 height 29
click at [1203, 554] on div "Print item name on label Print username on label Package Type * Box or Hard Pac…" at bounding box center [1039, 558] width 410 height 173
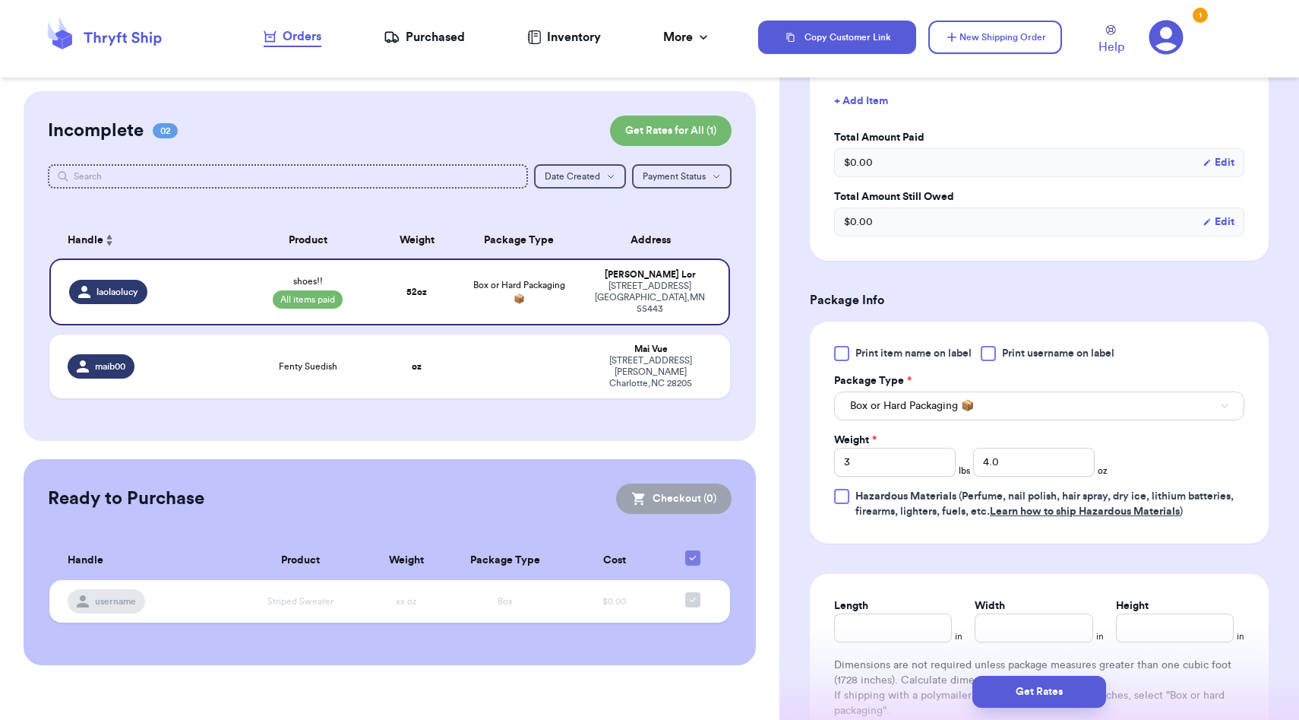
scroll to position [898, 0]
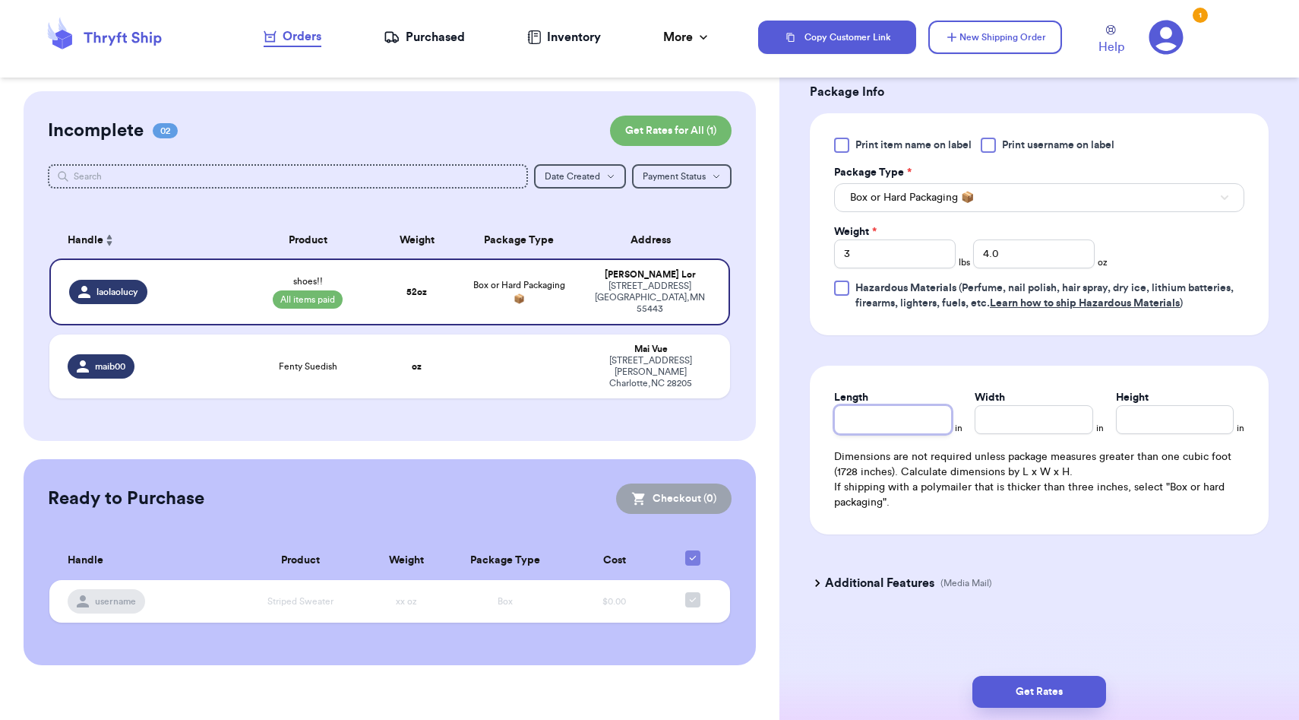
click at [913, 416] on input "Length" at bounding box center [893, 419] width 118 height 29
click at [1172, 422] on input "Height" at bounding box center [1175, 419] width 118 height 29
click at [1033, 417] on input "Width *" at bounding box center [1034, 419] width 118 height 29
click at [916, 416] on input "Length *" at bounding box center [893, 419] width 118 height 29
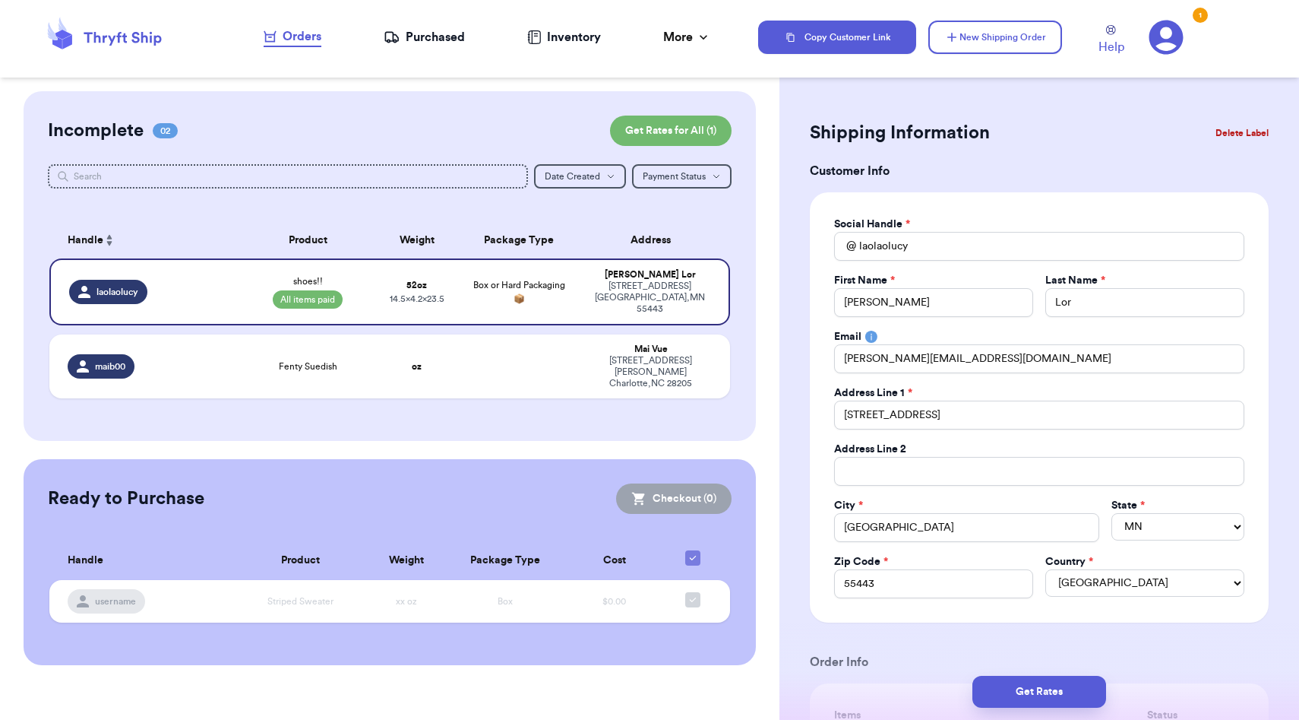
scroll to position [8, 0]
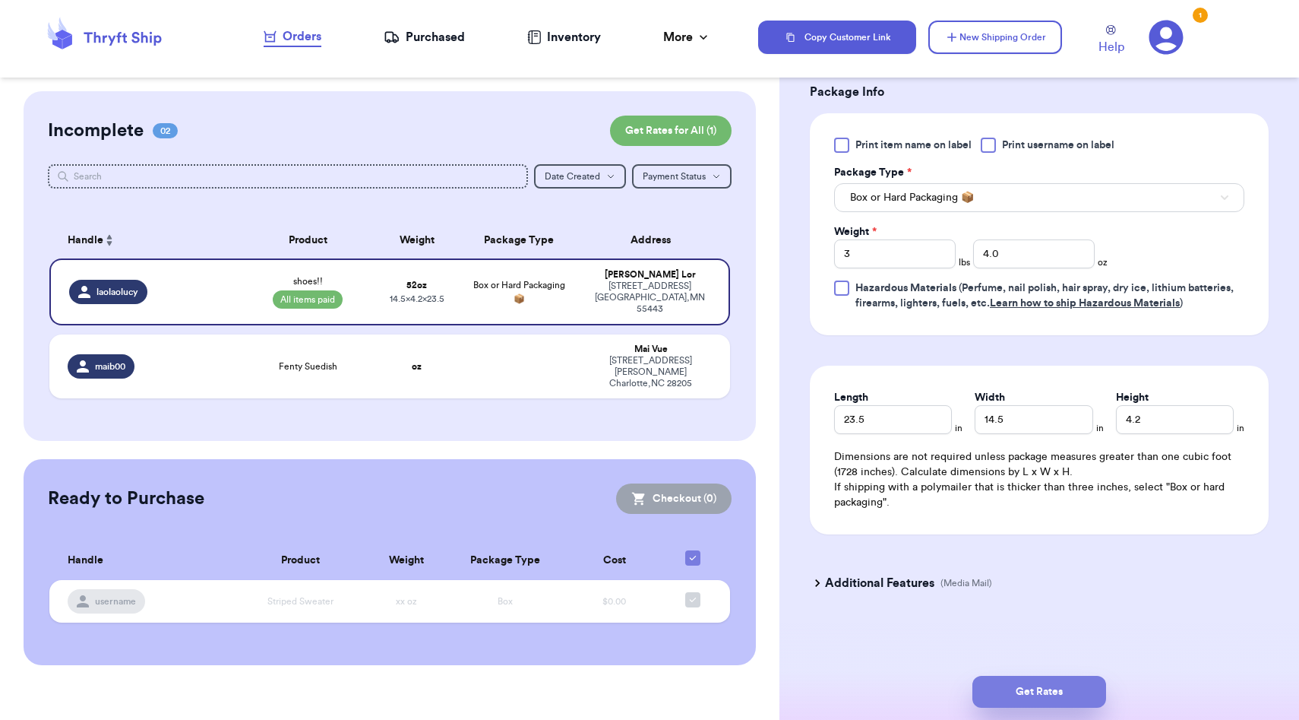
click at [1067, 695] on button "Get Rates" at bounding box center [1040, 691] width 134 height 32
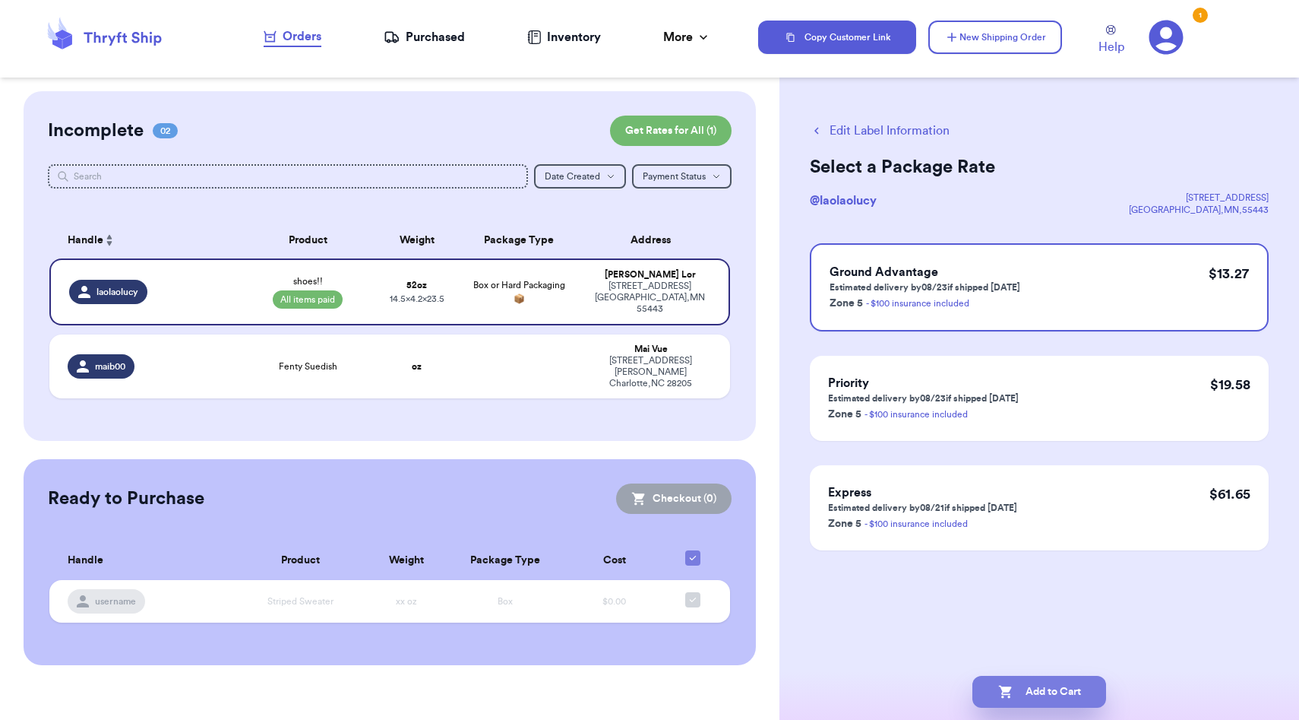
click at [1025, 691] on button "Add to Cart" at bounding box center [1040, 691] width 134 height 32
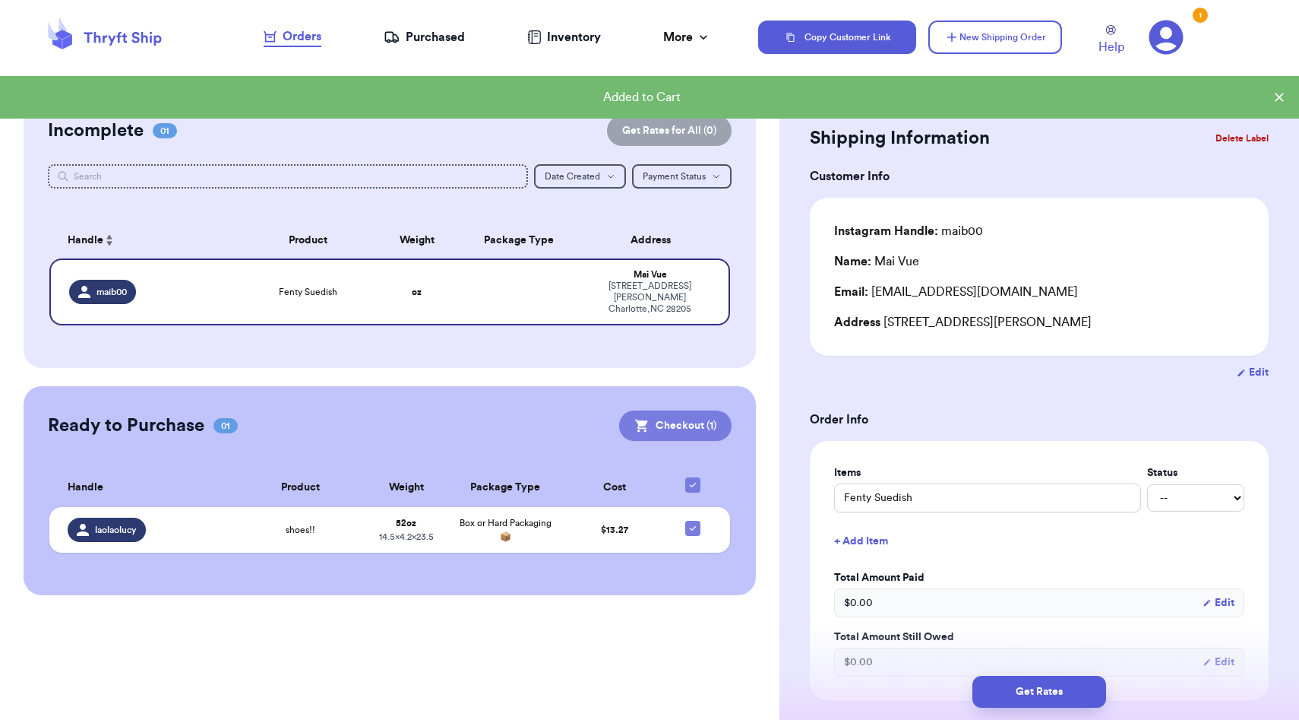
click at [645, 418] on icon at bounding box center [641, 425] width 15 height 15
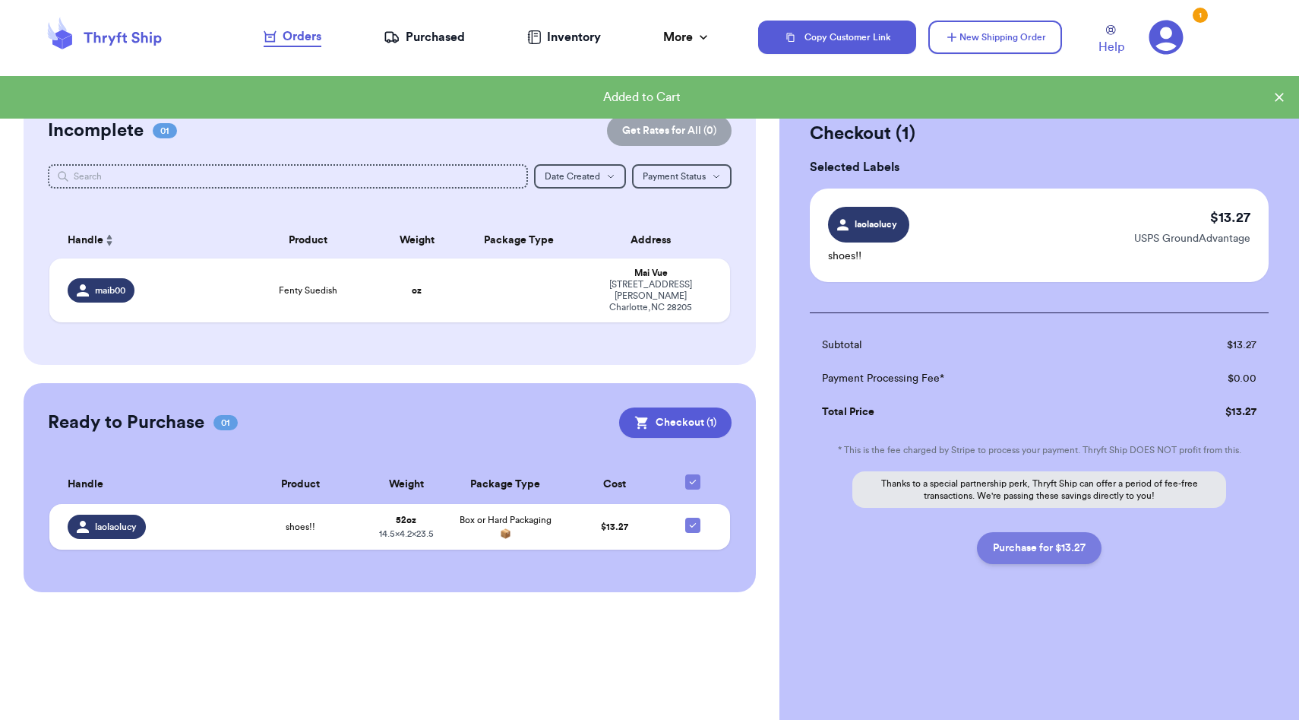
click at [1023, 552] on button "Purchase for $13.27" at bounding box center [1039, 548] width 125 height 32
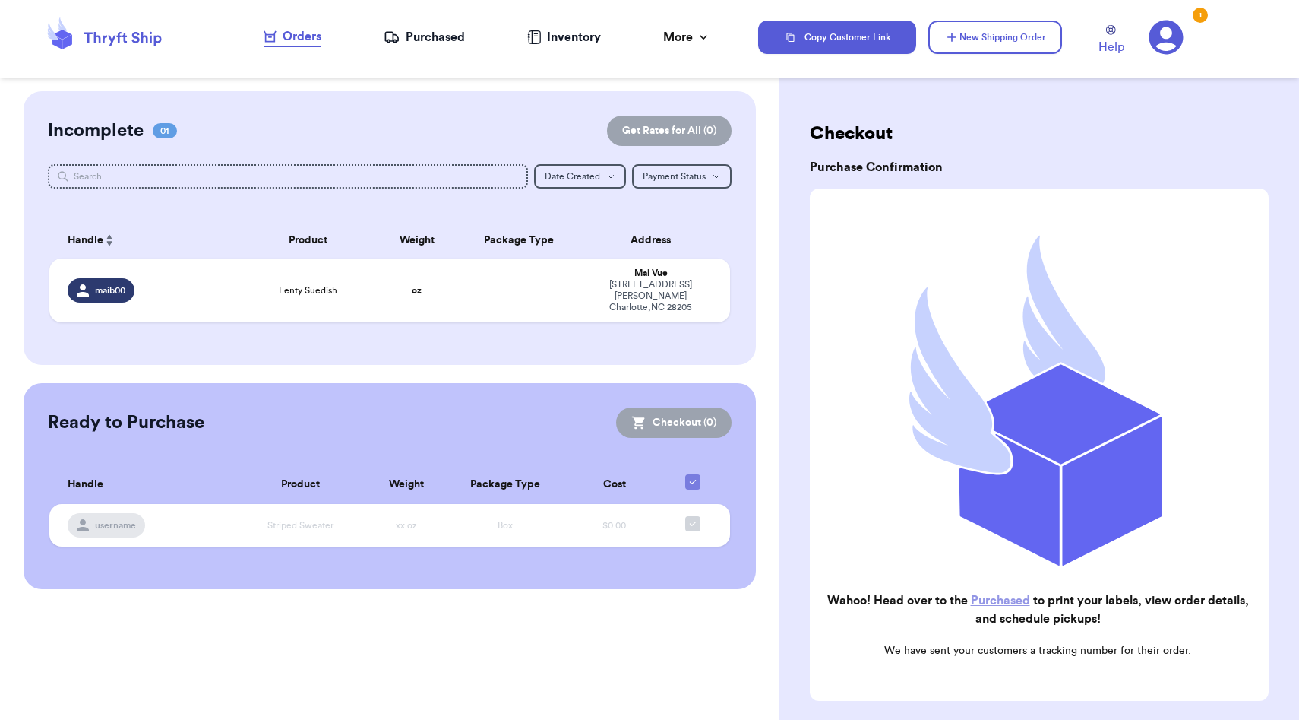
click at [453, 32] on div "Purchased" at bounding box center [424, 37] width 81 height 18
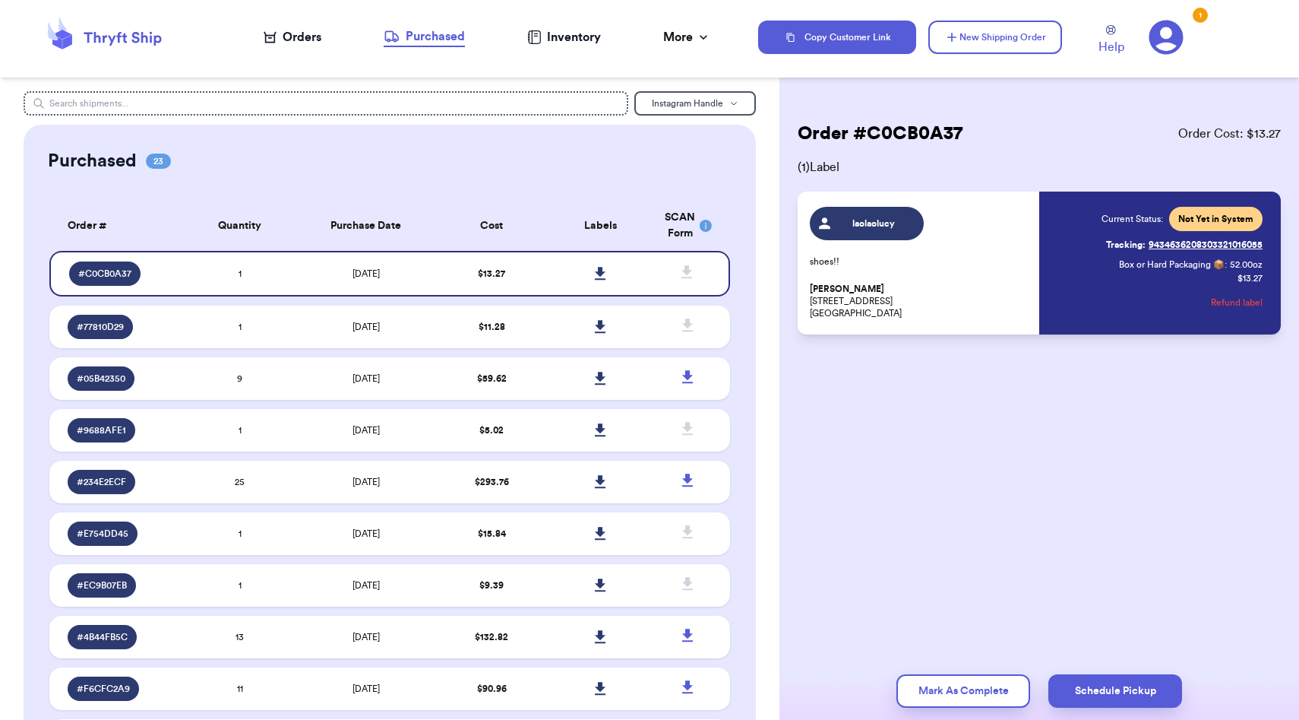
click at [451, 339] on td "$ 11.28" at bounding box center [492, 326] width 109 height 43
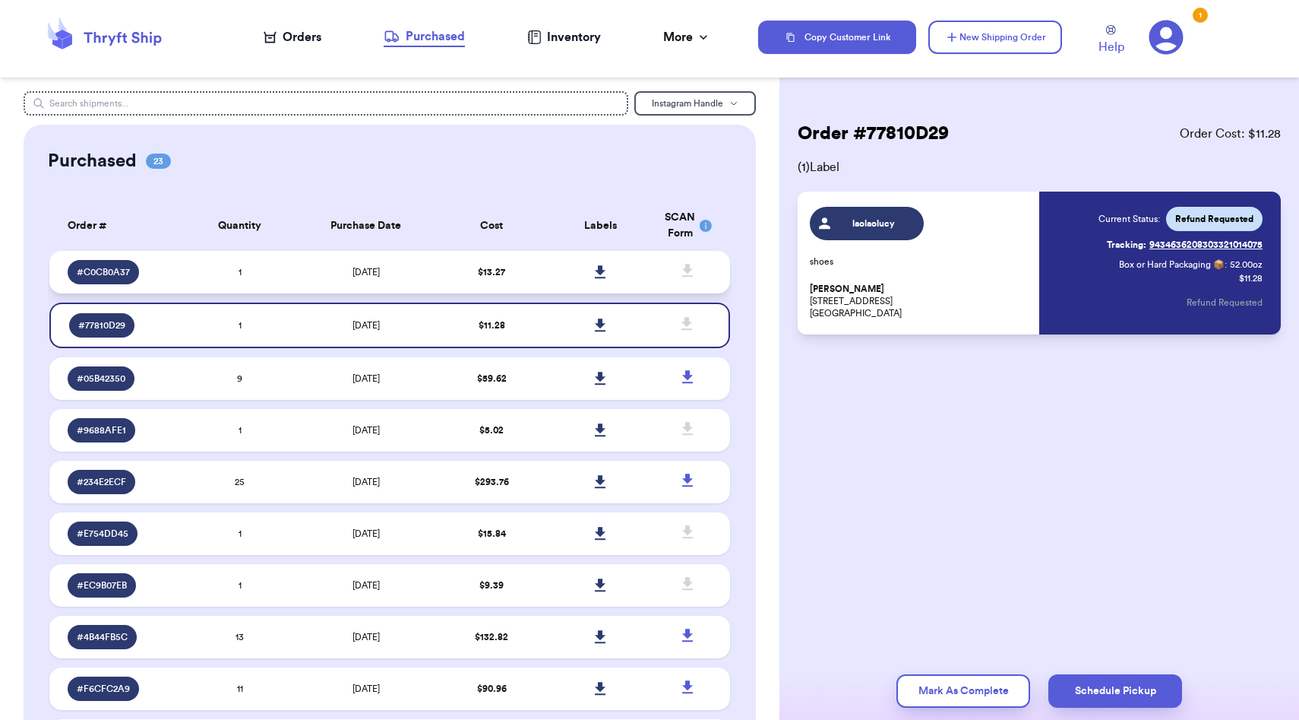
click at [459, 281] on td "$ 13.27" at bounding box center [492, 272] width 109 height 43
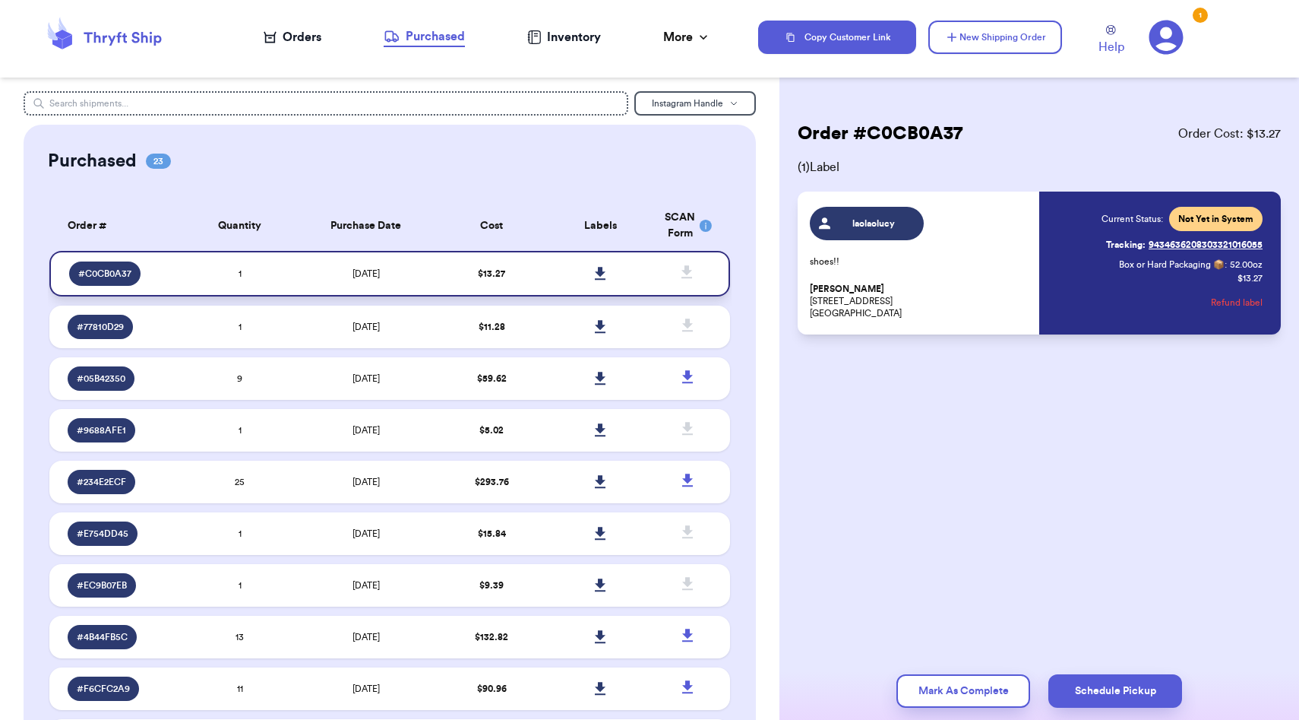
click at [611, 268] on link at bounding box center [600, 273] width 33 height 33
